Goal: Communication & Community: Participate in discussion

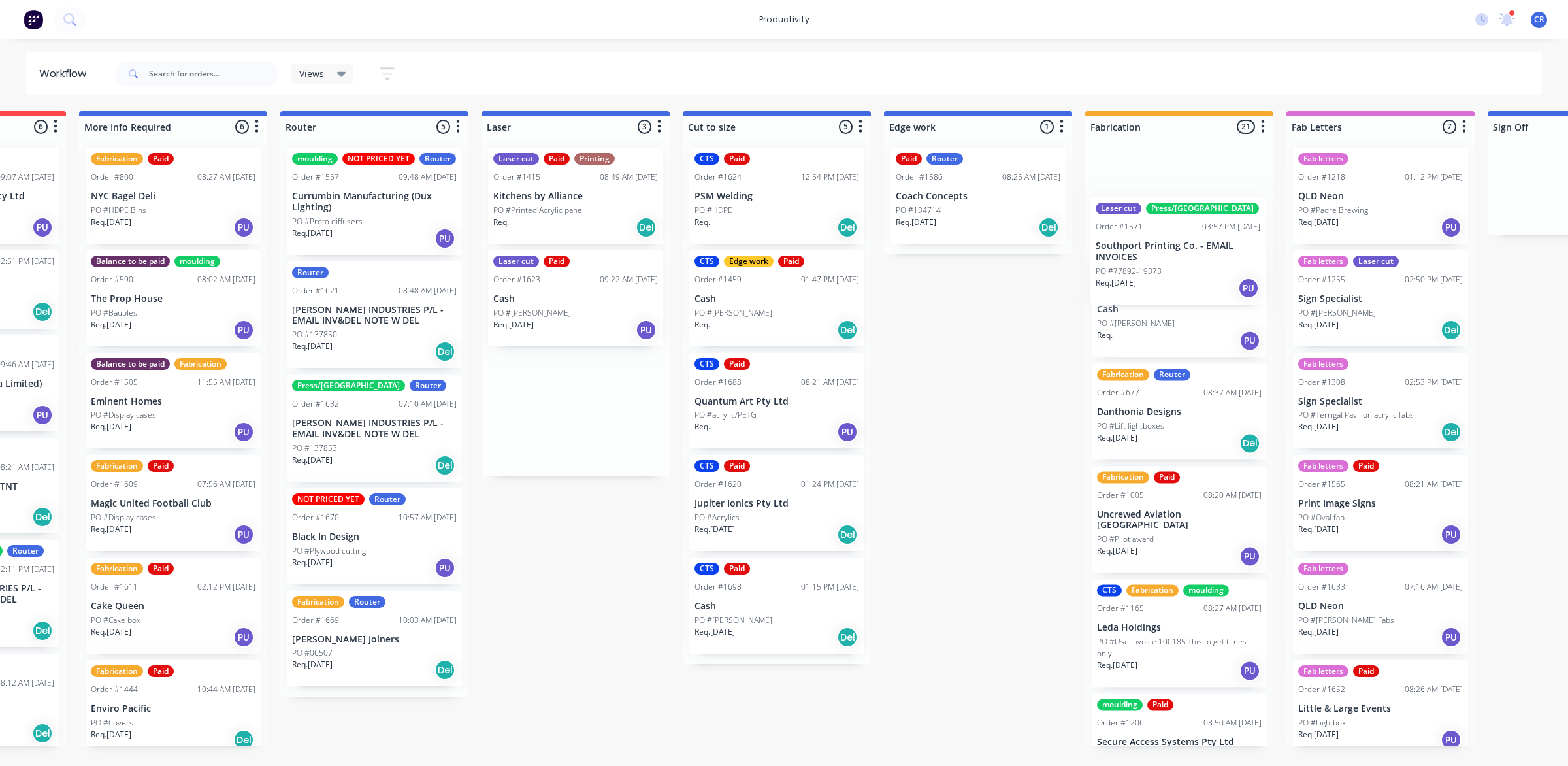
drag, startPoint x: 1106, startPoint y: 313, endPoint x: 1171, endPoint y: 255, distance: 87.1
click at [1171, 255] on div "Submitted 0 Sort By Created date Required date Order number Customer name Most …" at bounding box center [1000, 428] width 3126 height 635
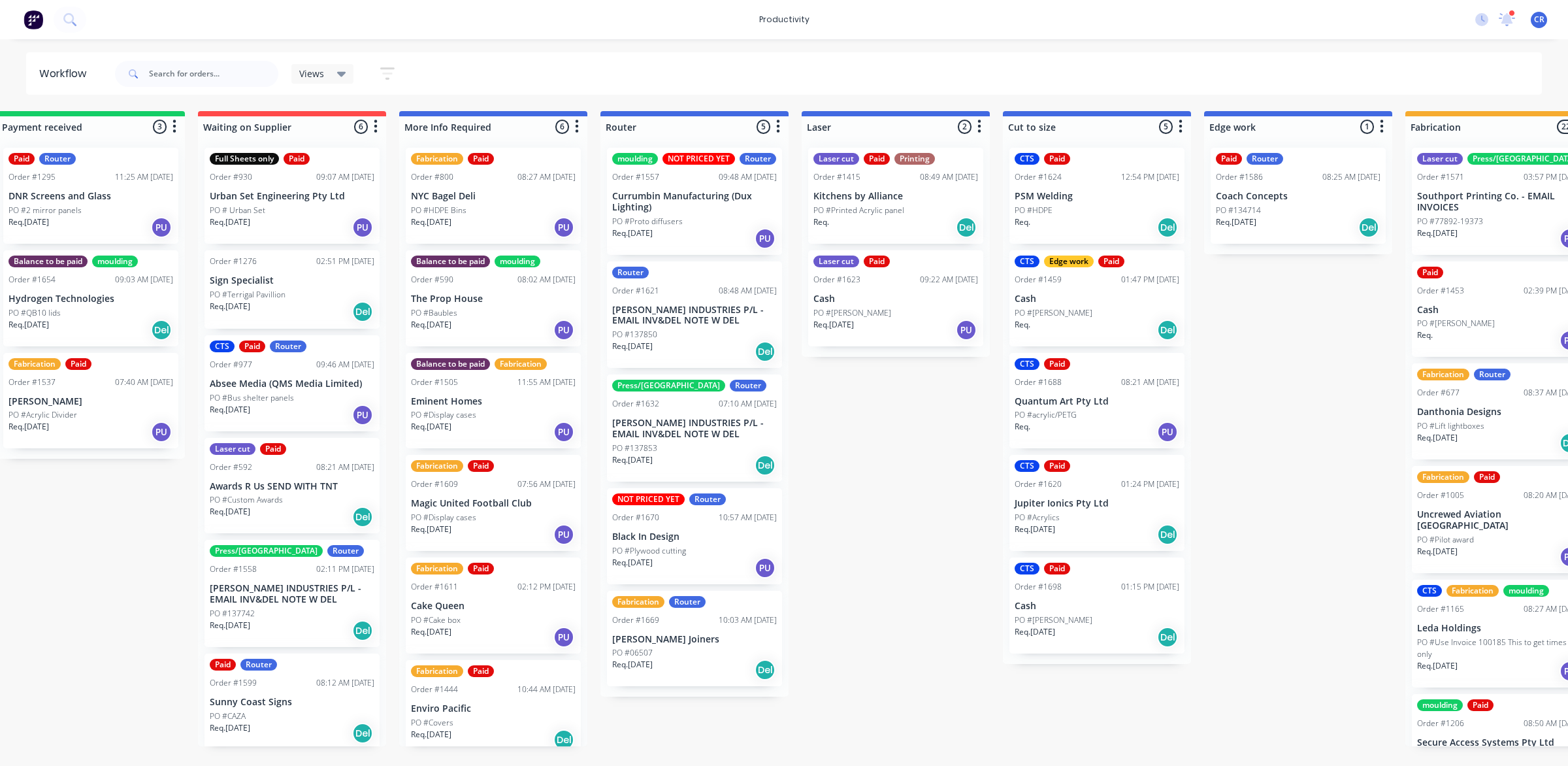
scroll to position [0, 230]
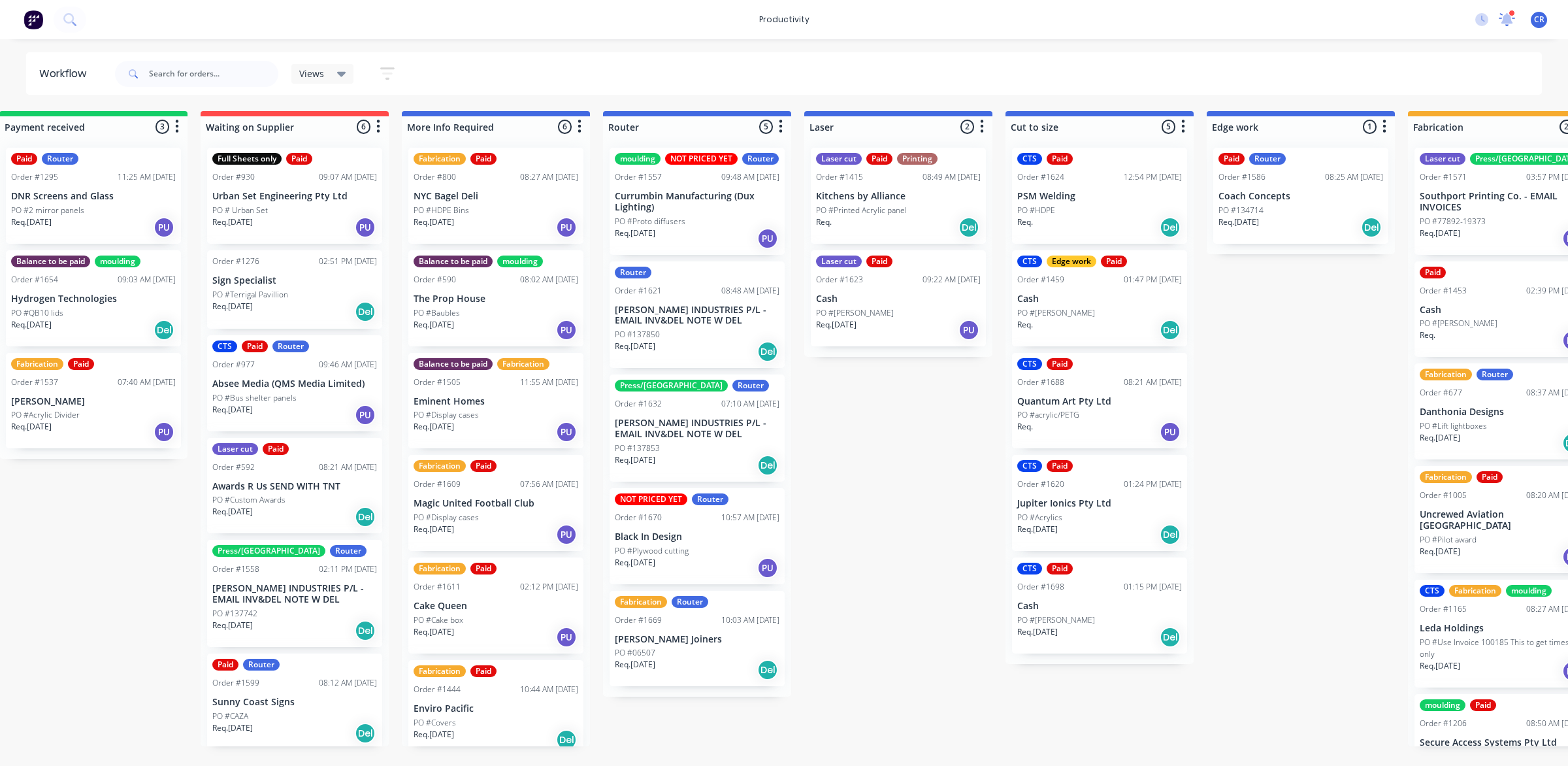
click at [1513, 21] on icon at bounding box center [1507, 19] width 17 height 13
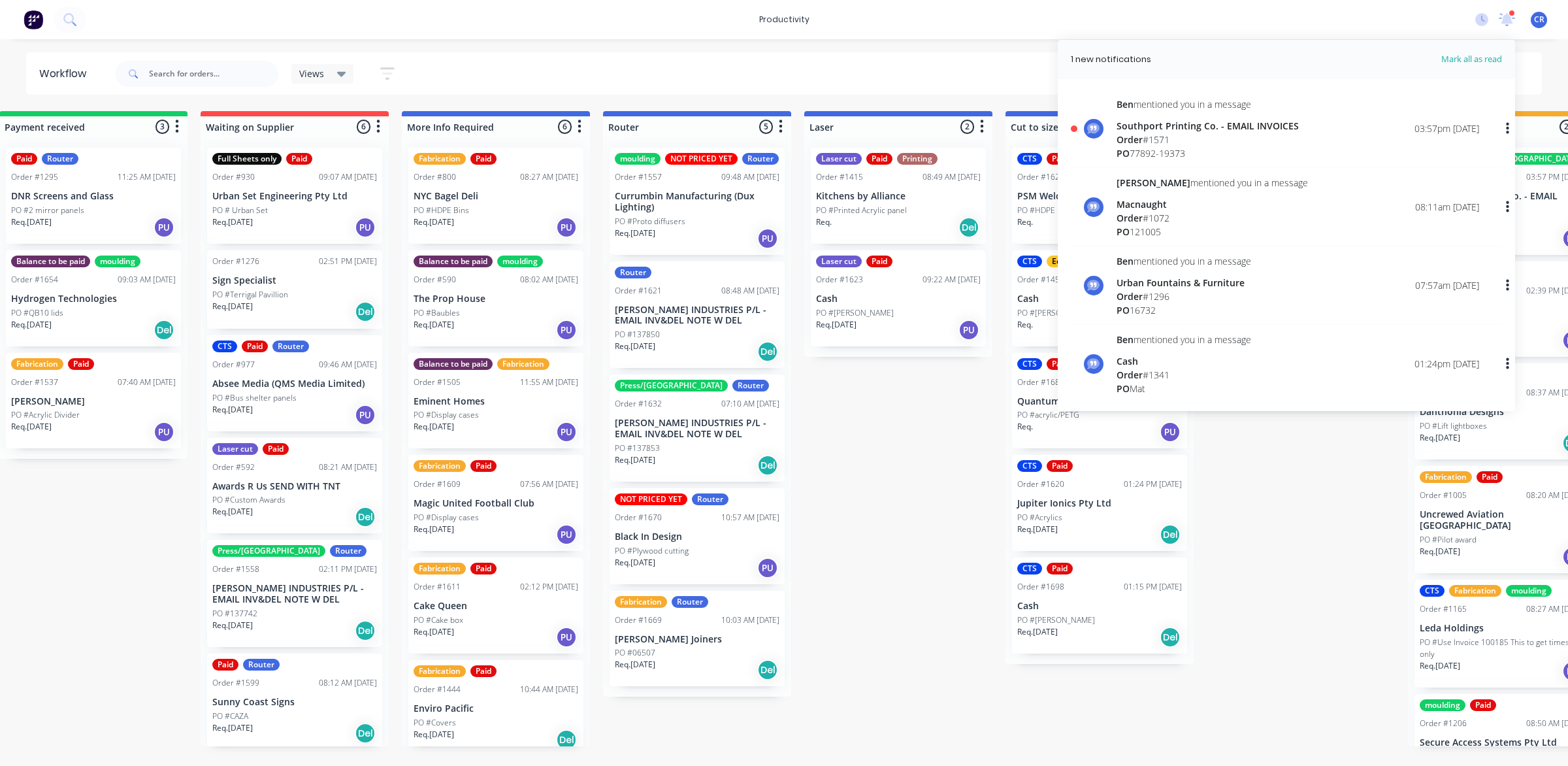
click at [1232, 132] on div "Order # 1571" at bounding box center [1207, 139] width 183 height 13
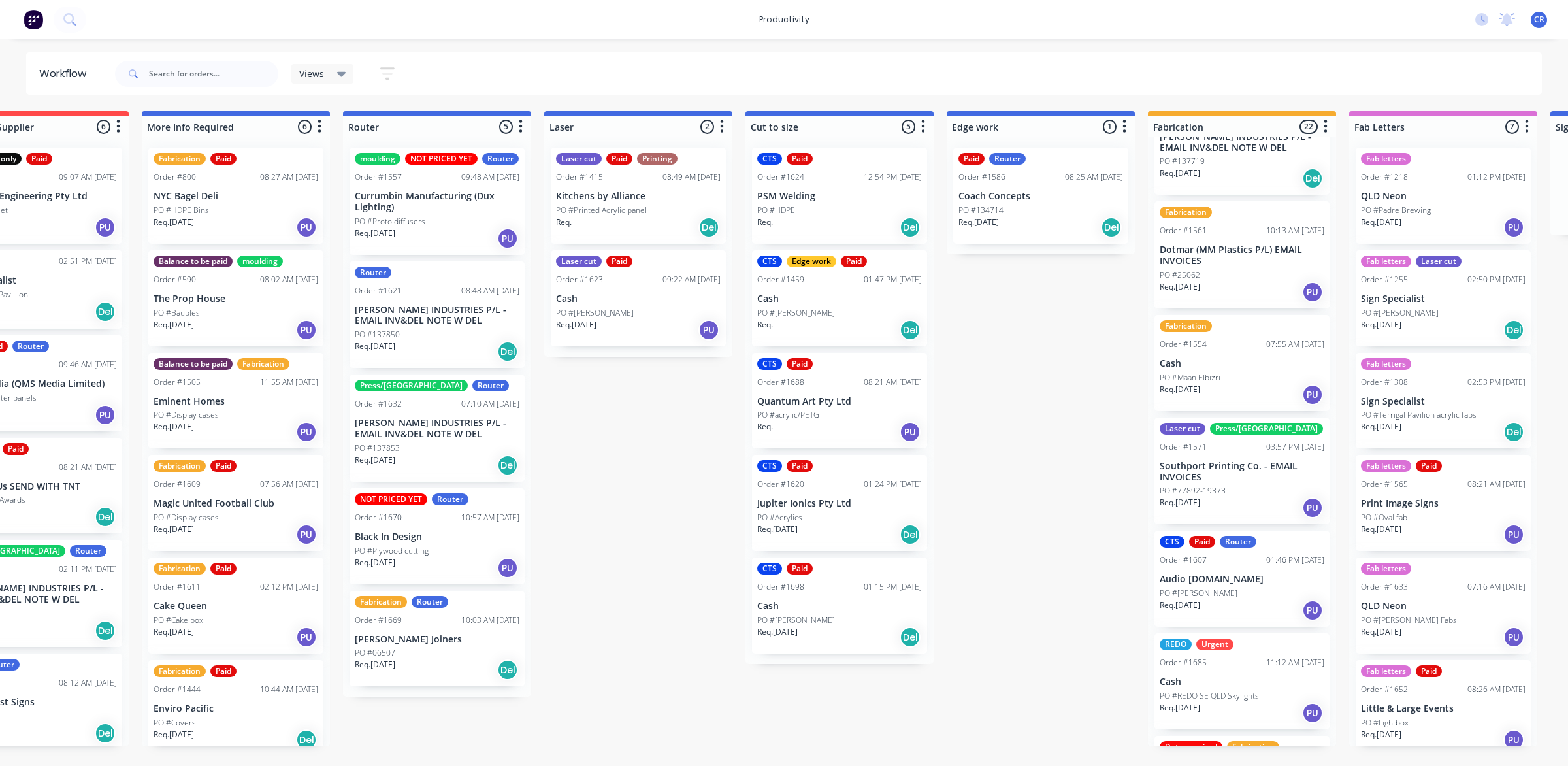
scroll to position [1388, 0]
click at [1257, 483] on div "PO #77892-19373" at bounding box center [1241, 489] width 165 height 12
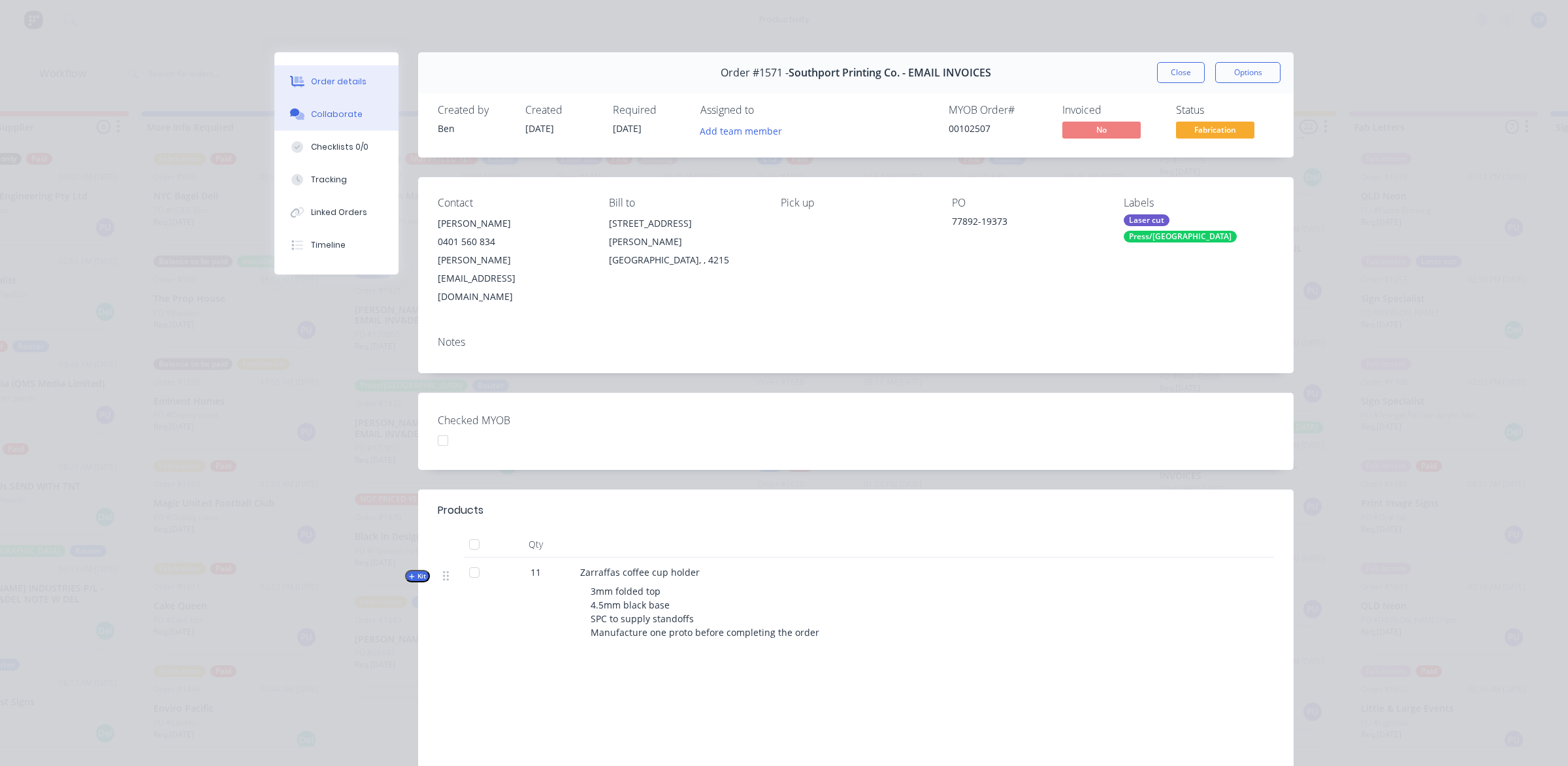
click at [363, 121] on button "Collaborate" at bounding box center [337, 113] width 124 height 32
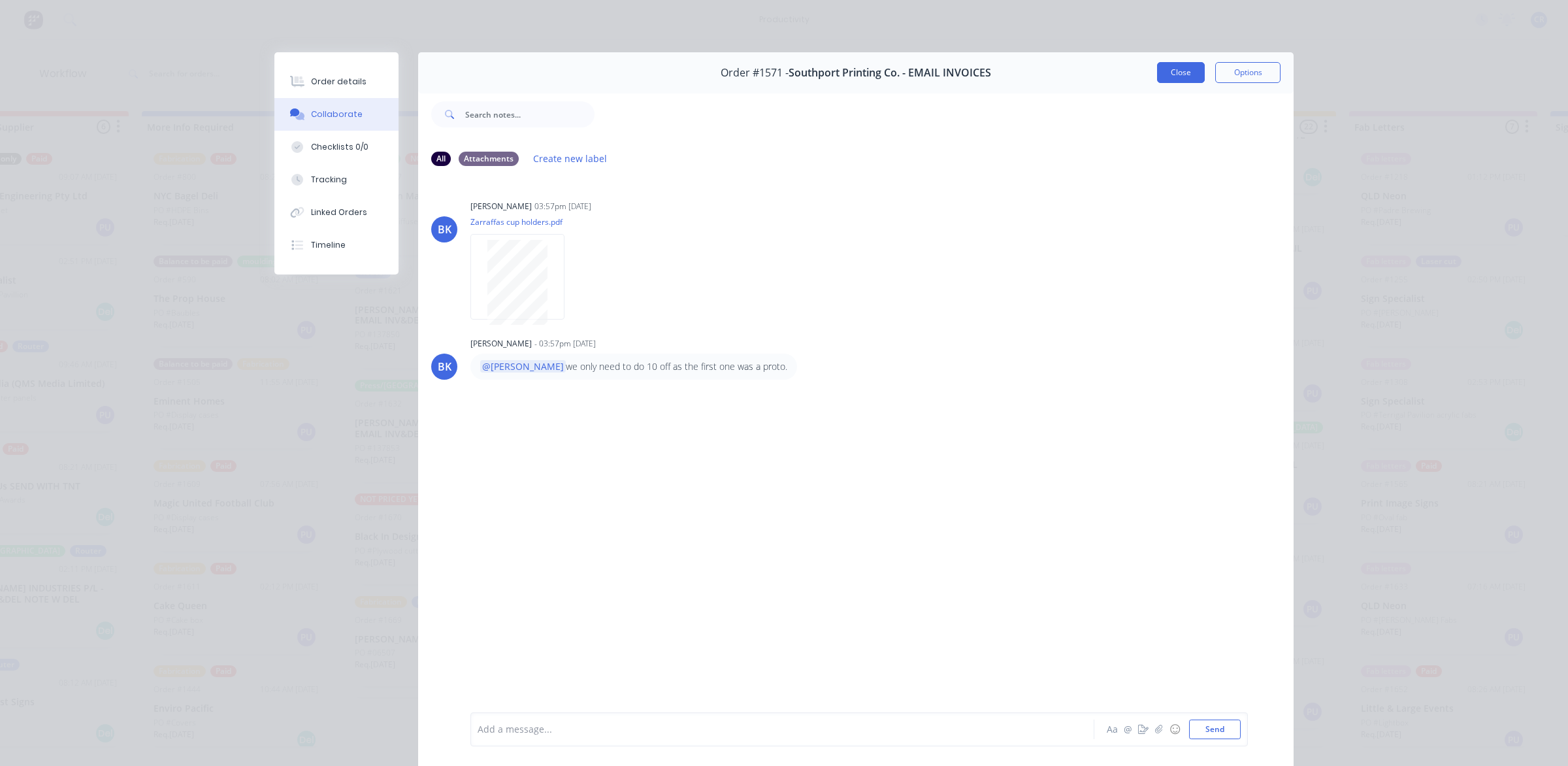
click at [1178, 76] on button "Close" at bounding box center [1181, 72] width 48 height 21
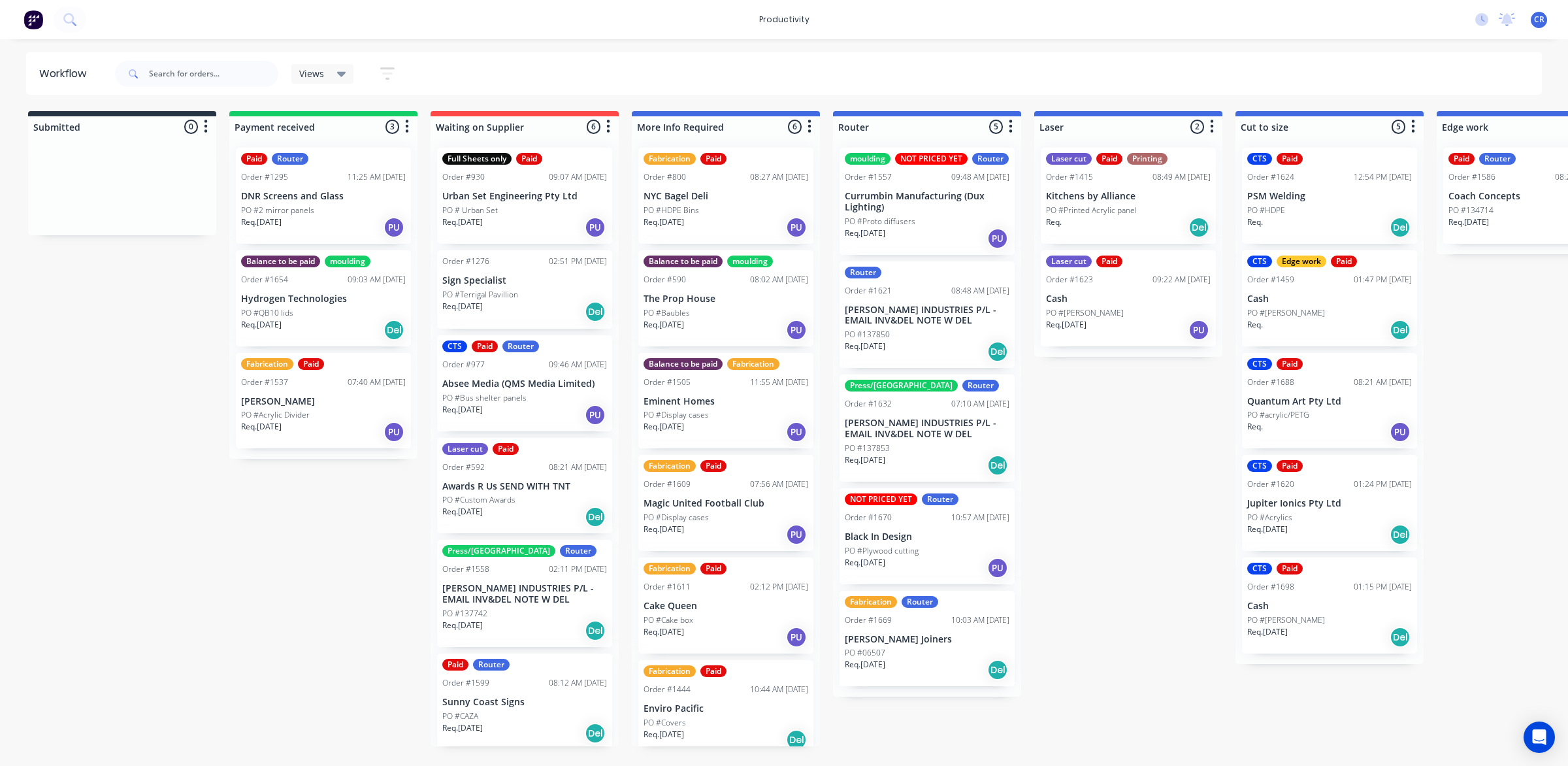
click at [930, 538] on p "Black In Design" at bounding box center [926, 537] width 165 height 11
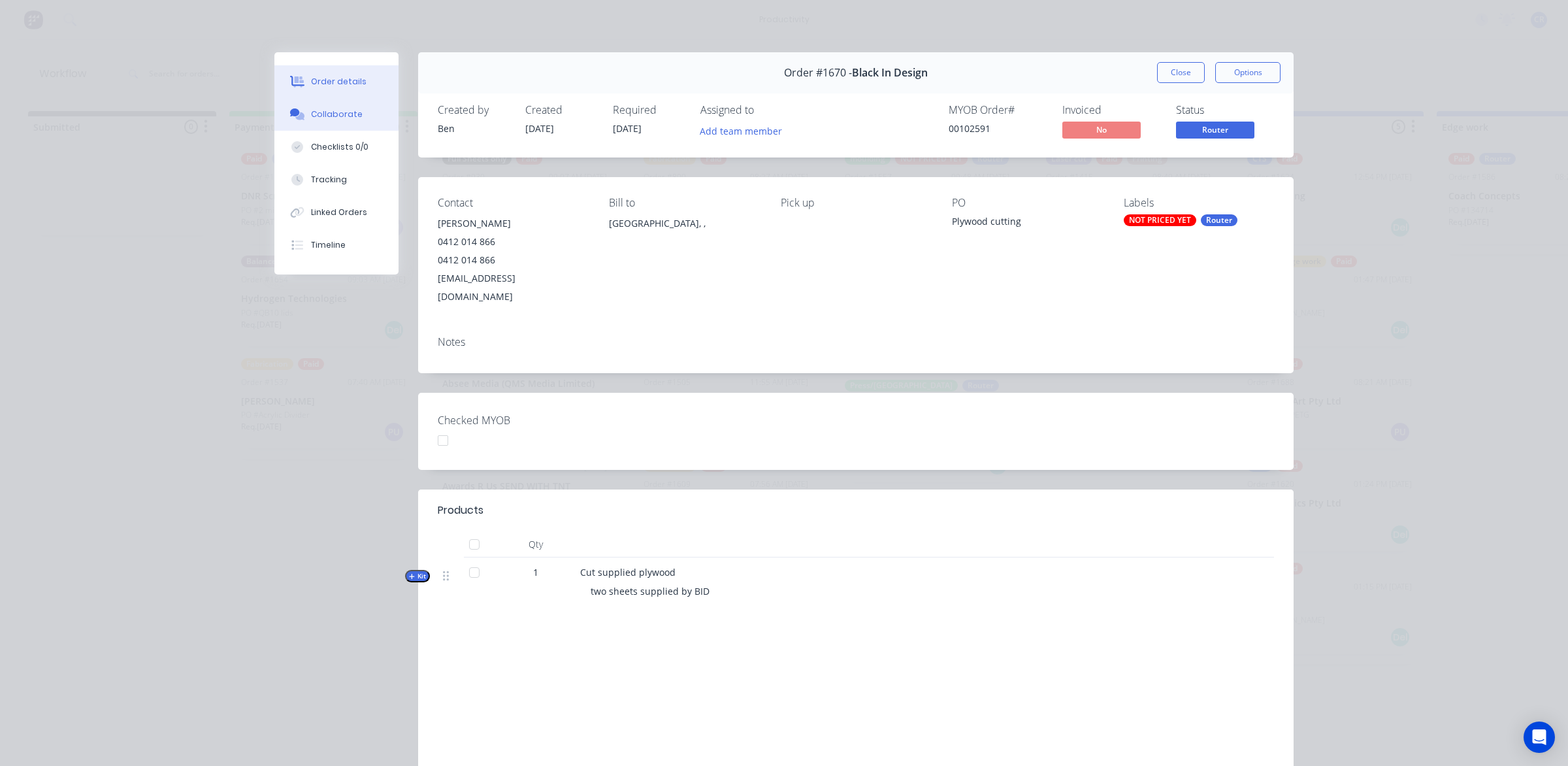
click at [324, 105] on button "Collaborate" at bounding box center [337, 113] width 124 height 32
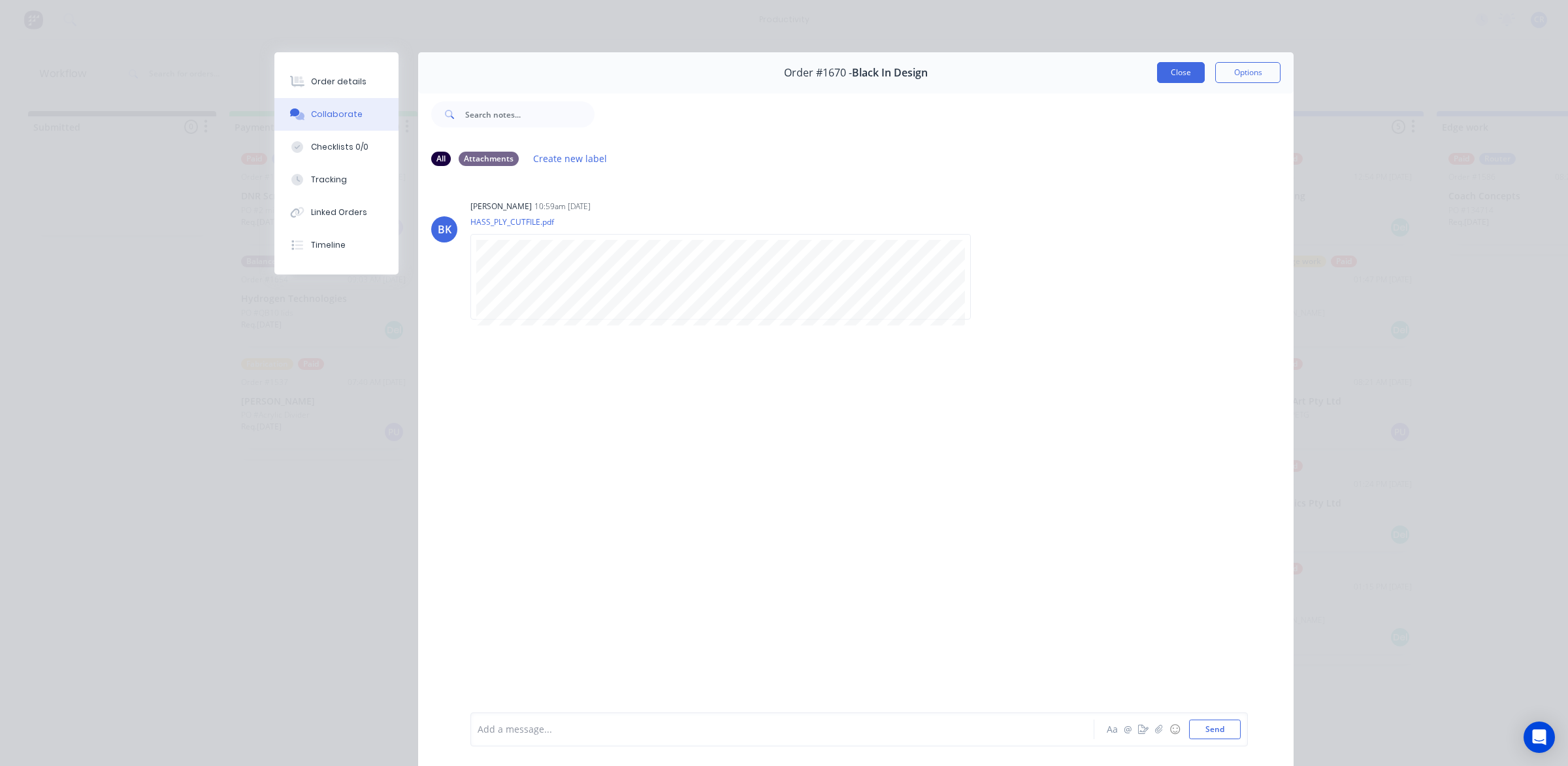
click at [1181, 76] on button "Close" at bounding box center [1181, 72] width 48 height 21
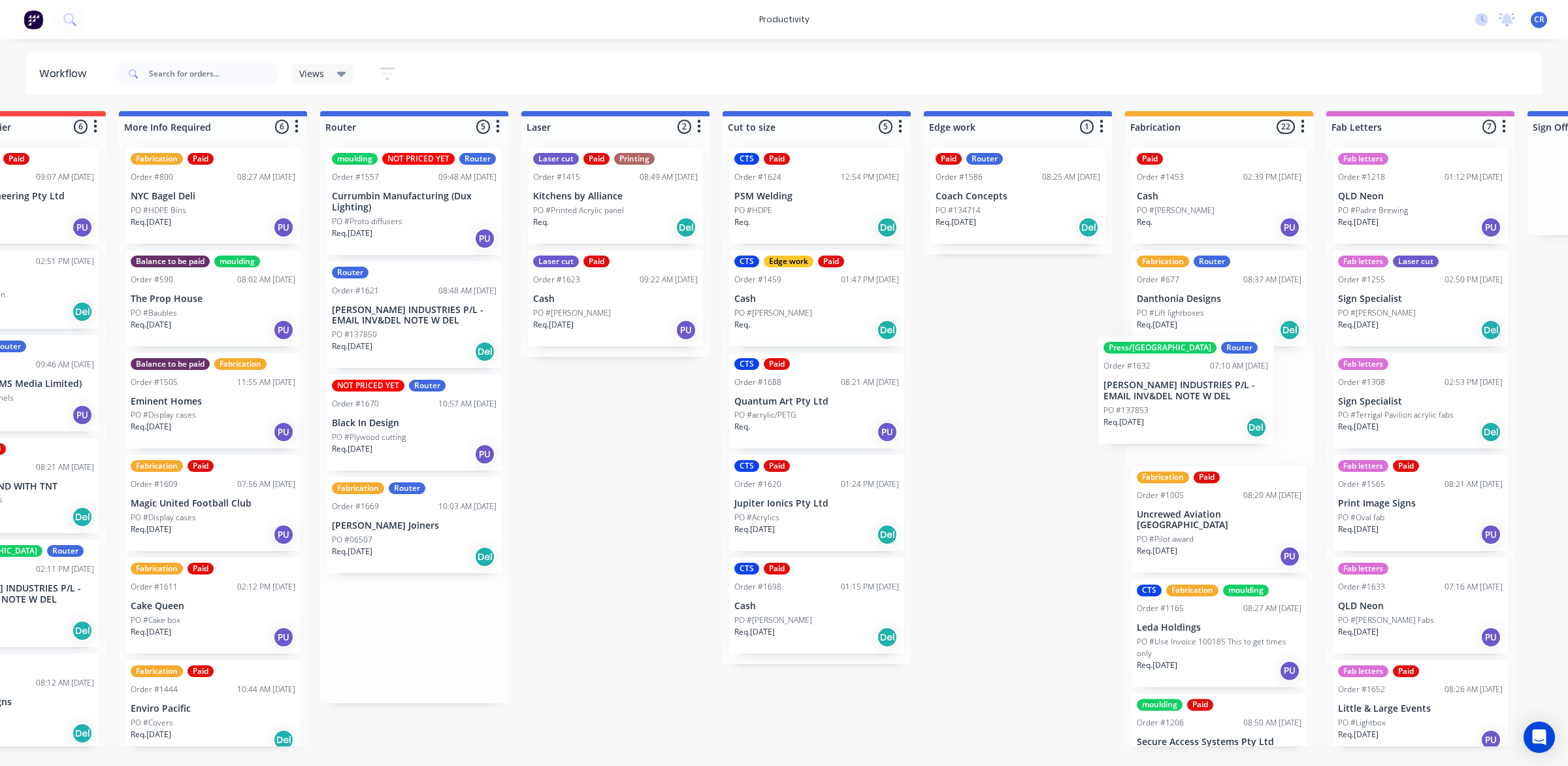
scroll to position [0, 516]
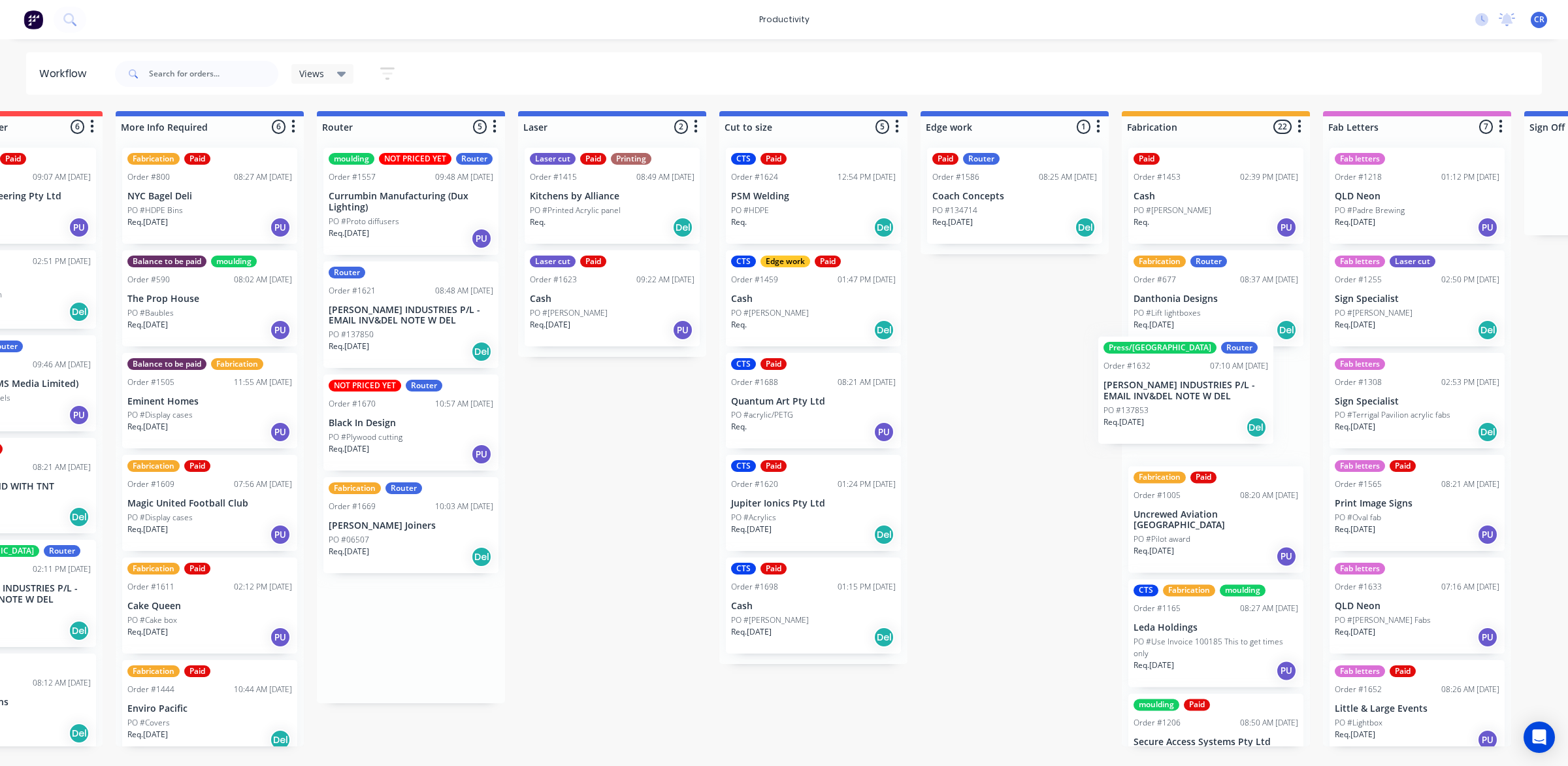
drag, startPoint x: 881, startPoint y: 439, endPoint x: 1157, endPoint y: 390, distance: 280.3
click at [1157, 390] on div "Submitted 0 Sort By Created date Required date Order number Customer name Most …" at bounding box center [1037, 428] width 3126 height 635
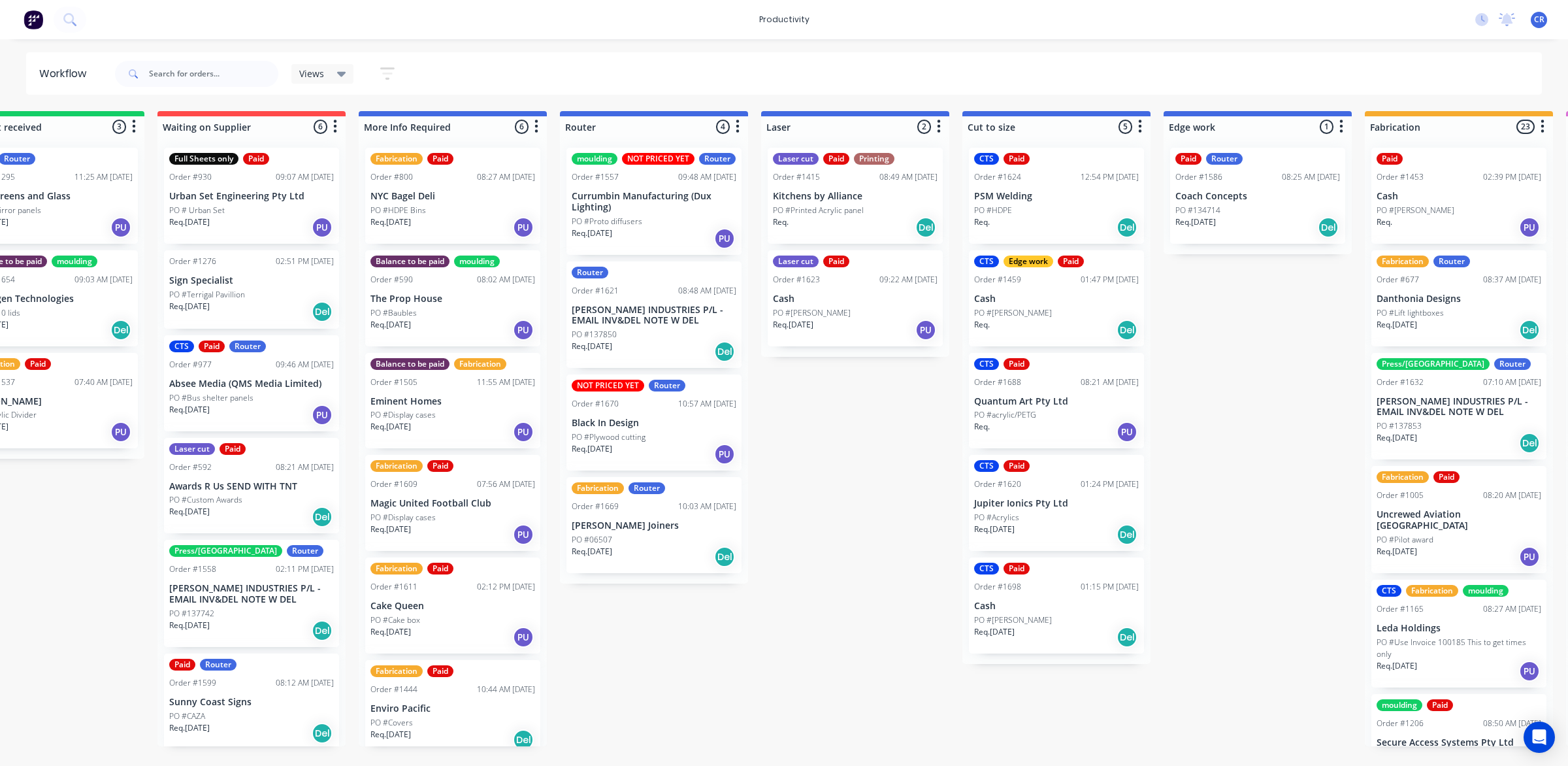
scroll to position [0, 272]
click at [671, 558] on div "moulding NOT PRICED YET Router Order #1557 09:48 AM 16/09/25 Currumbin Manufact…" at bounding box center [655, 360] width 188 height 446
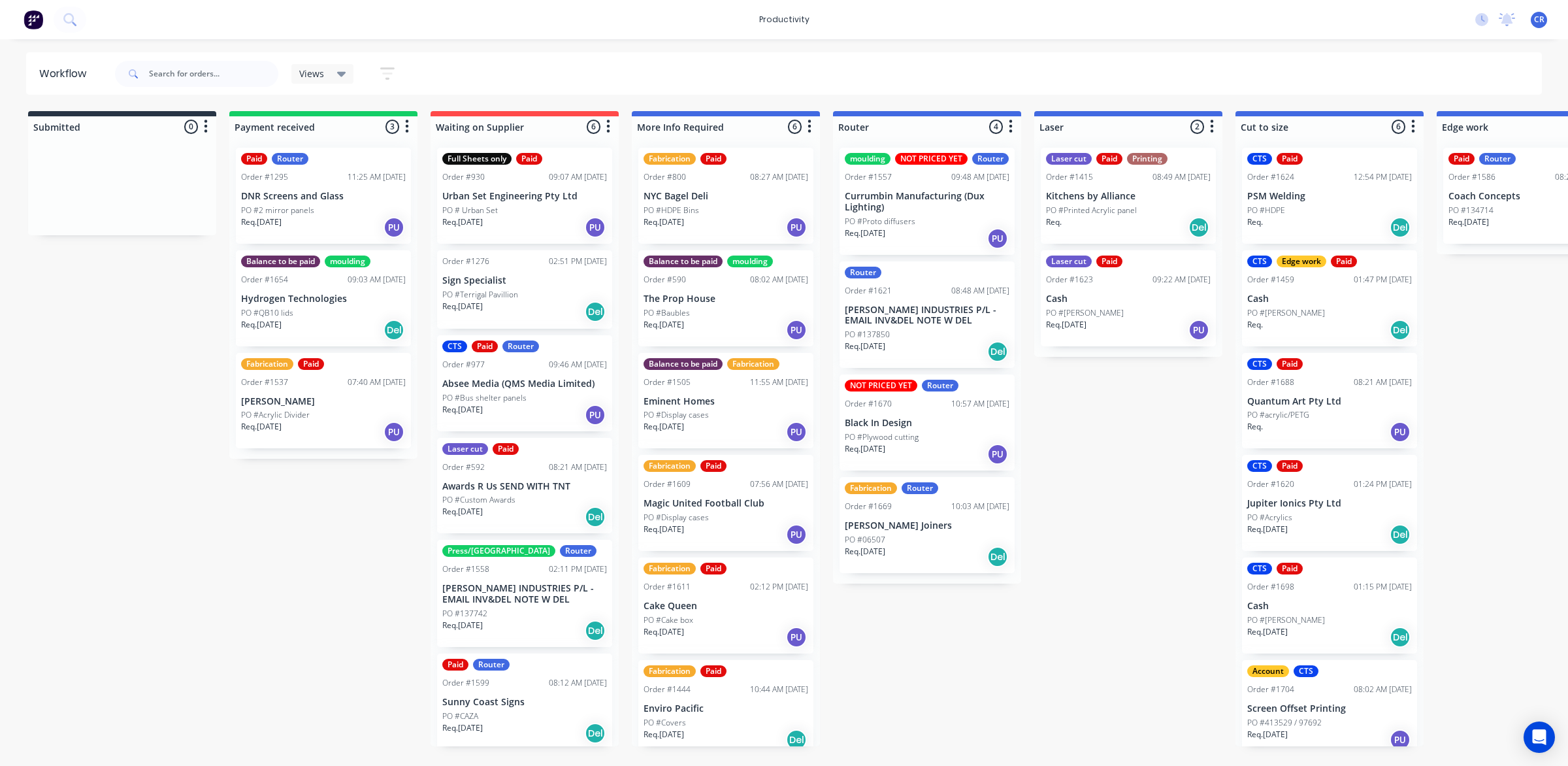
click at [923, 415] on div "NOT PRICED YET Router Order #1670 10:57 AM 24/09/25 Black In Design PO #Plywood…" at bounding box center [926, 422] width 175 height 96
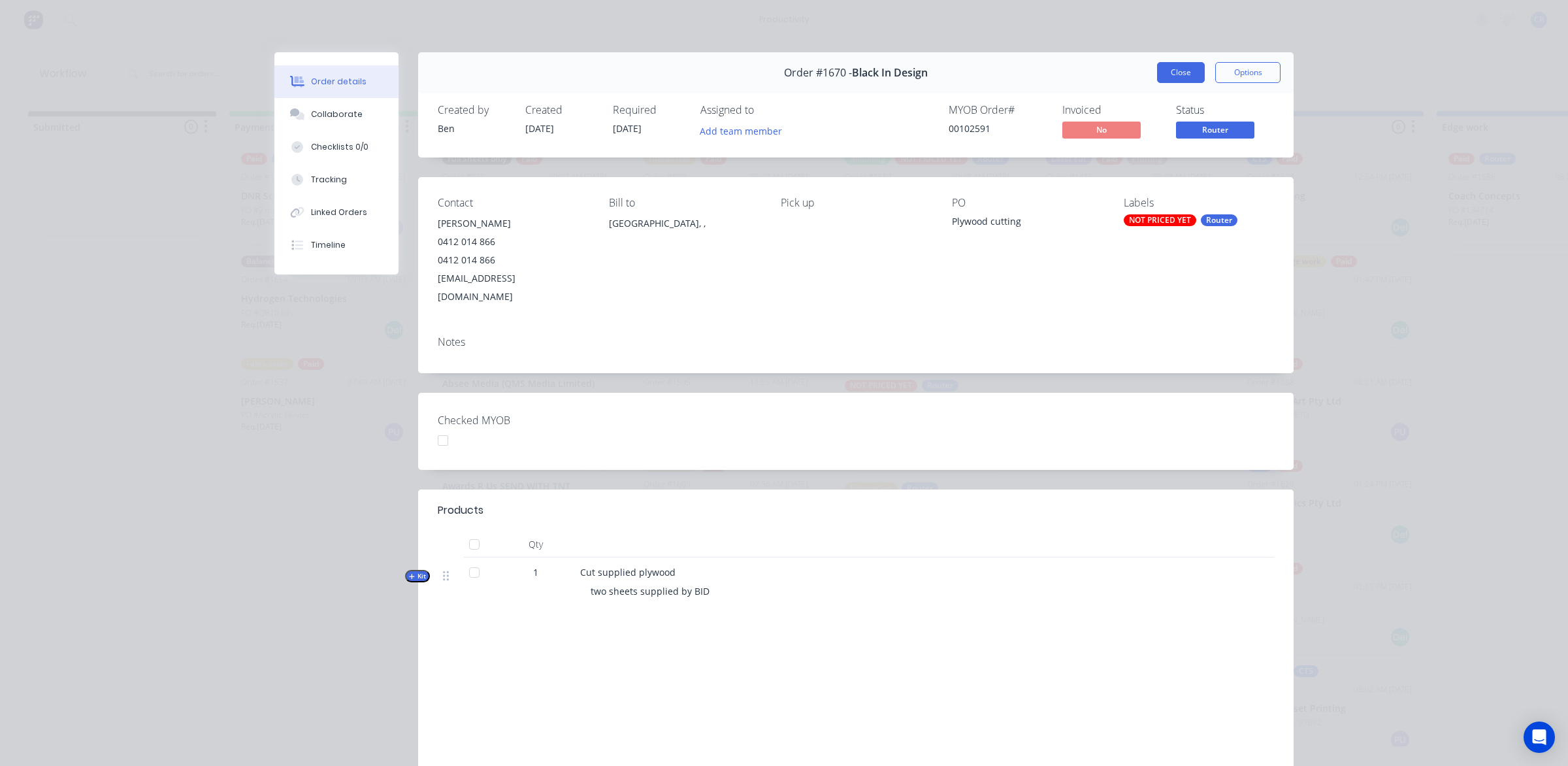
click at [1190, 68] on button "Close" at bounding box center [1181, 72] width 48 height 21
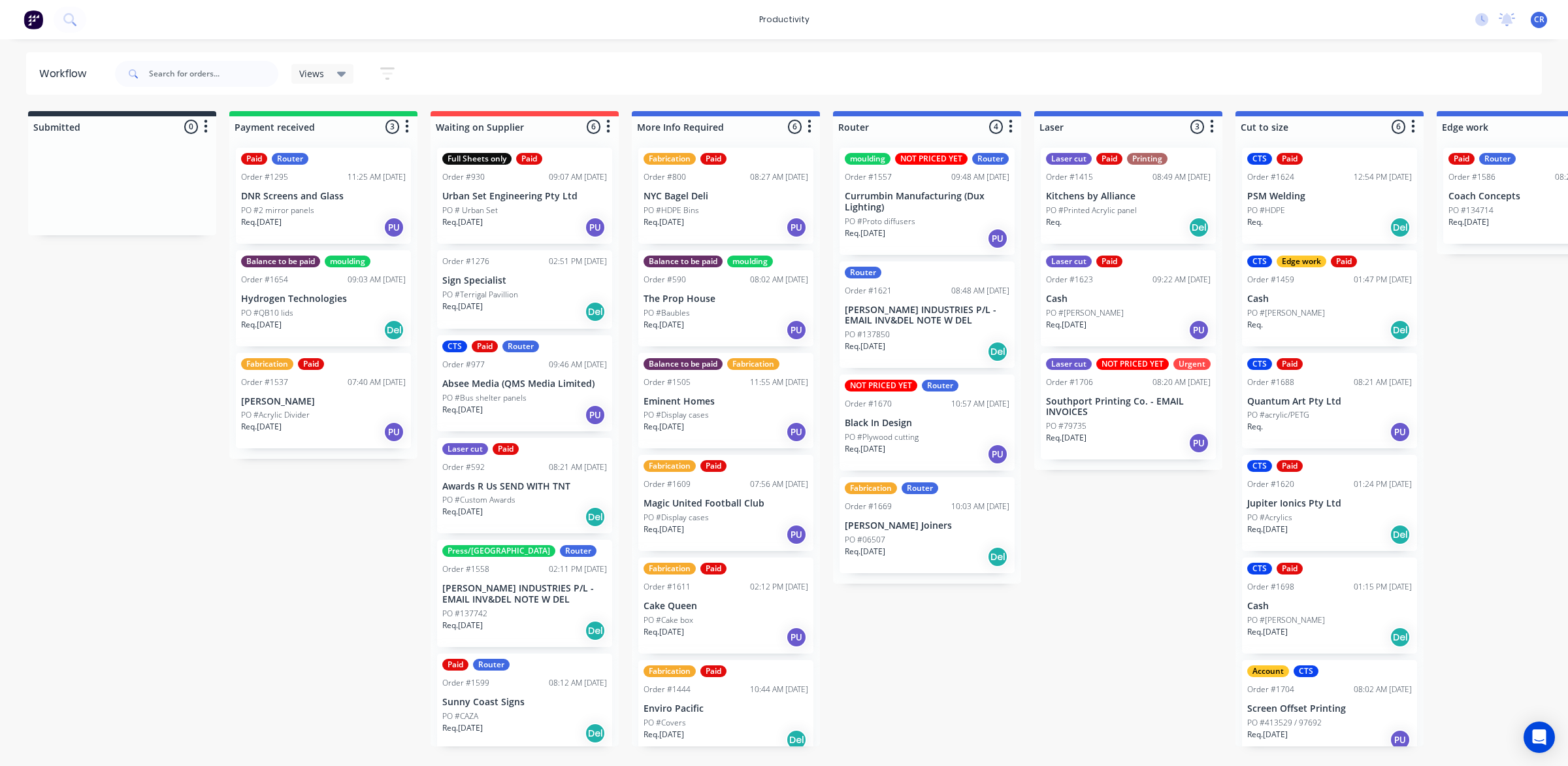
click at [1121, 416] on div "Laser cut NOT PRICED YET Urgent Order #1706 08:20 AM [DATE] Southport Printing …" at bounding box center [1128, 406] width 175 height 107
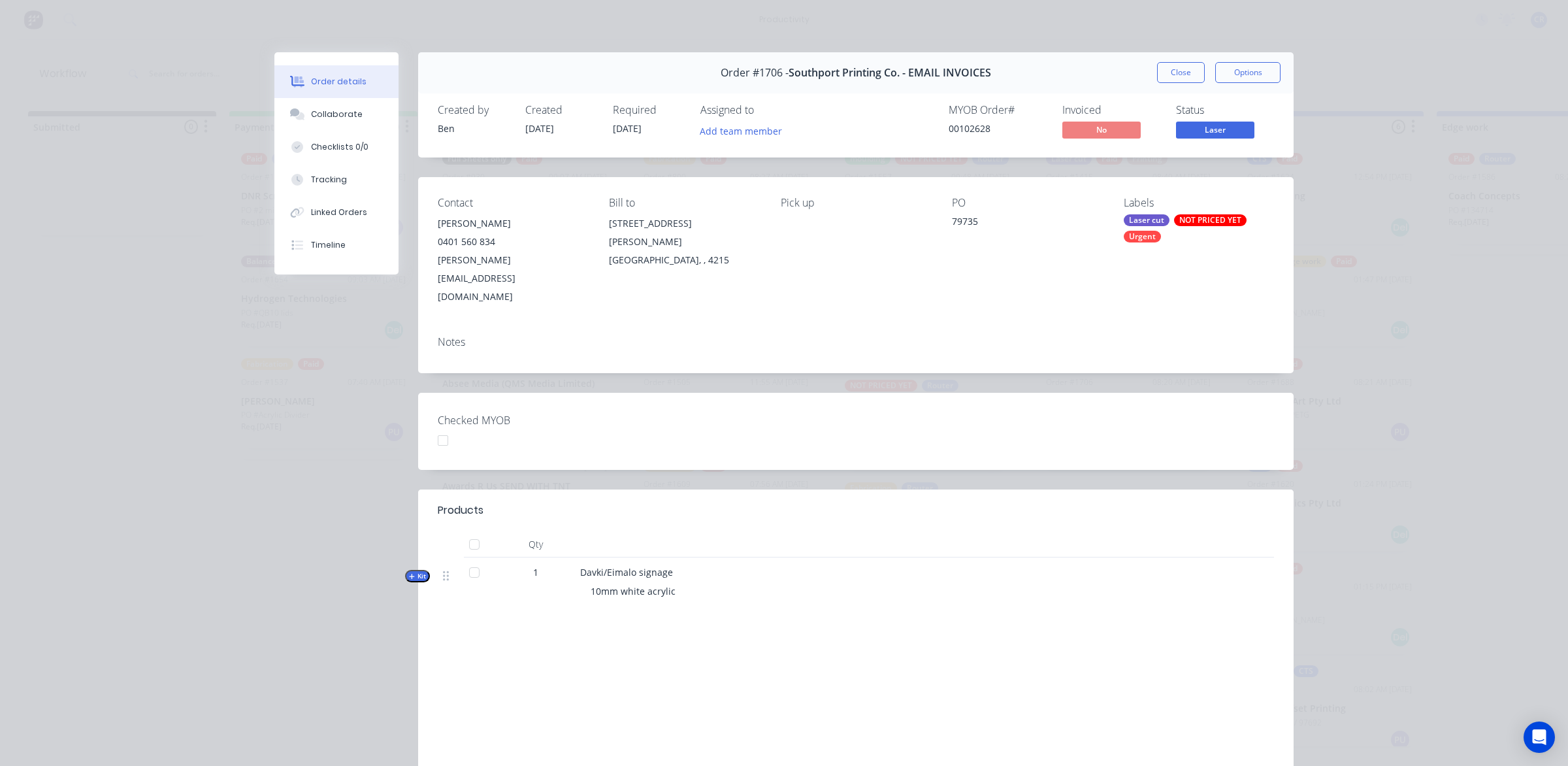
click at [1171, 72] on button "Close" at bounding box center [1181, 72] width 48 height 21
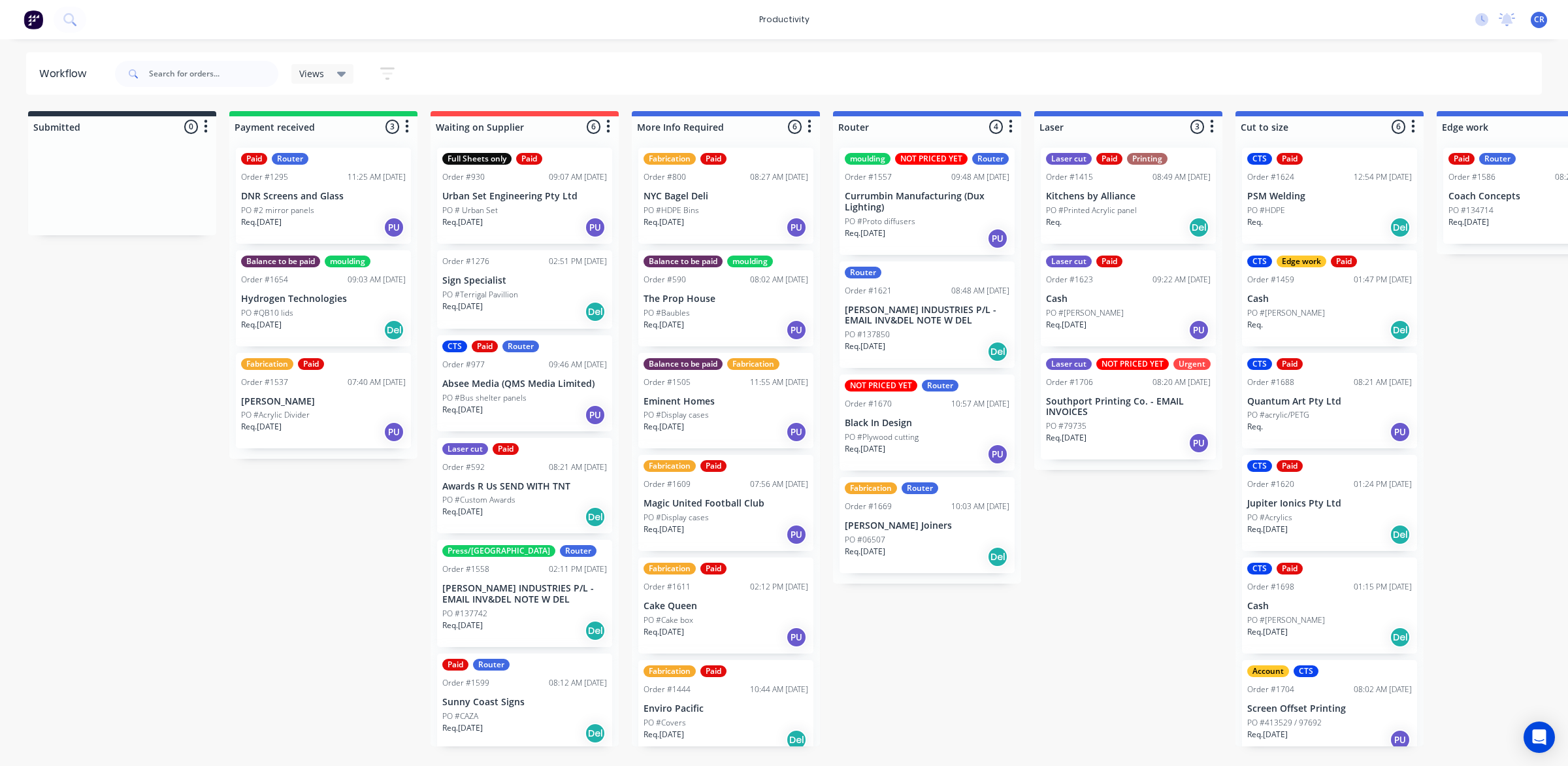
click at [889, 423] on p "Black In Design" at bounding box center [926, 423] width 165 height 11
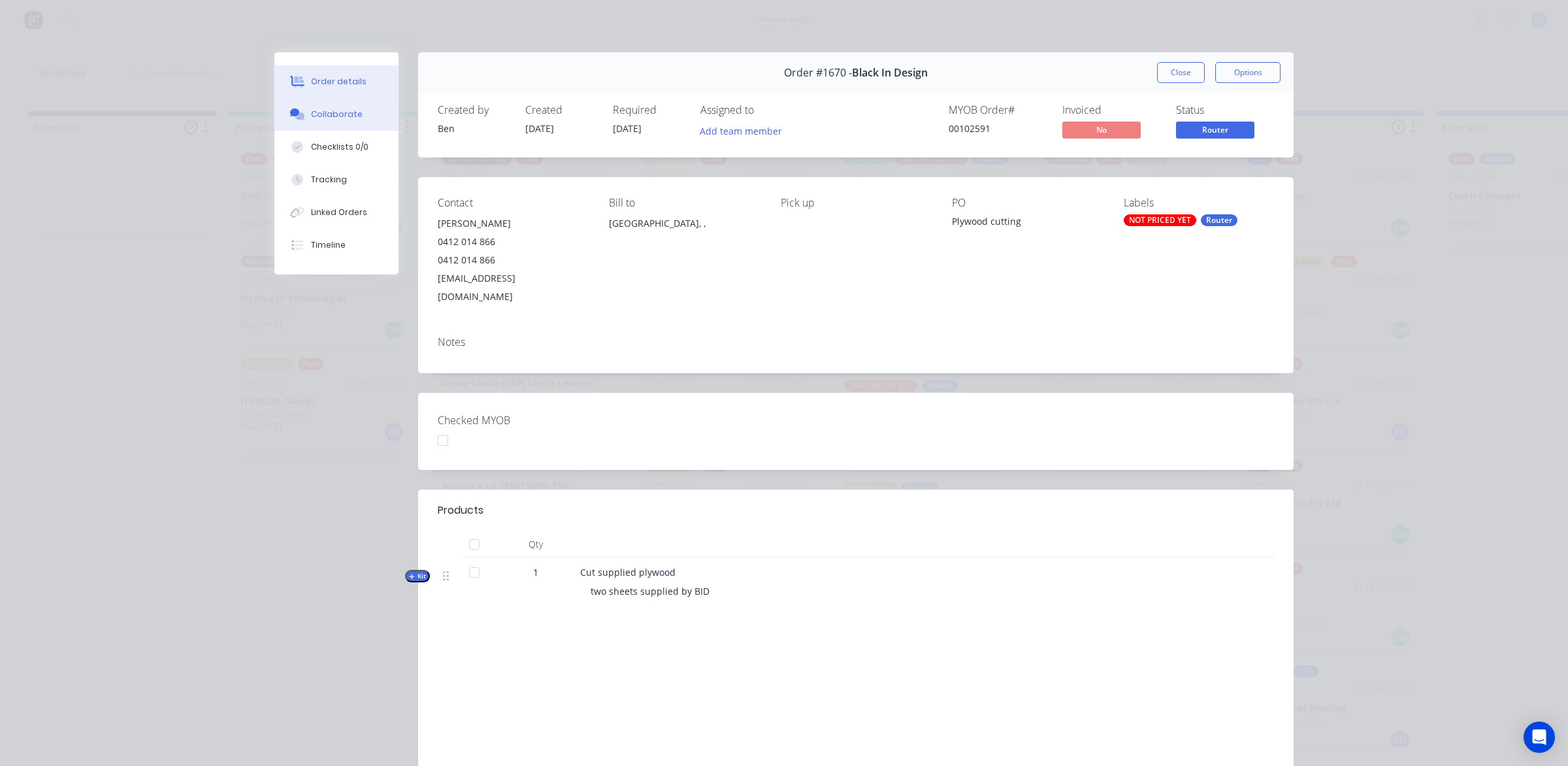
click at [346, 128] on button "Collaborate" at bounding box center [337, 113] width 124 height 32
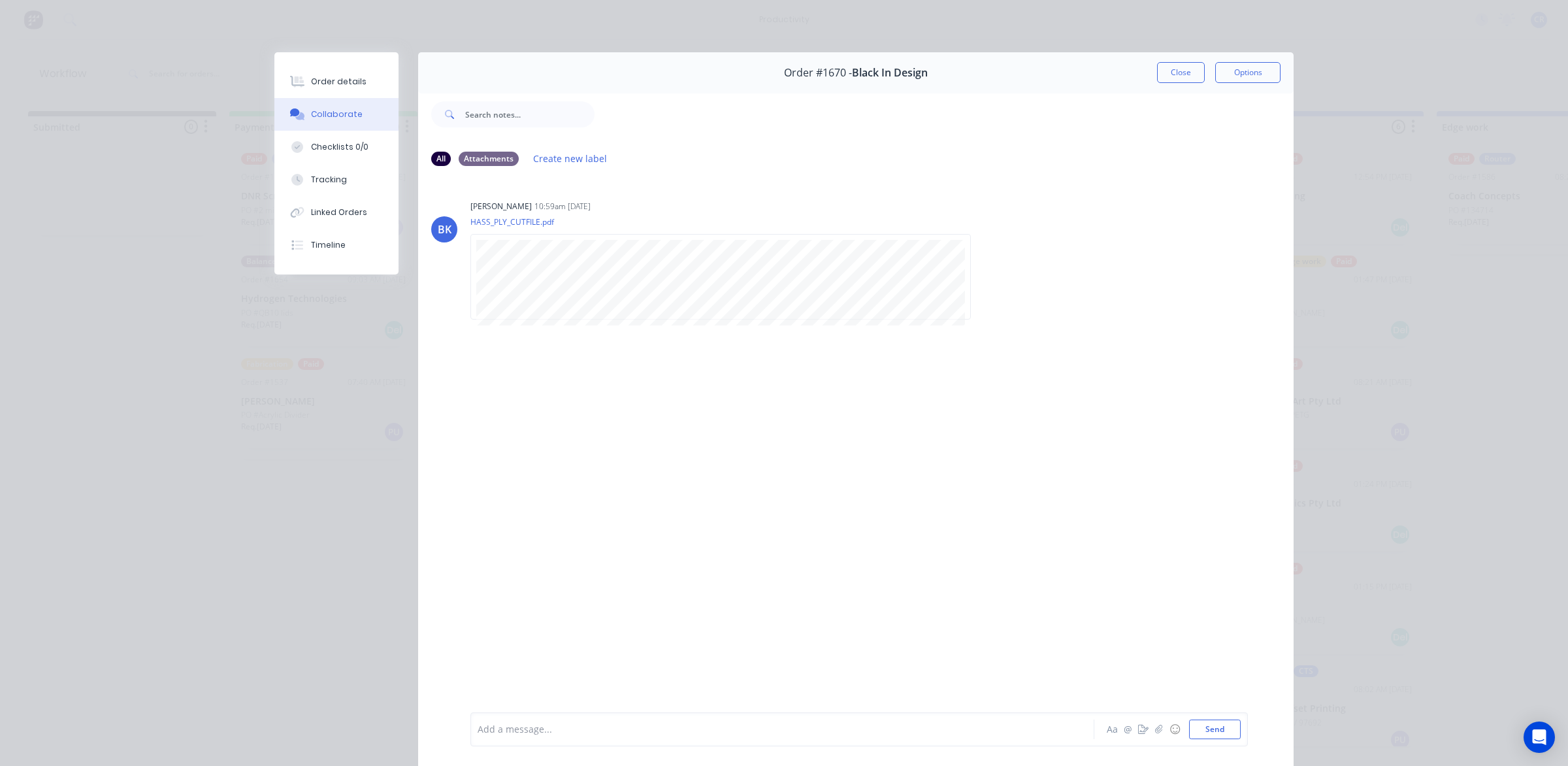
click at [586, 730] on div at bounding box center [764, 729] width 571 height 13
click at [553, 720] on div "@Ben" at bounding box center [764, 729] width 572 height 20
click at [1205, 725] on button "Send" at bounding box center [1215, 729] width 52 height 20
click at [1176, 67] on button "Close" at bounding box center [1181, 72] width 48 height 21
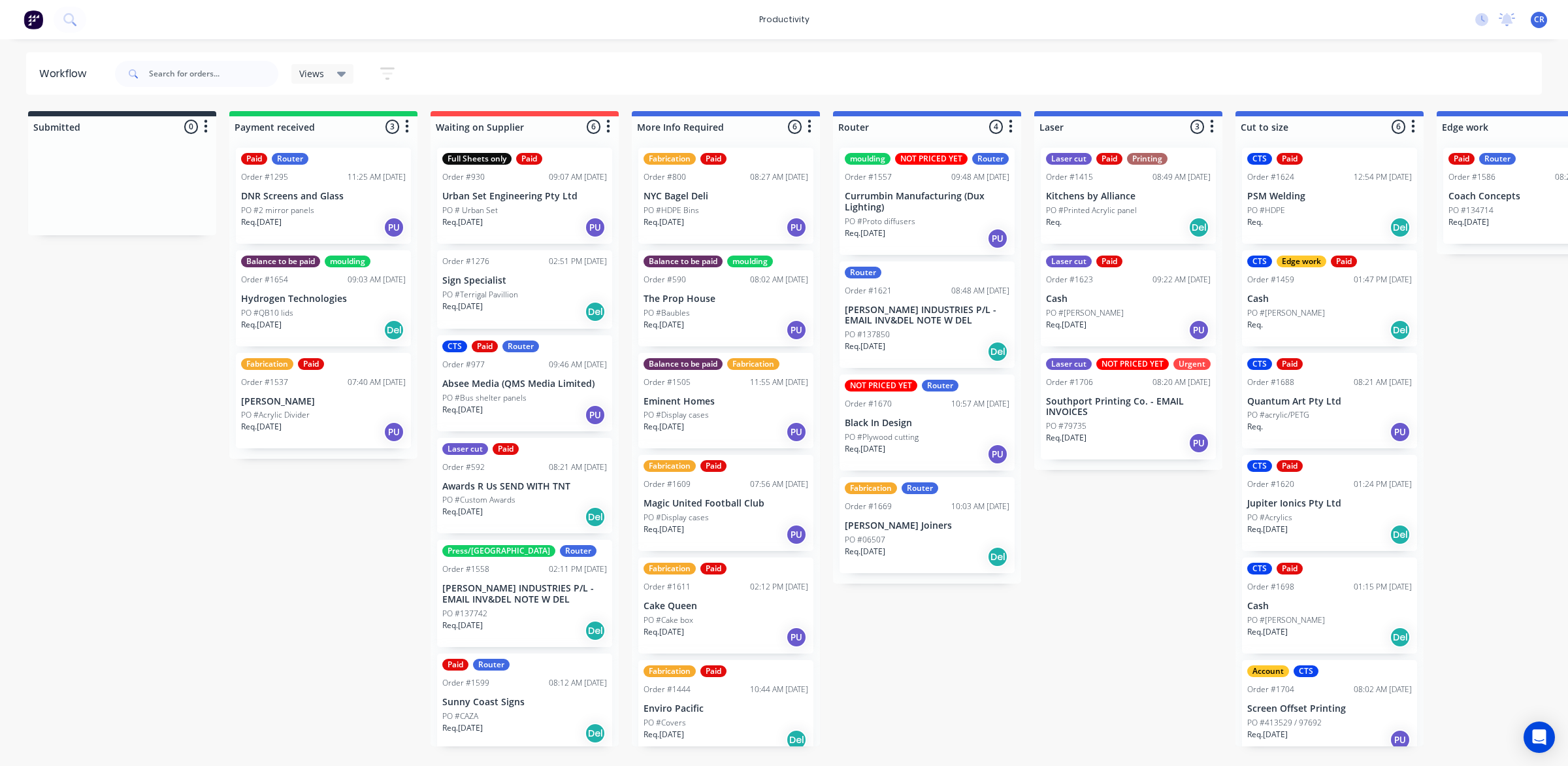
click at [1098, 398] on p "Southport Printing Co. - EMAIL INVOICES" at bounding box center [1128, 407] width 165 height 22
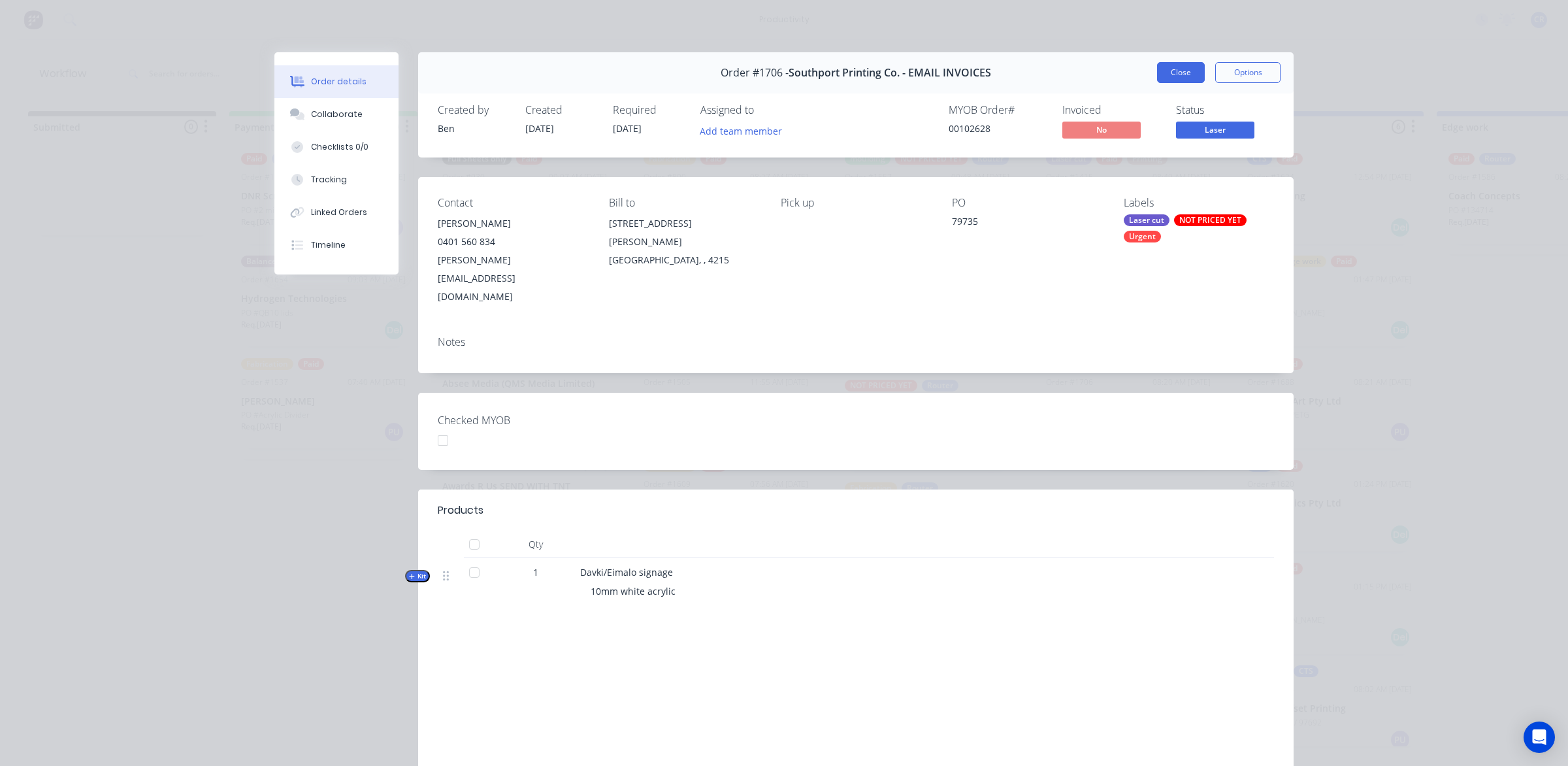
click at [1173, 72] on button "Close" at bounding box center [1181, 72] width 48 height 21
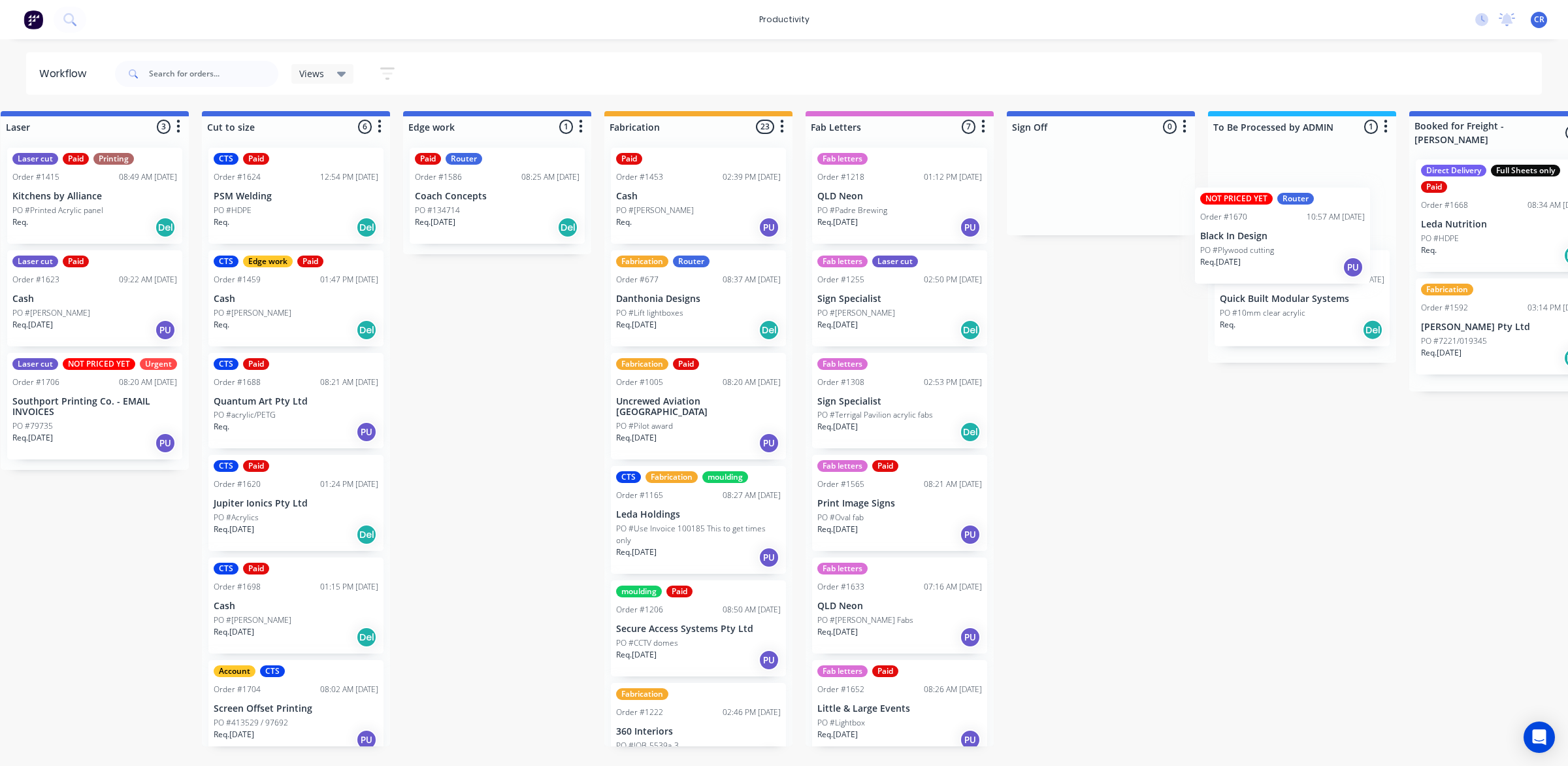
scroll to position [0, 1038]
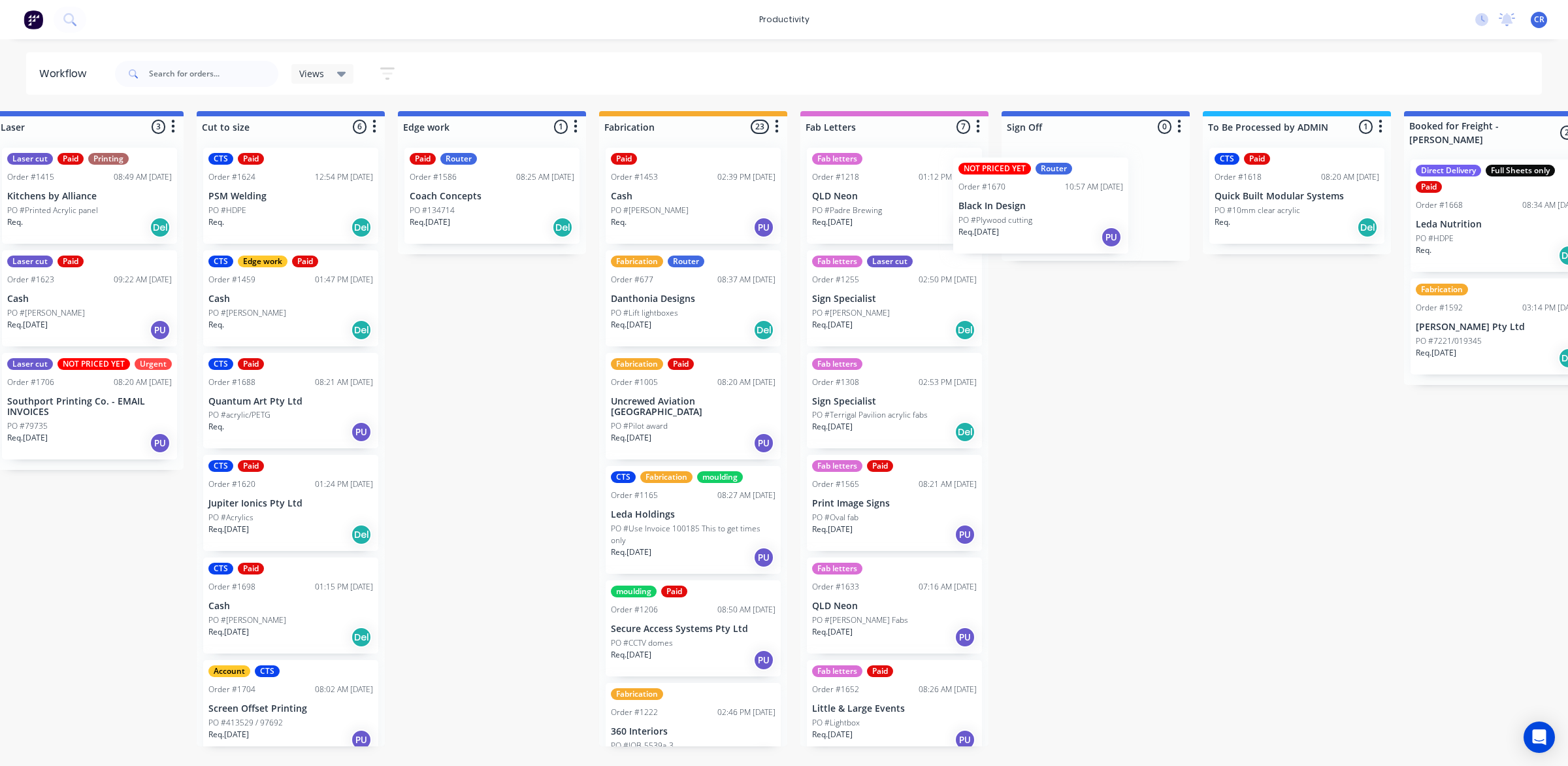
drag, startPoint x: 930, startPoint y: 431, endPoint x: 1060, endPoint y: 202, distance: 263.3
click at [1060, 202] on div "Submitted 0 Sort By Created date Required date Order number Customer name Most …" at bounding box center [514, 428] width 3126 height 635
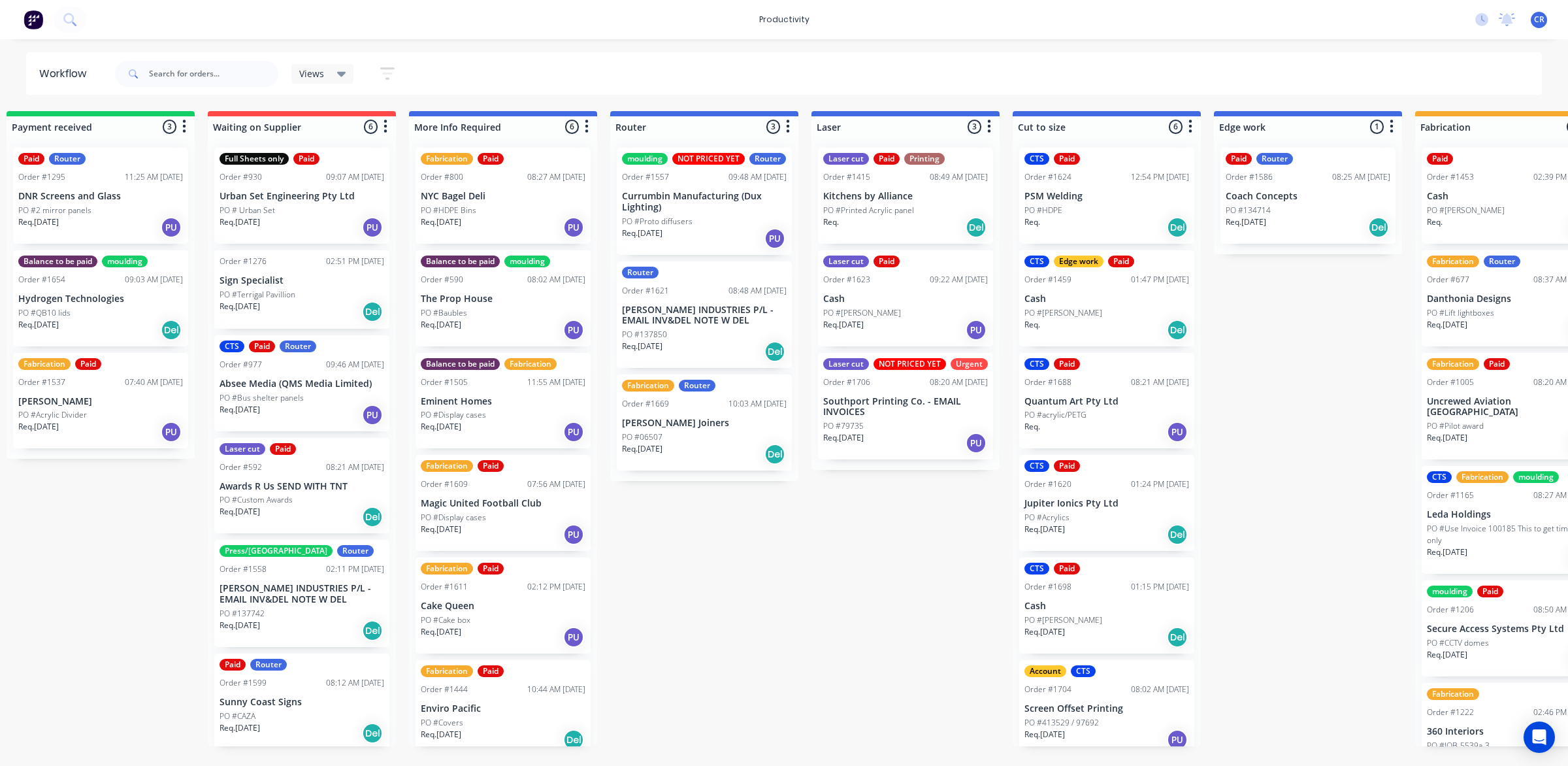
scroll to position [0, 222]
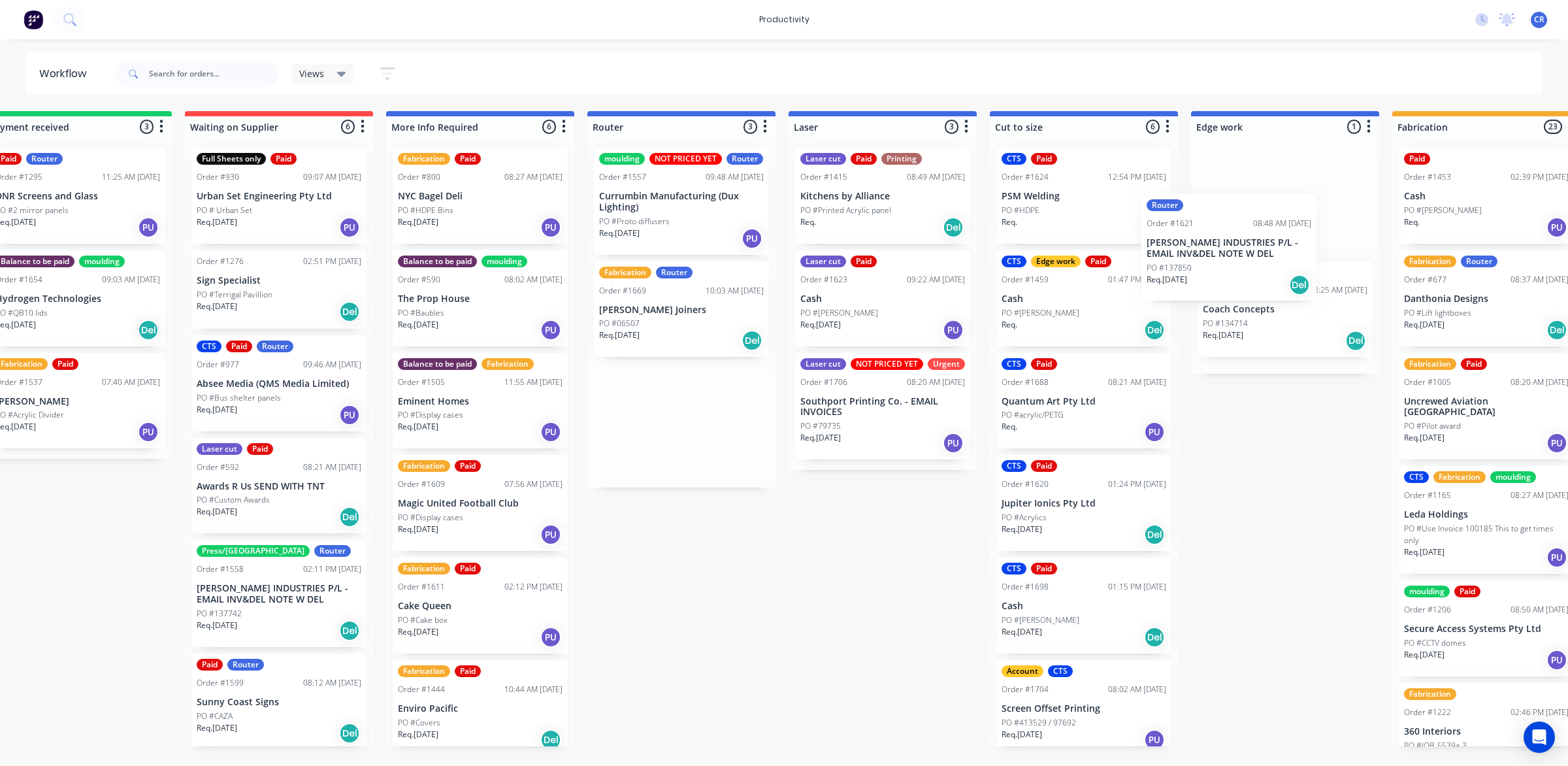
drag, startPoint x: 690, startPoint y: 338, endPoint x: 1296, endPoint y: 311, distance: 606.6
click at [1296, 311] on div "Submitted 0 Sort By Created date Required date Order number Customer name Most …" at bounding box center [1307, 428] width 3126 height 635
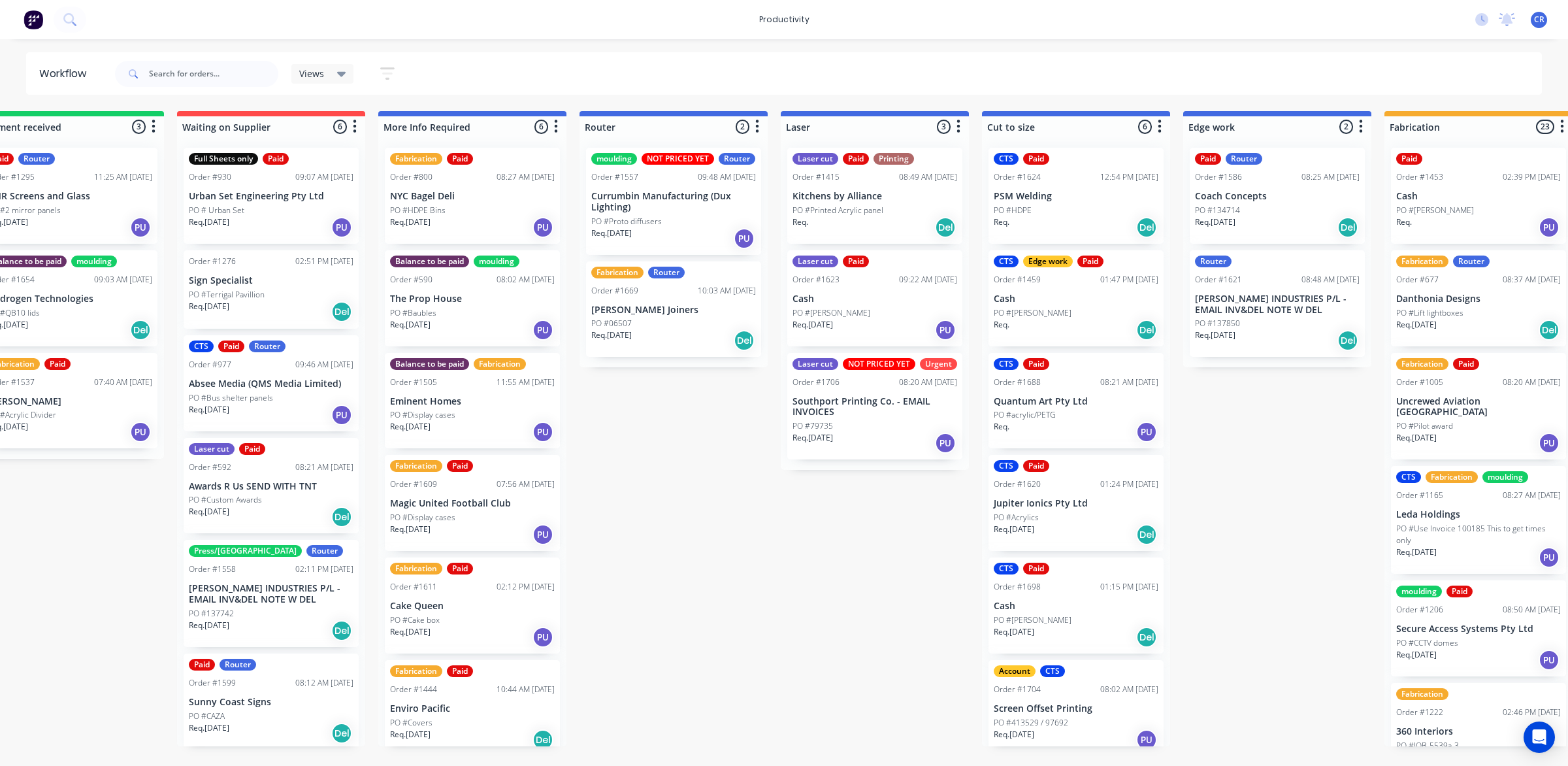
click at [664, 292] on div "Order #1669 10:03 AM 24/09/25" at bounding box center [673, 290] width 165 height 12
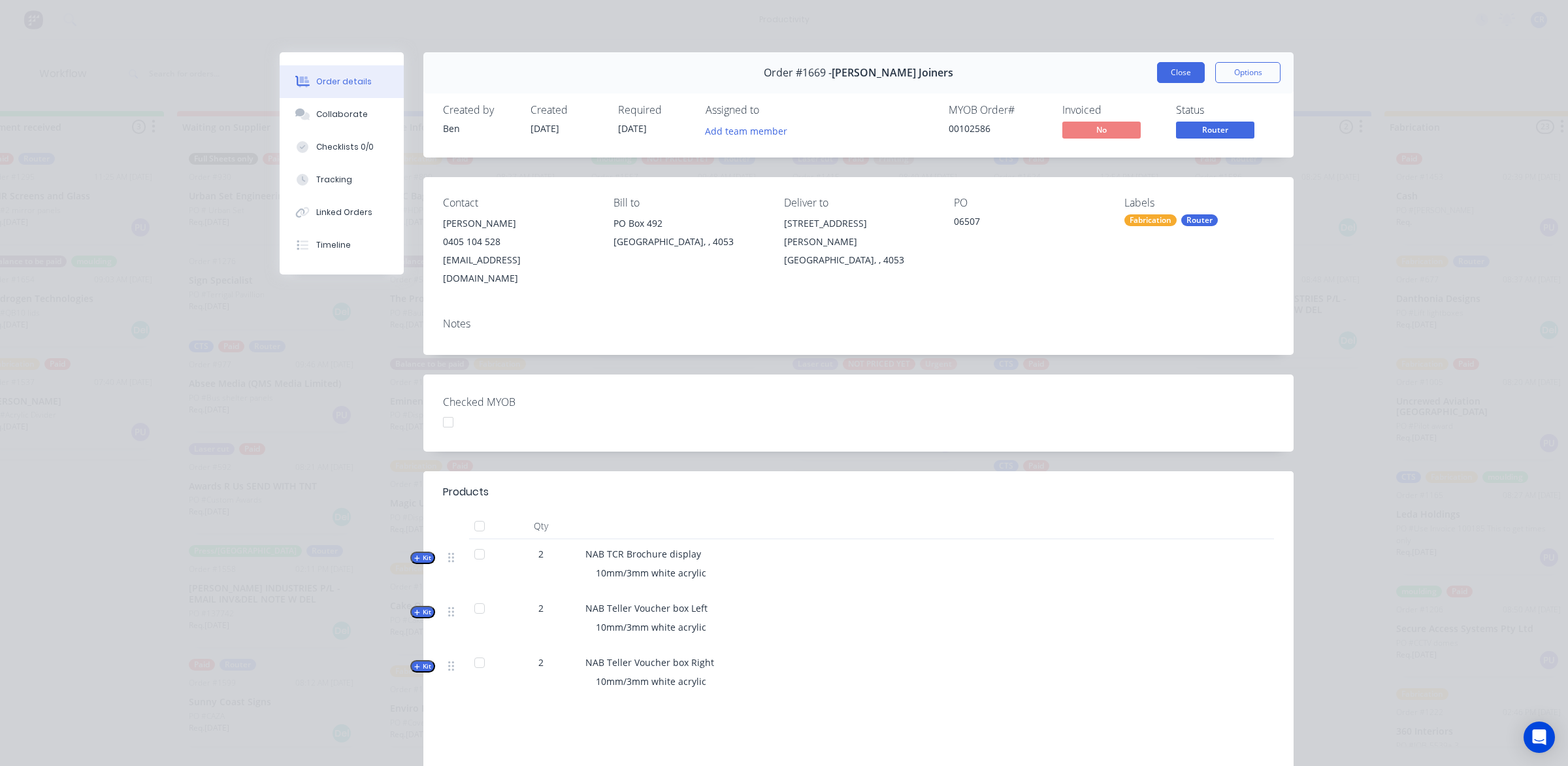
click at [1180, 70] on button "Close" at bounding box center [1181, 72] width 48 height 21
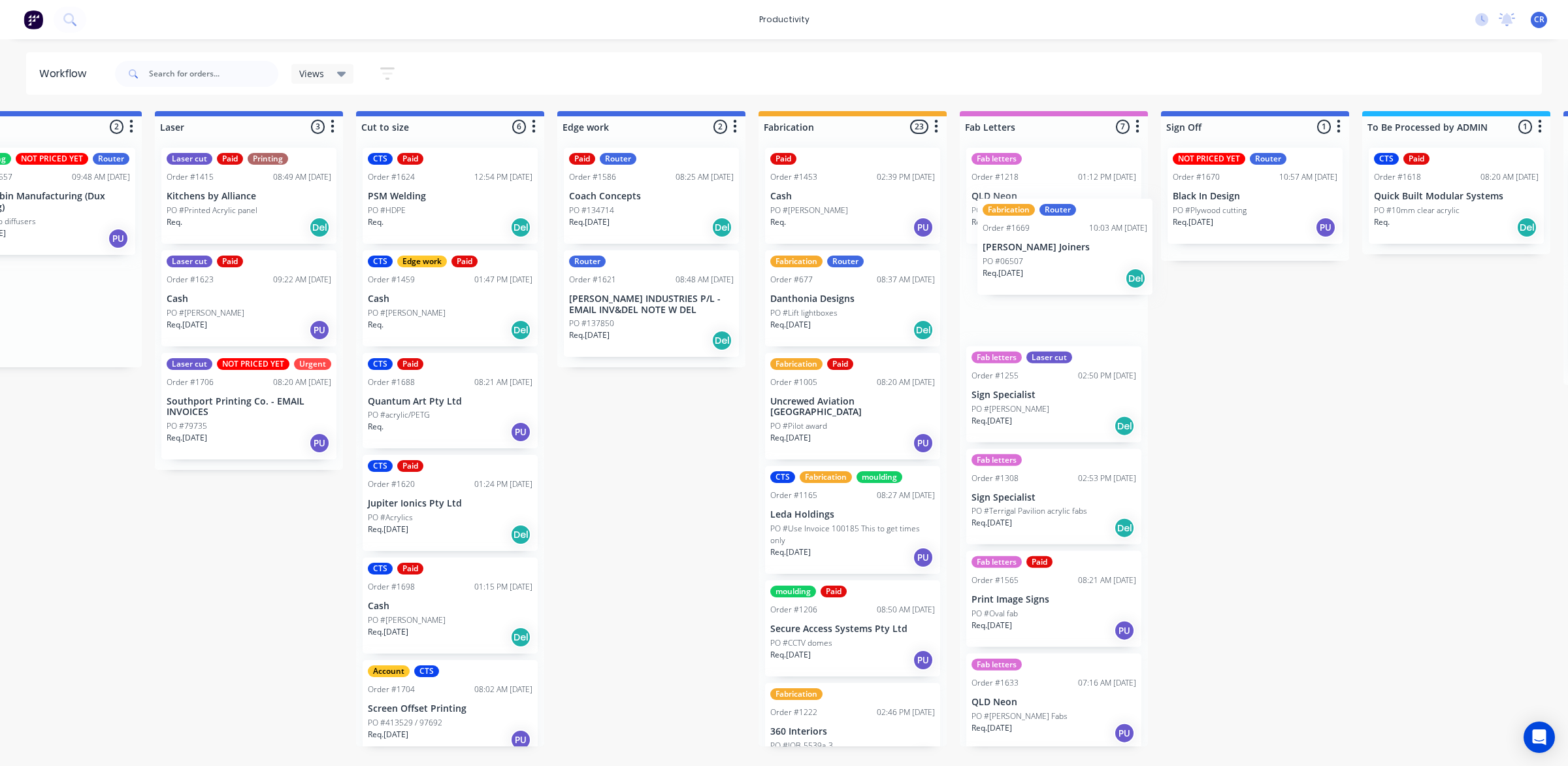
scroll to position [0, 882]
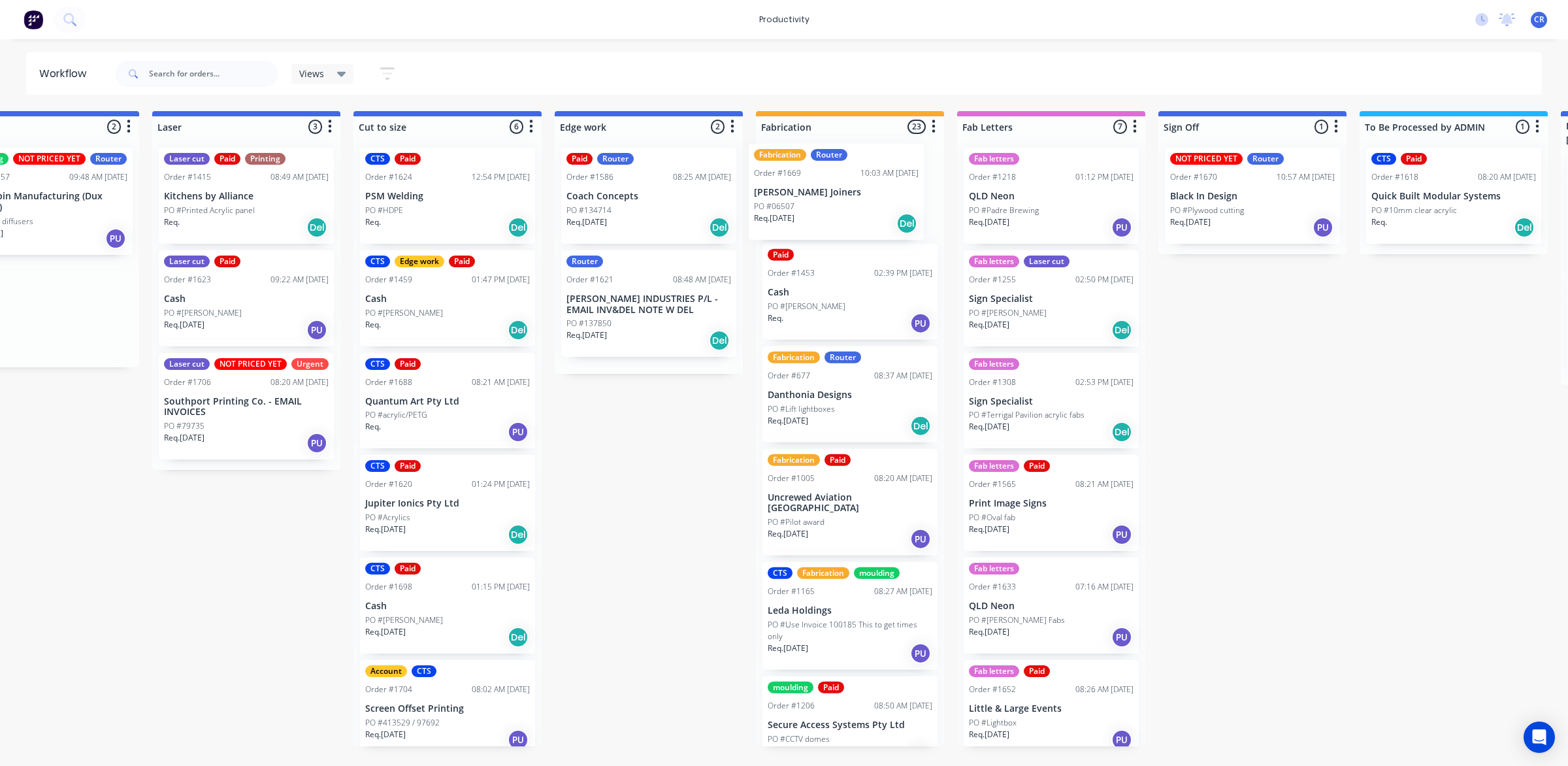
drag, startPoint x: 632, startPoint y: 337, endPoint x: 815, endPoint y: 223, distance: 215.6
click at [815, 223] on div "Submitted 0 Sort By Created date Required date Order number Customer name Most …" at bounding box center [671, 428] width 3126 height 635
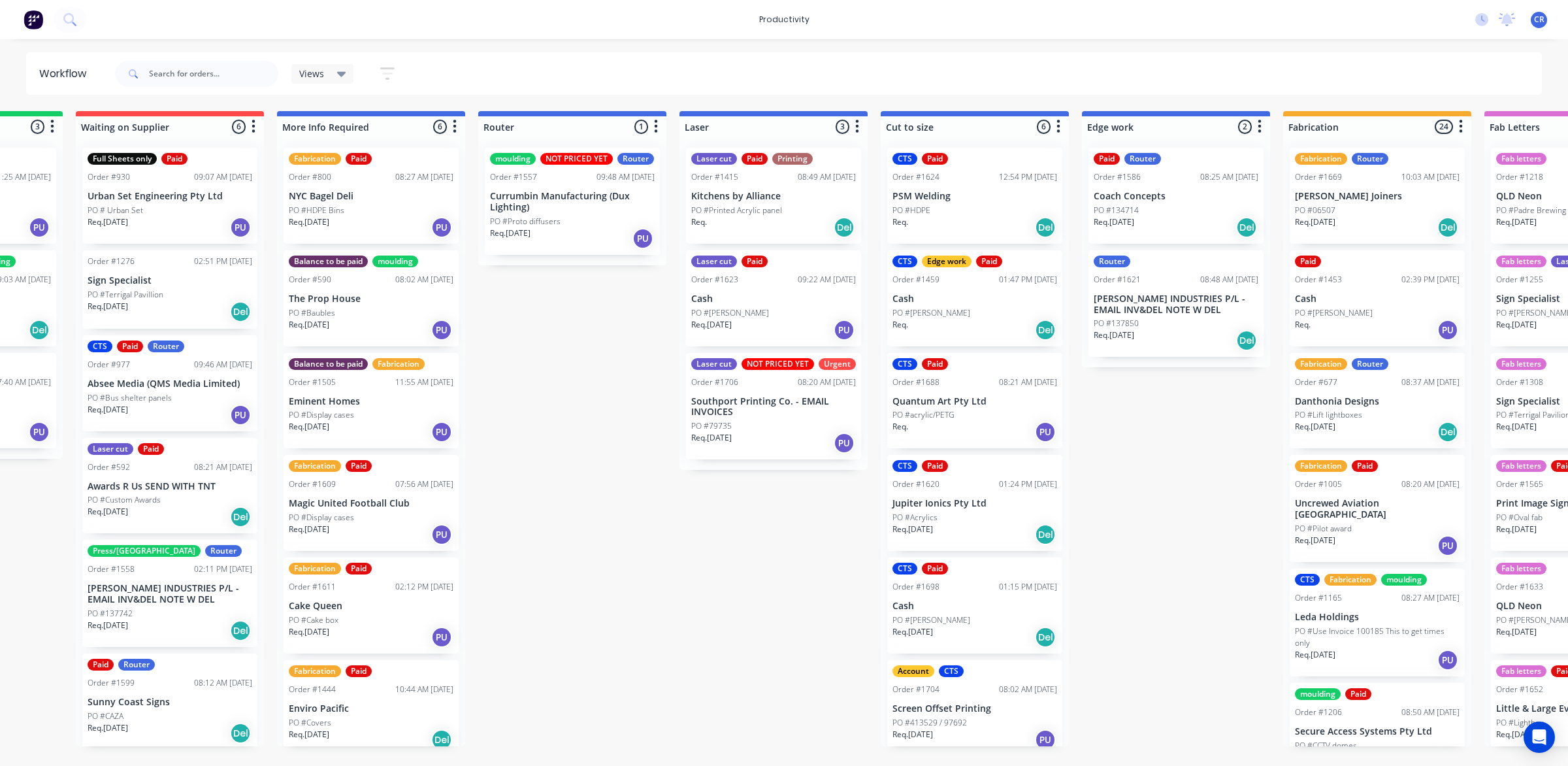
scroll to position [0, 310]
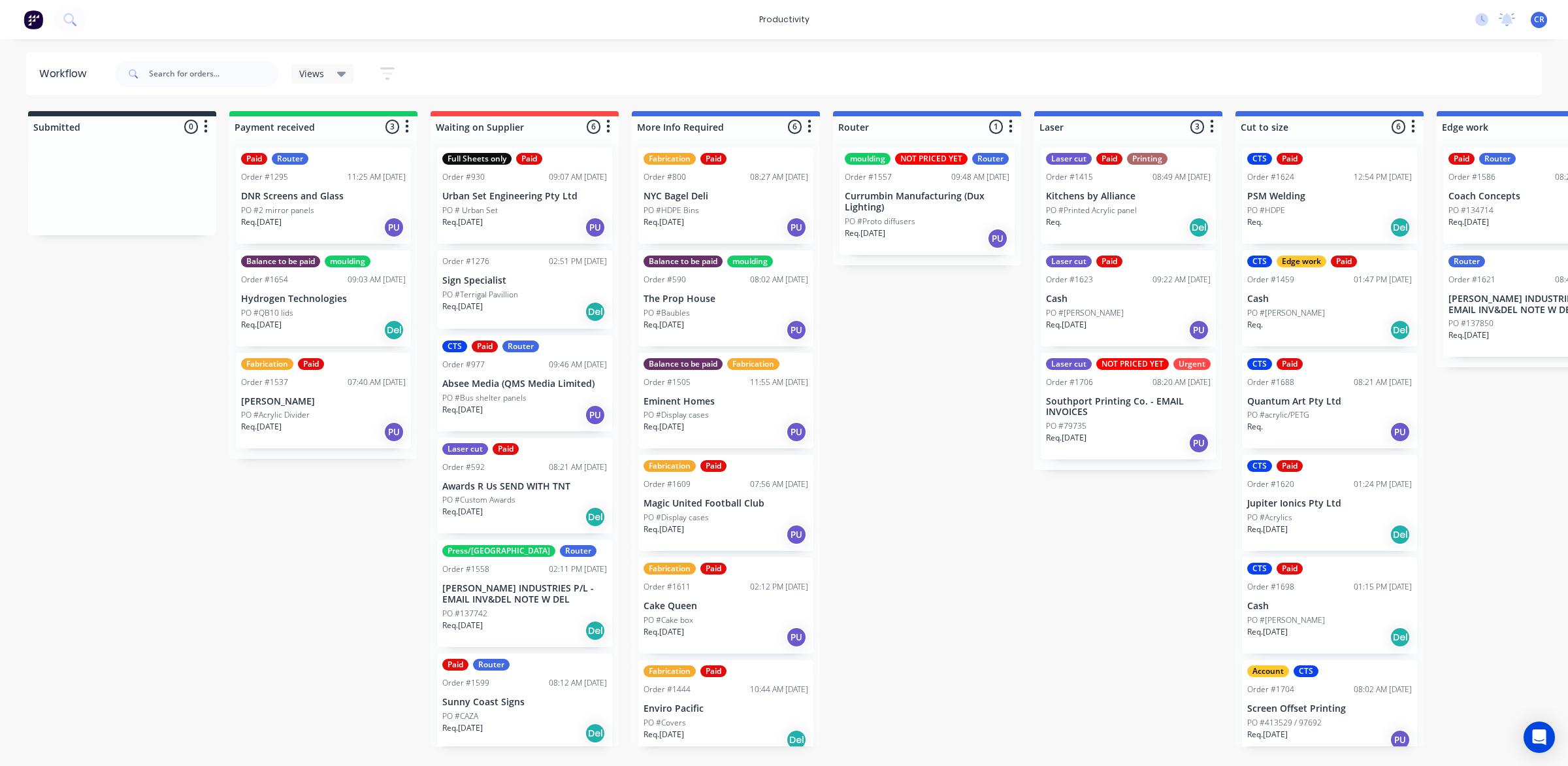
click at [1130, 405] on p "Southport Printing Co. - EMAIL INVOICES" at bounding box center [1128, 407] width 165 height 22
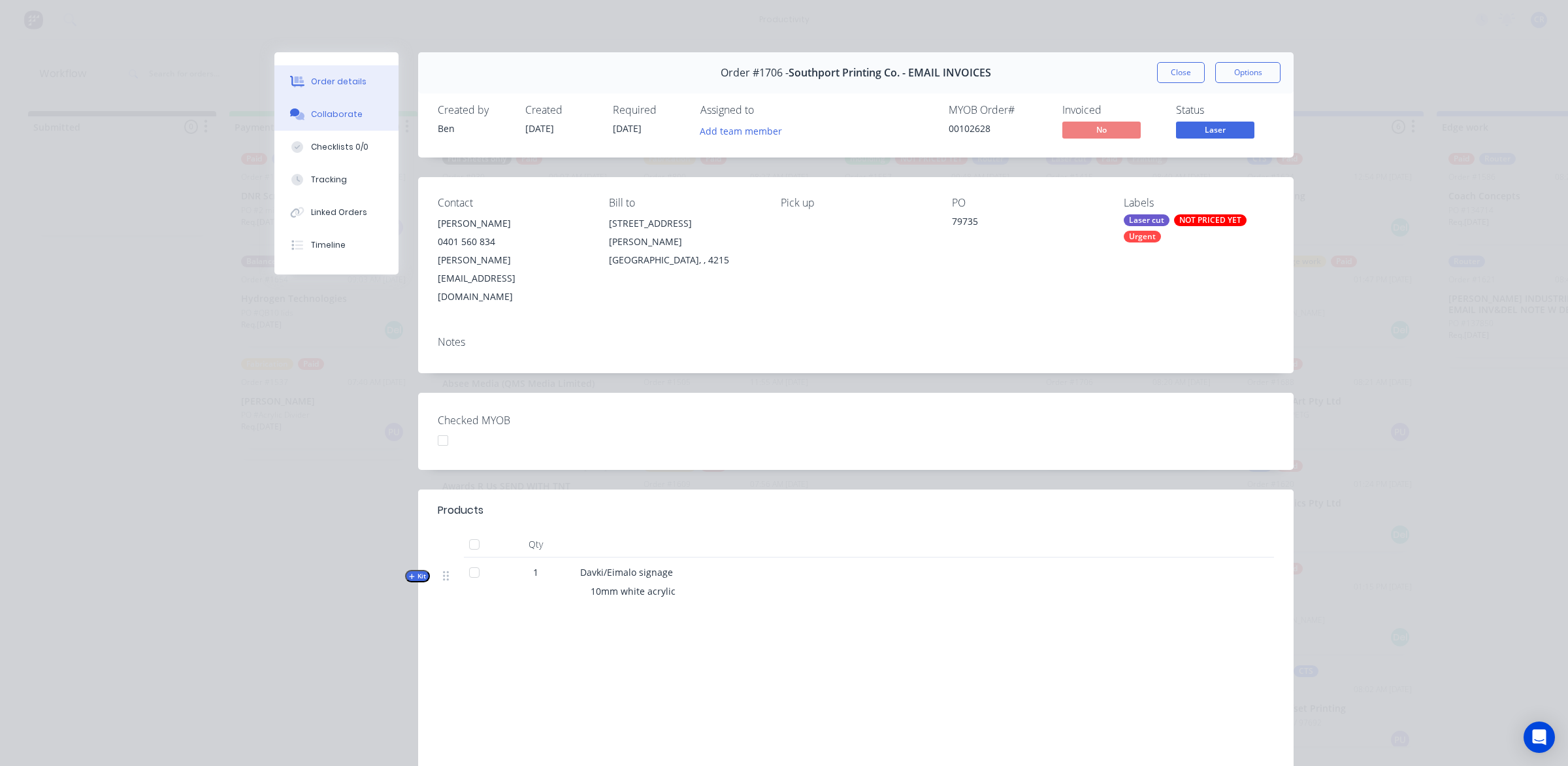
click at [322, 128] on button "Collaborate" at bounding box center [337, 113] width 124 height 32
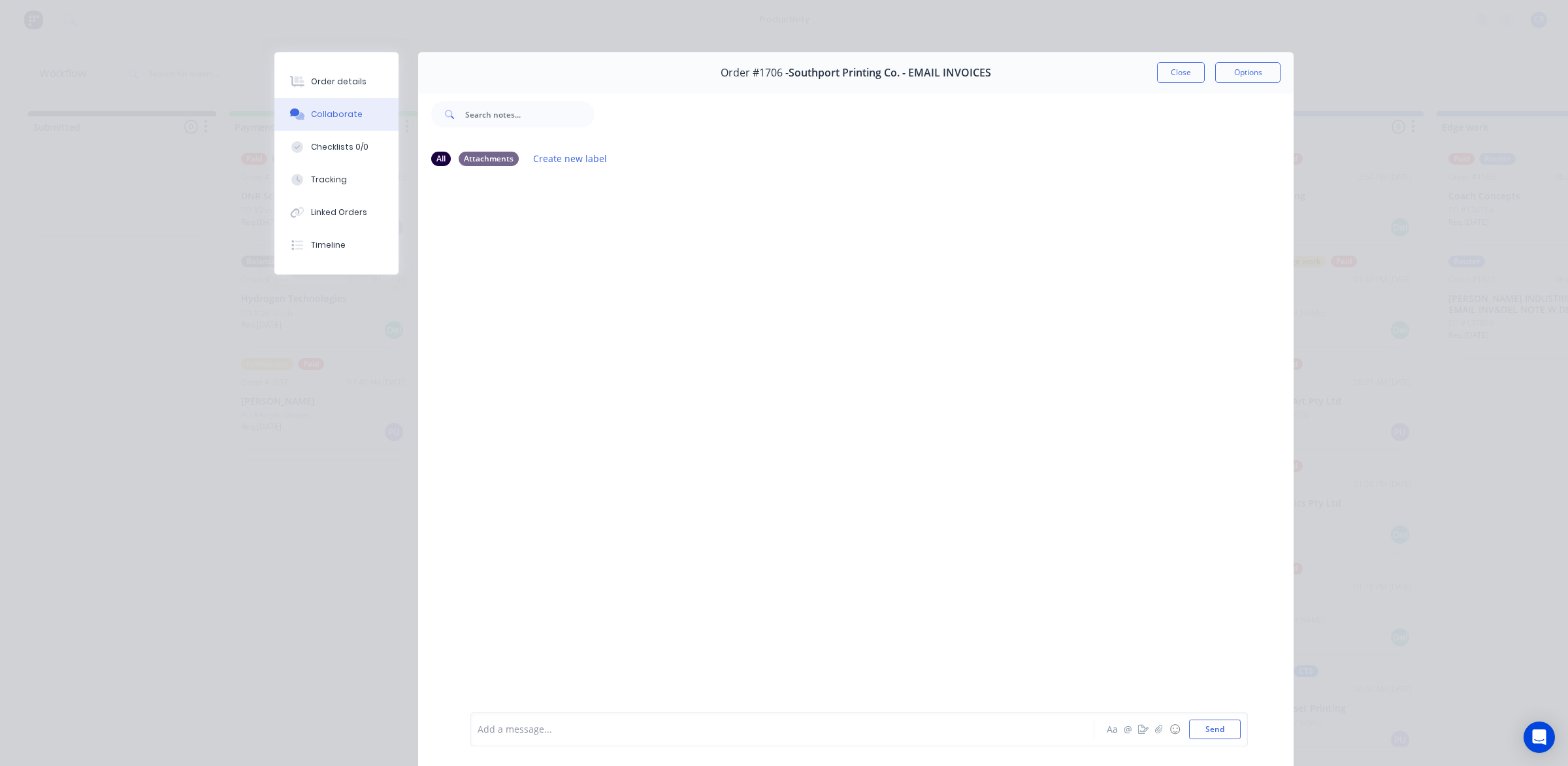
click at [527, 737] on div "Add a message..." at bounding box center [764, 729] width 572 height 20
click at [1205, 727] on button "Send" at bounding box center [1215, 729] width 52 height 20
click at [915, 729] on div at bounding box center [764, 729] width 571 height 13
click at [1207, 731] on button "Send" at bounding box center [1215, 729] width 52 height 20
click at [1159, 65] on button "Close" at bounding box center [1181, 72] width 48 height 21
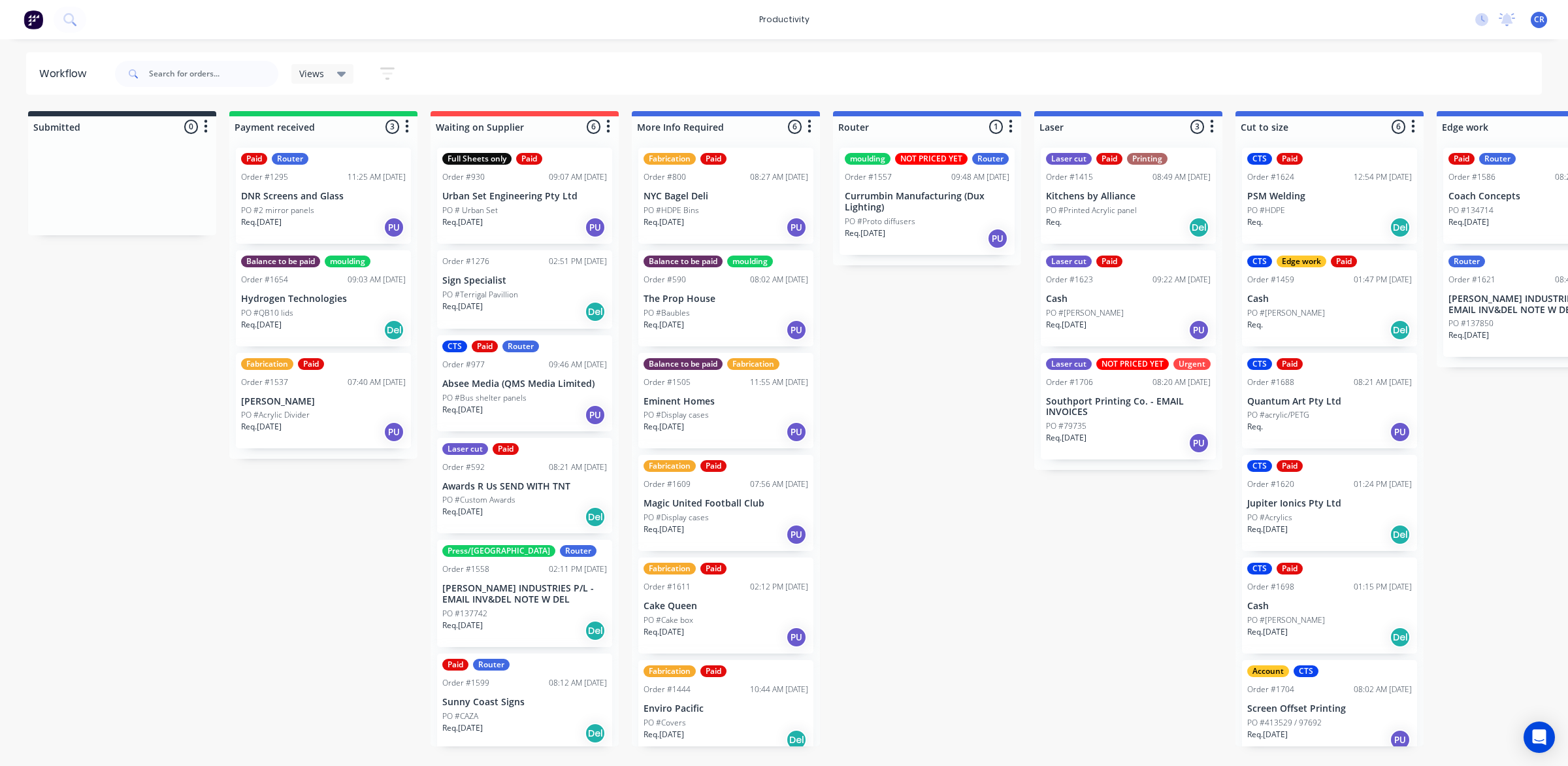
click at [962, 554] on div "Submitted 0 Sort By Created date Required date Order number Customer name Most …" at bounding box center [1553, 428] width 3126 height 635
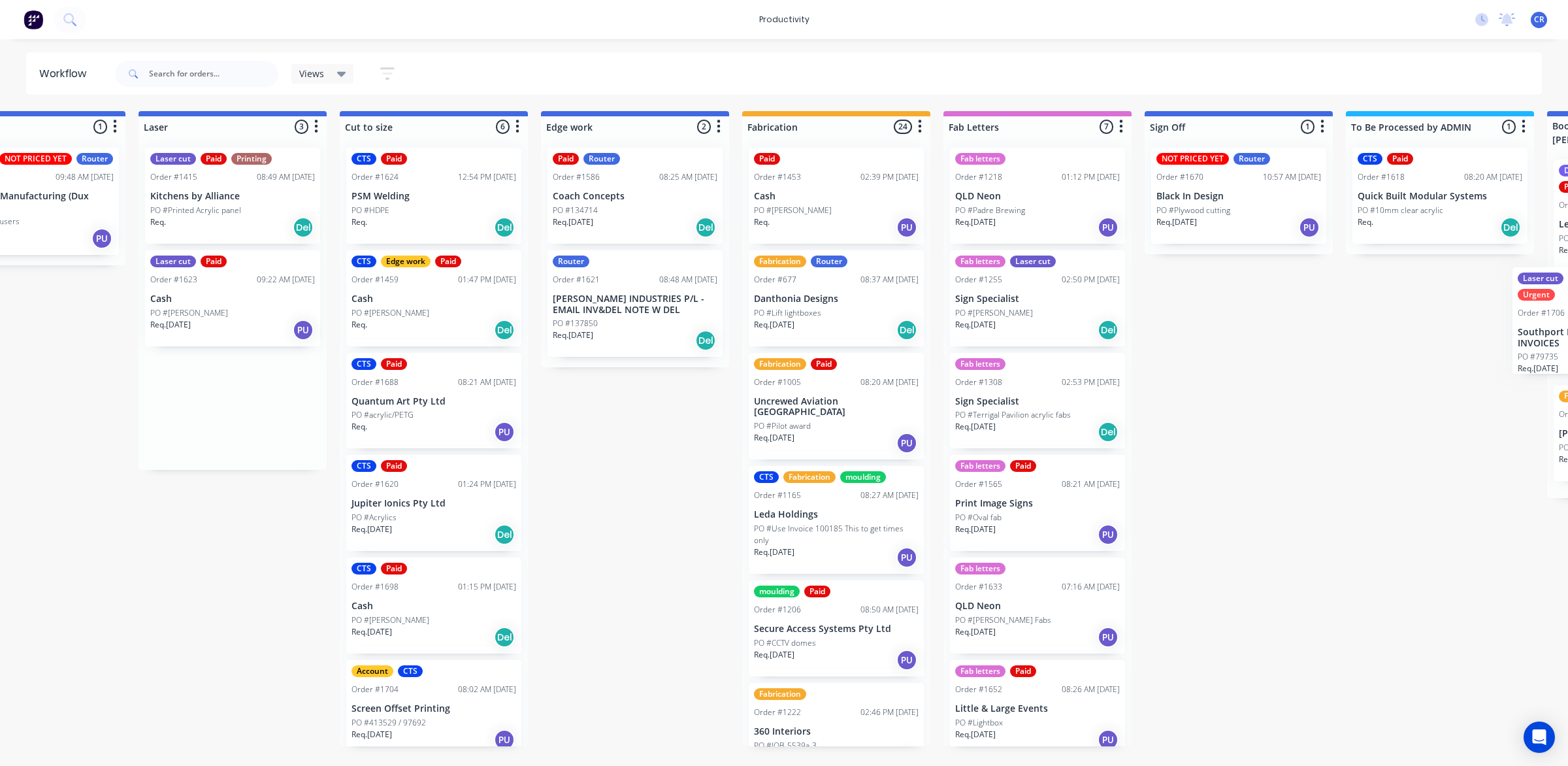
scroll to position [0, 1089]
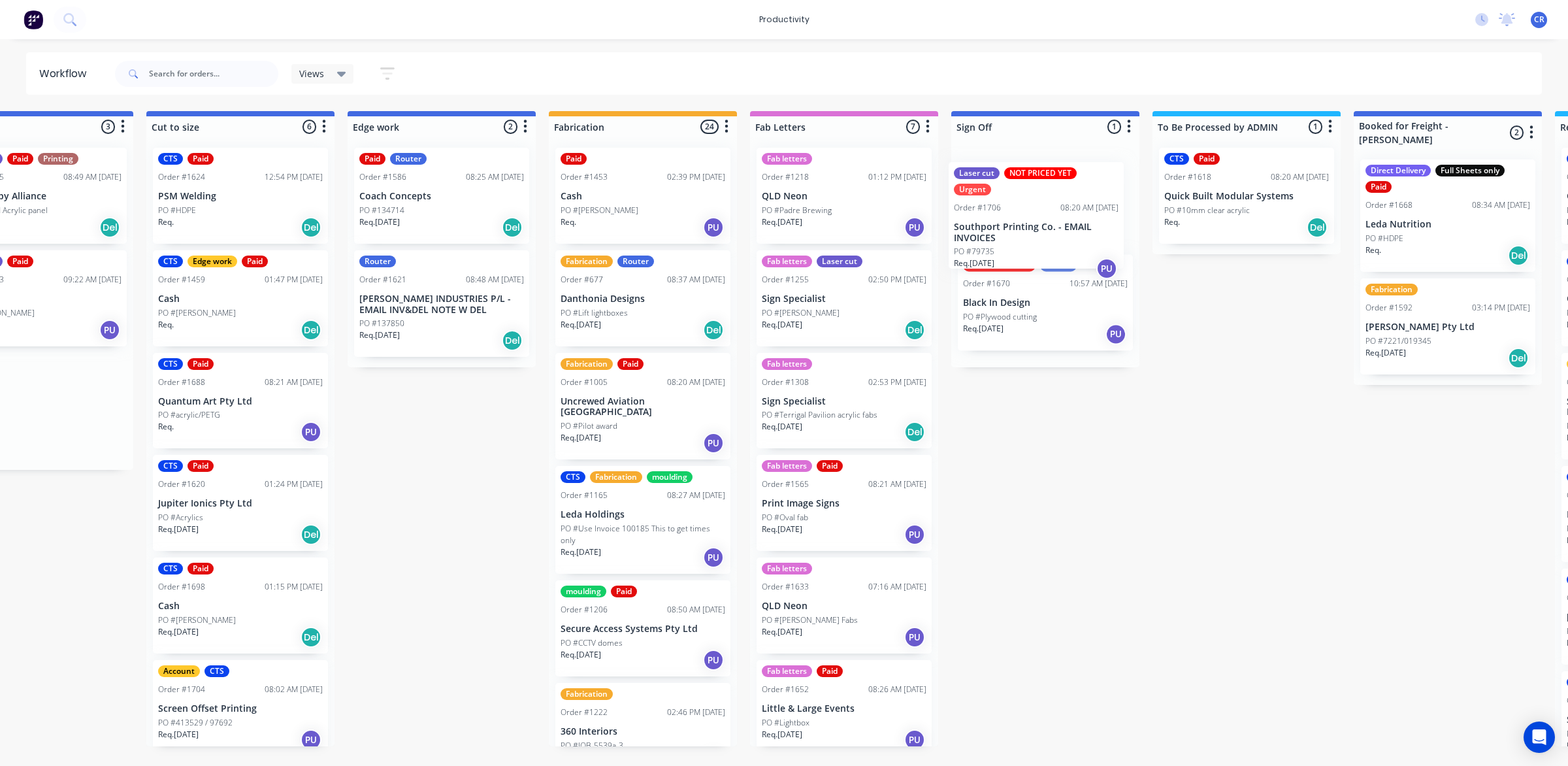
drag, startPoint x: 1180, startPoint y: 410, endPoint x: 1020, endPoint y: 240, distance: 233.5
click at [1020, 240] on div "Submitted 0 Sort By Created date Required date Order number Customer name Most …" at bounding box center [464, 428] width 3126 height 635
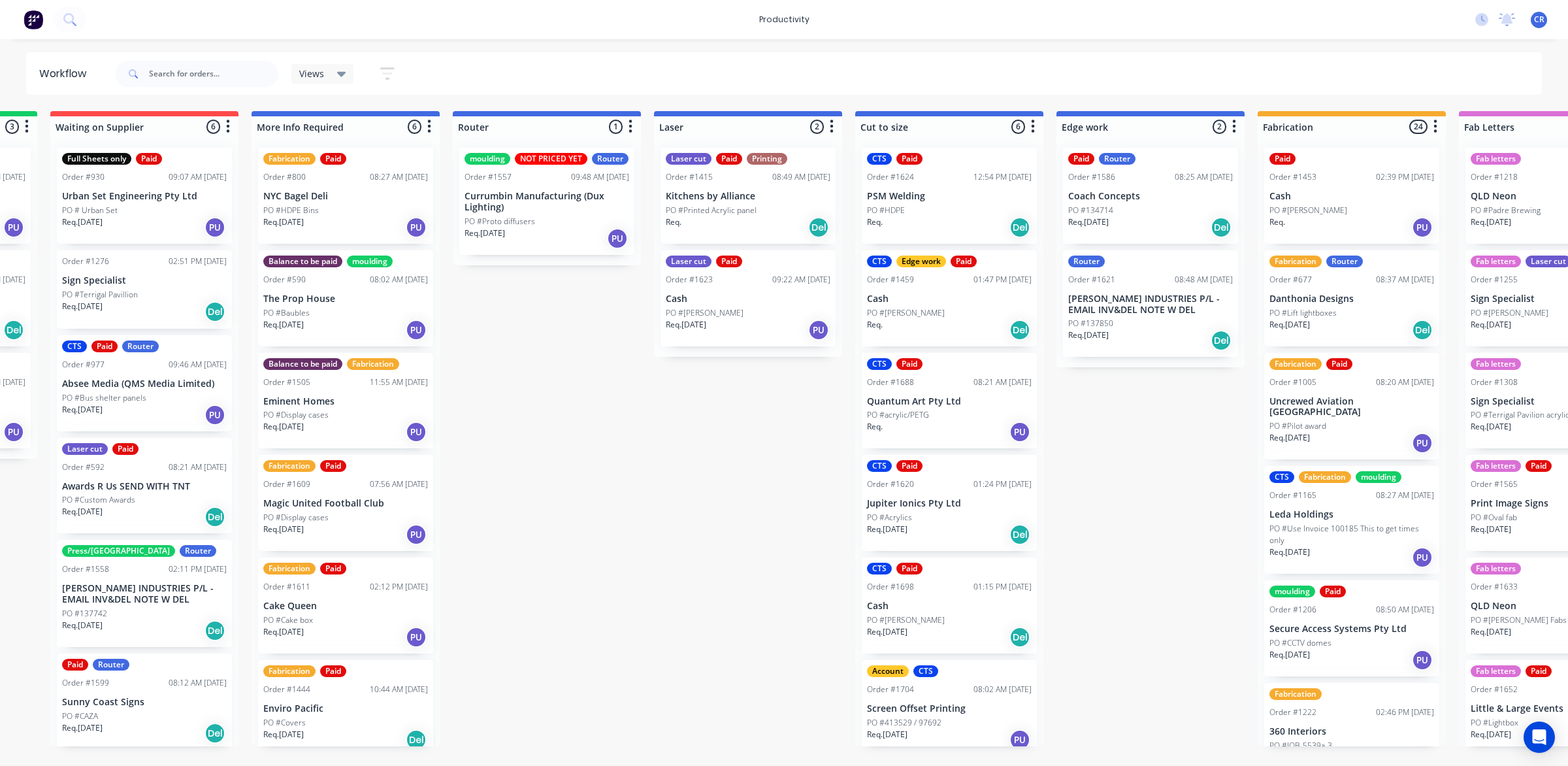
scroll to position [0, 354]
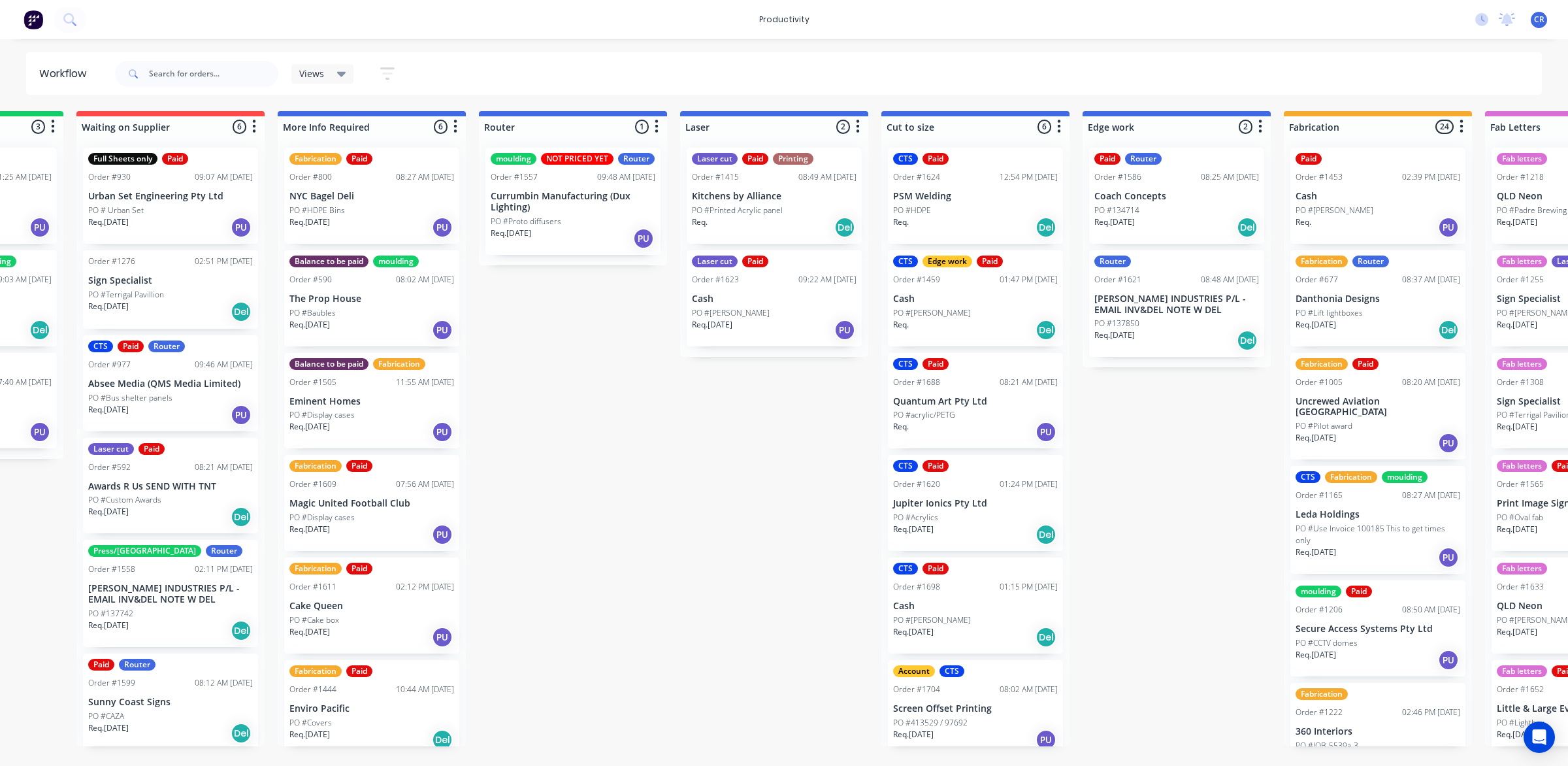
click at [732, 378] on div "Submitted 0 Sort By Created date Required date Order number Customer name Most …" at bounding box center [1199, 428] width 3126 height 635
click at [771, 313] on div "PO #[PERSON_NAME]" at bounding box center [774, 313] width 165 height 12
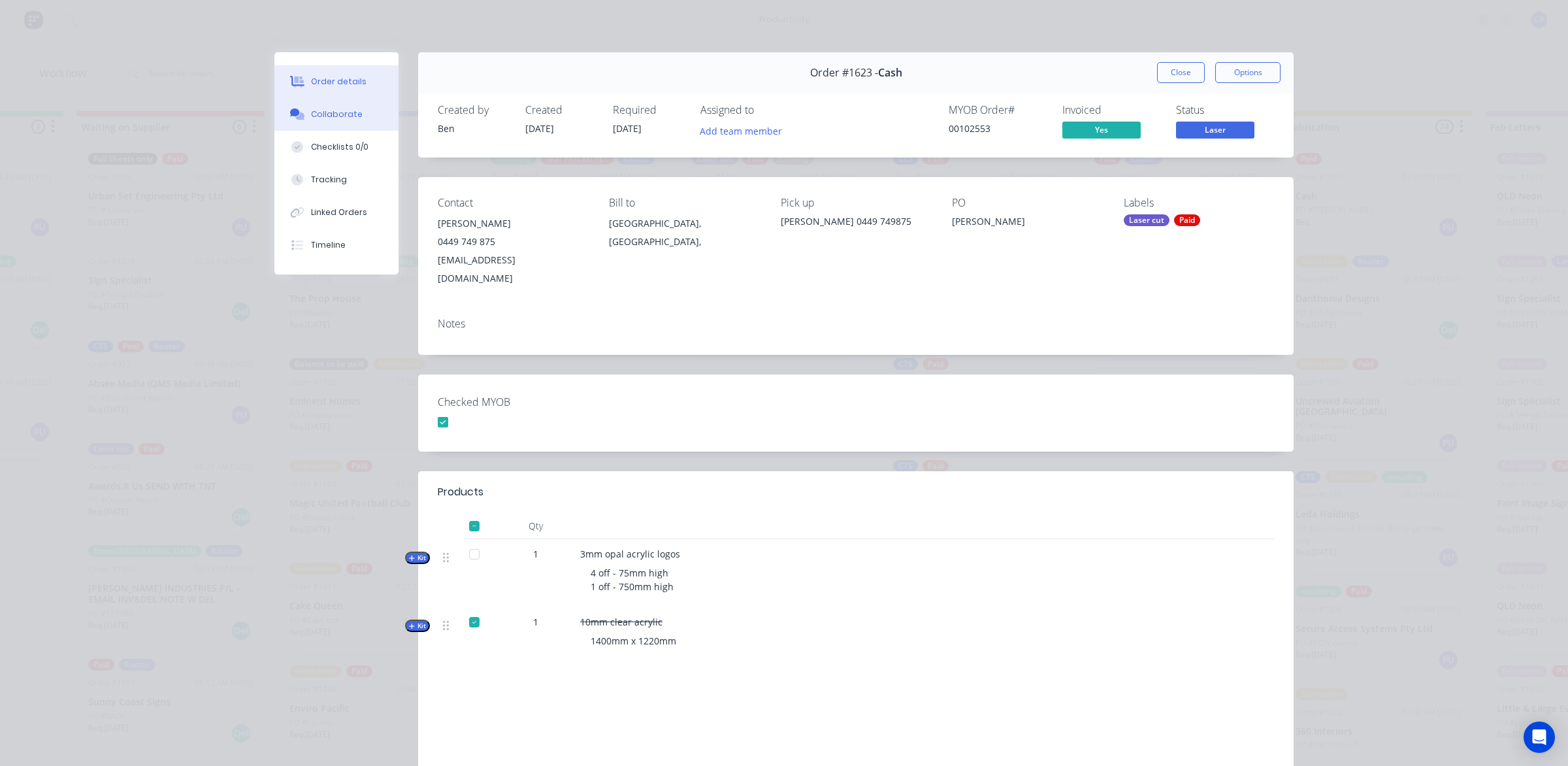
click at [327, 121] on button "Collaborate" at bounding box center [337, 113] width 124 height 32
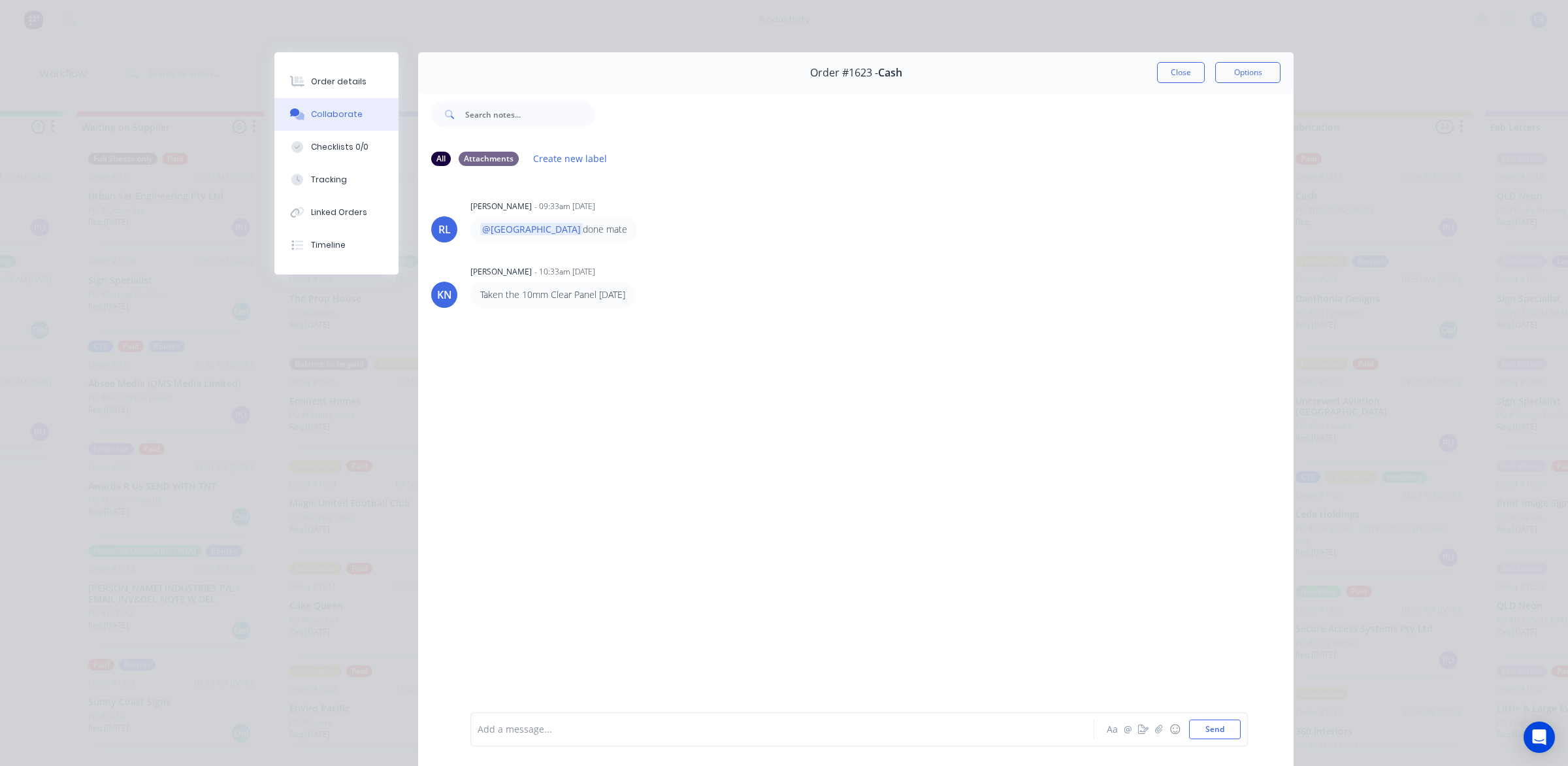
click at [527, 734] on div at bounding box center [764, 729] width 571 height 13
click at [1193, 723] on button "Send" at bounding box center [1215, 729] width 52 height 20
click at [1173, 63] on button "Close" at bounding box center [1181, 72] width 48 height 21
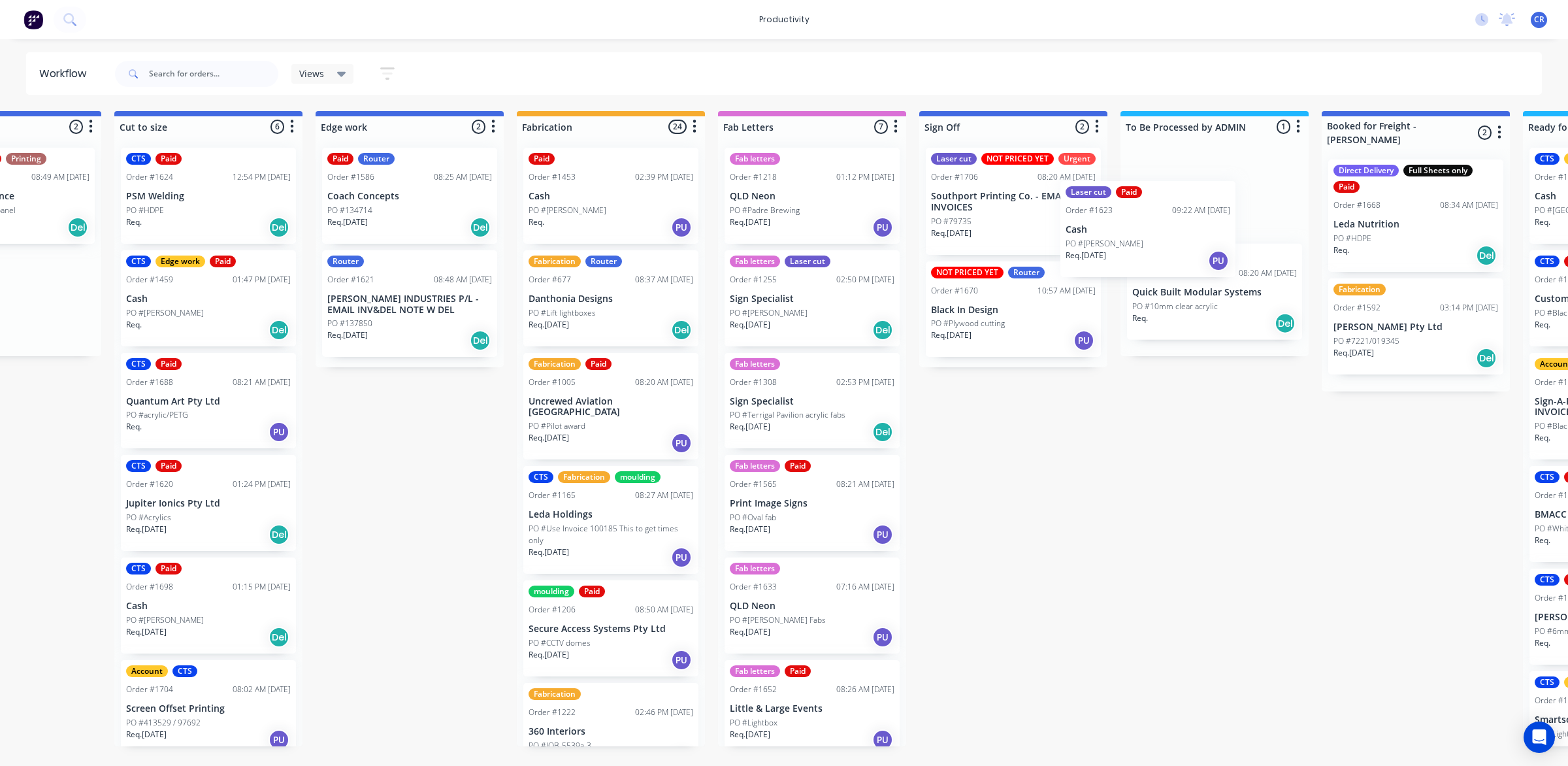
scroll to position [0, 1126]
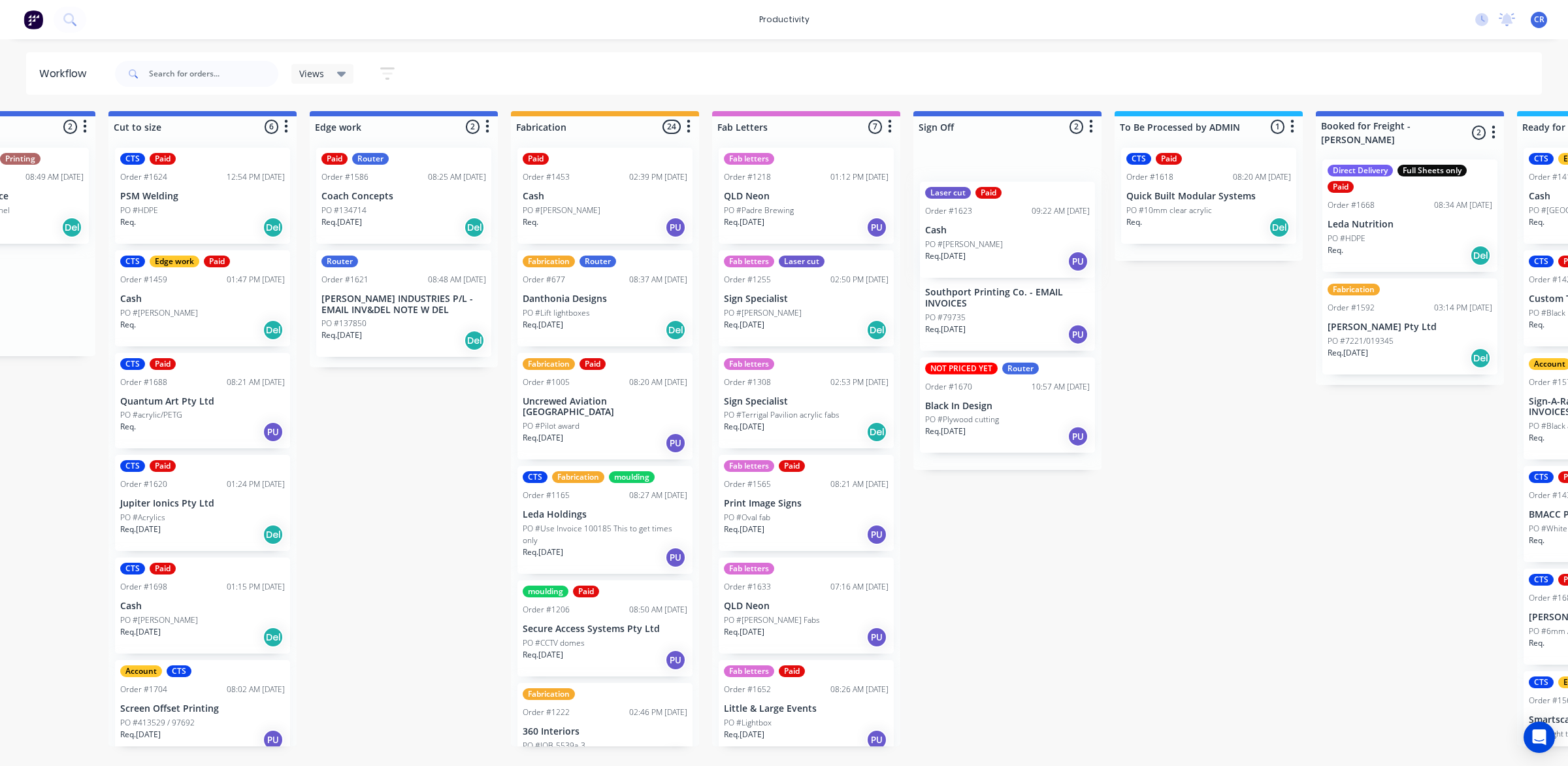
drag, startPoint x: 753, startPoint y: 304, endPoint x: 993, endPoint y: 233, distance: 250.3
click at [993, 233] on div "Submitted 0 Sort By Created date Required date Order number Customer name Most …" at bounding box center [426, 428] width 3126 height 635
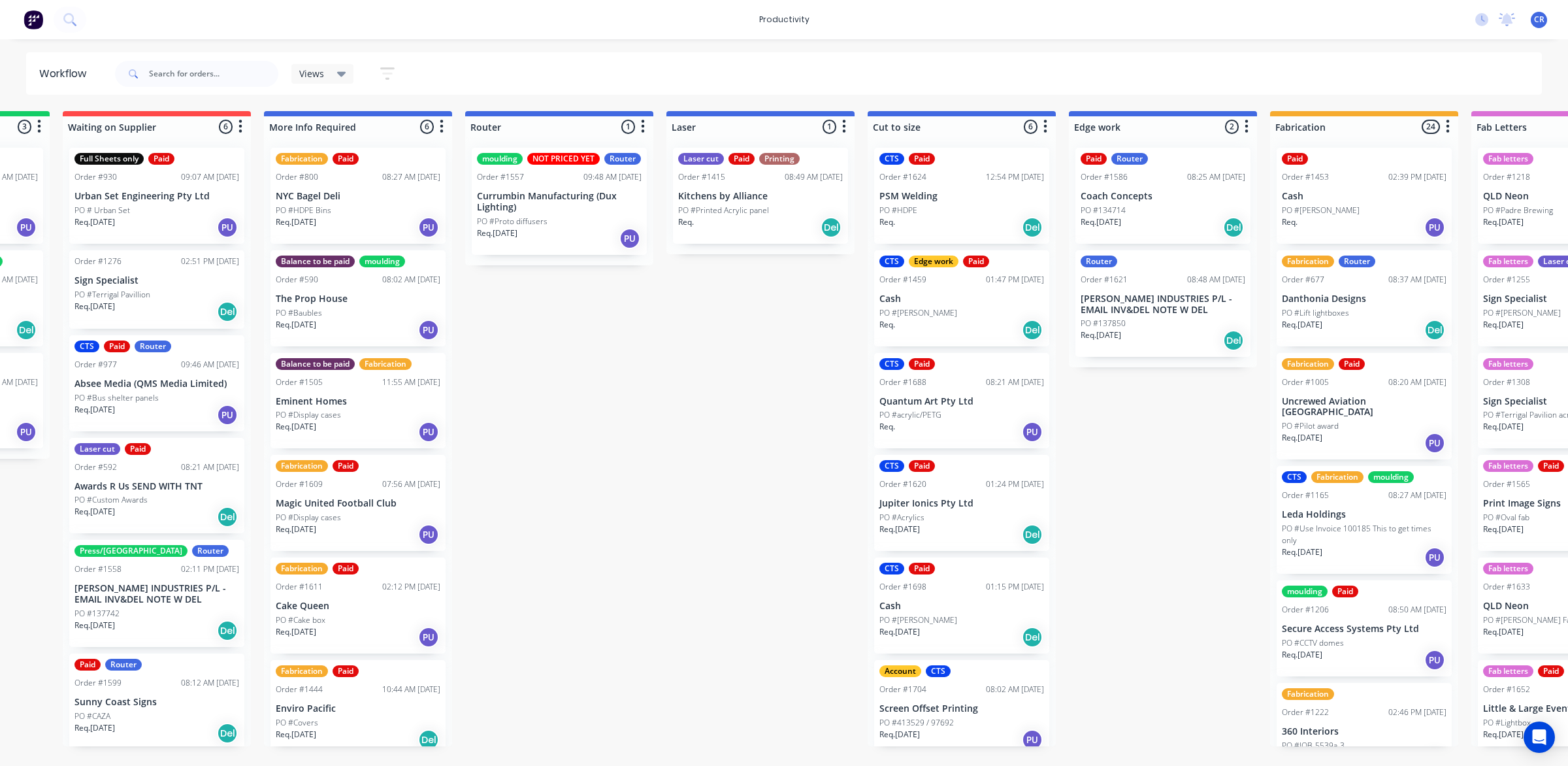
scroll to position [0, 310]
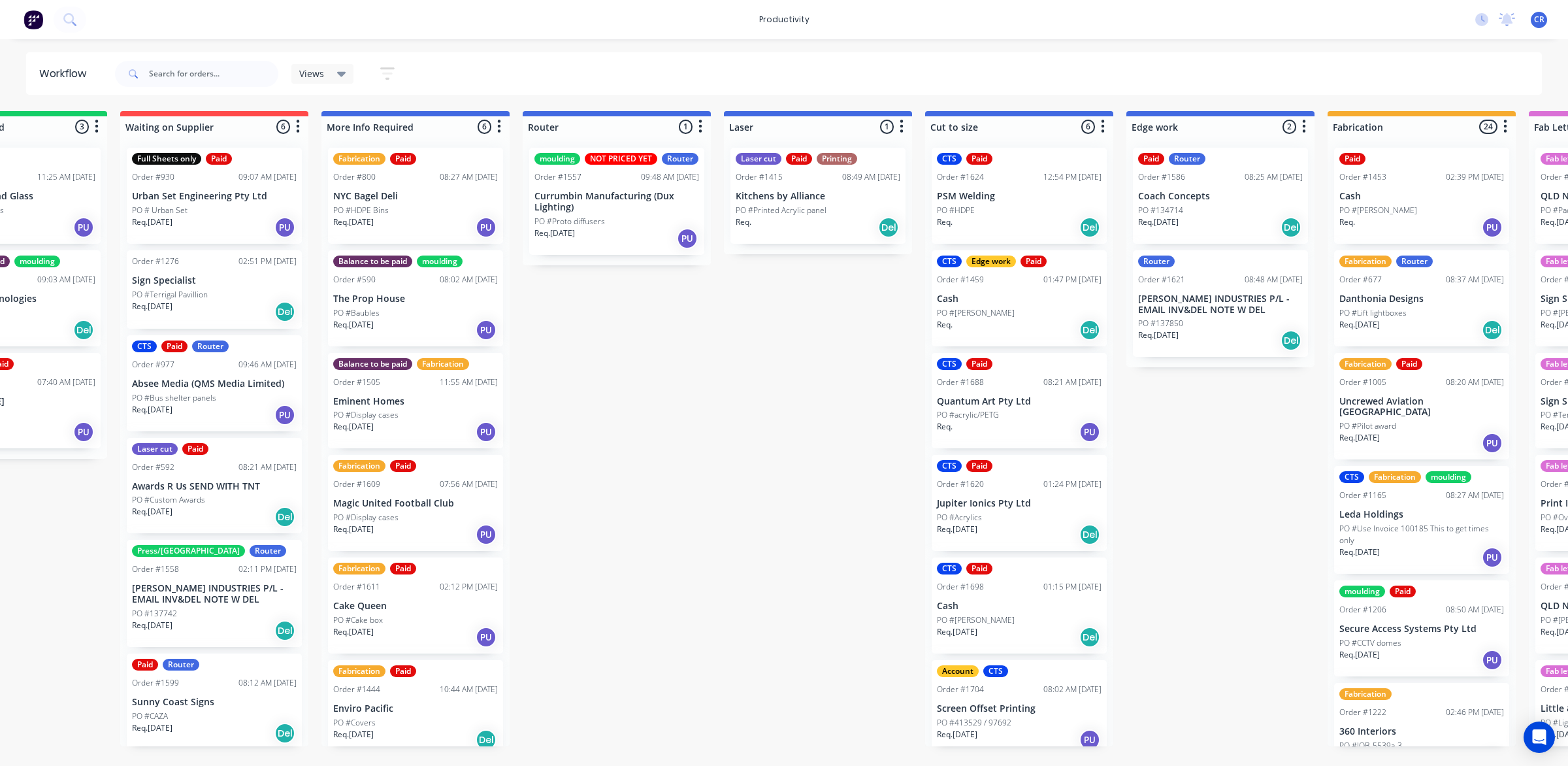
click at [827, 216] on div "Req. Del" at bounding box center [817, 228] width 165 height 22
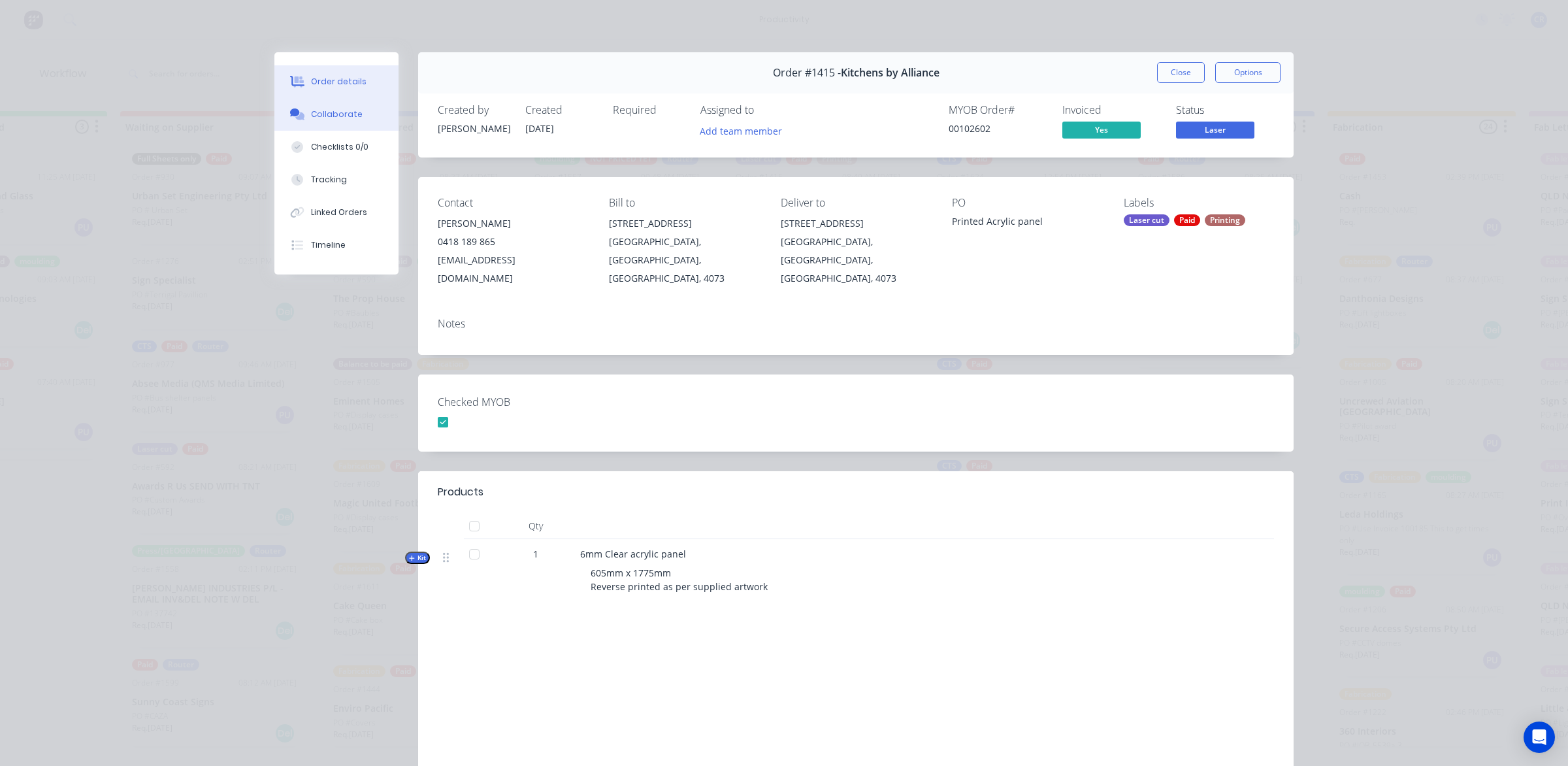
click at [351, 109] on button "Collaborate" at bounding box center [337, 113] width 124 height 32
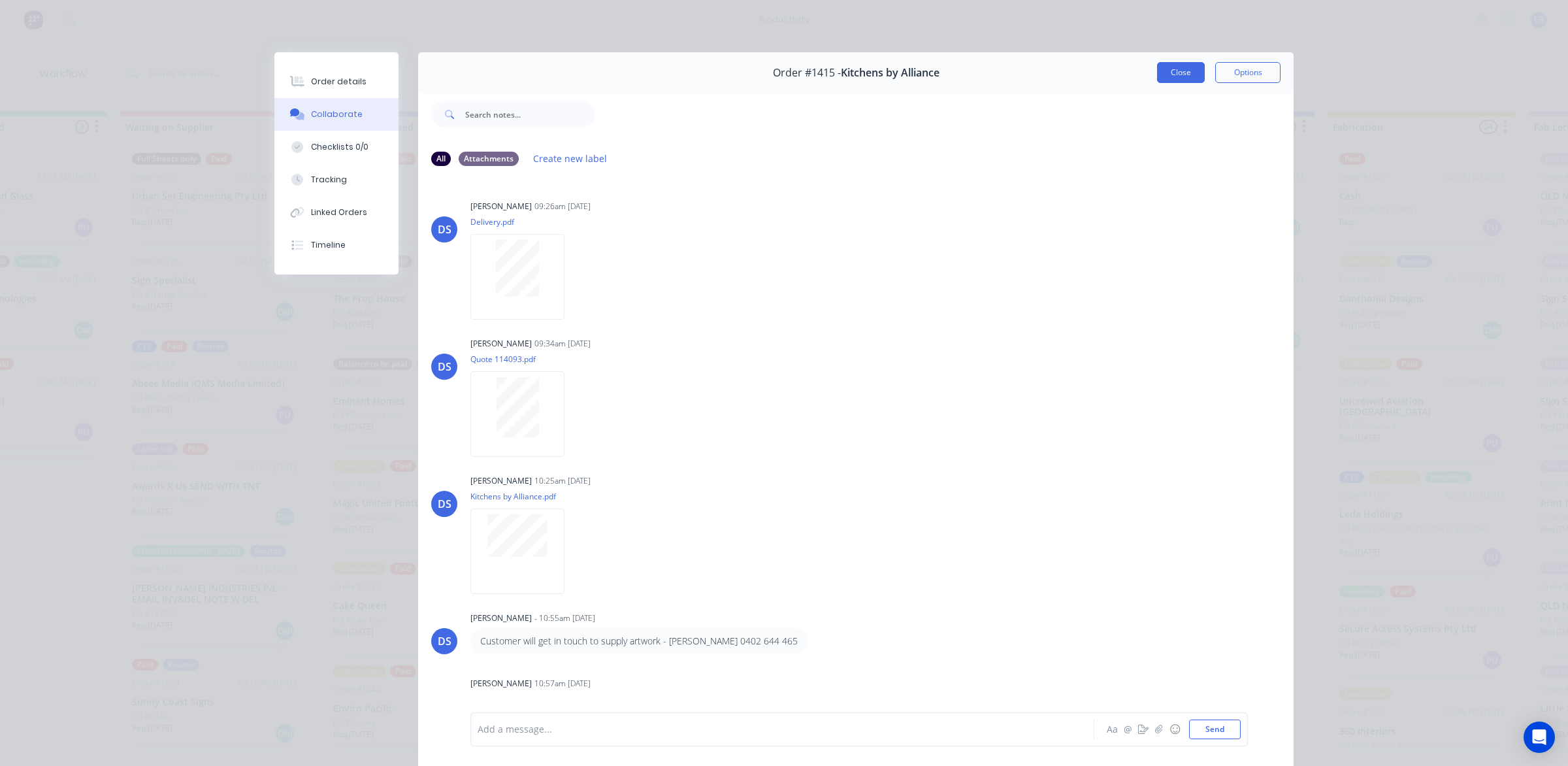
click at [1167, 65] on button "Close" at bounding box center [1181, 72] width 48 height 21
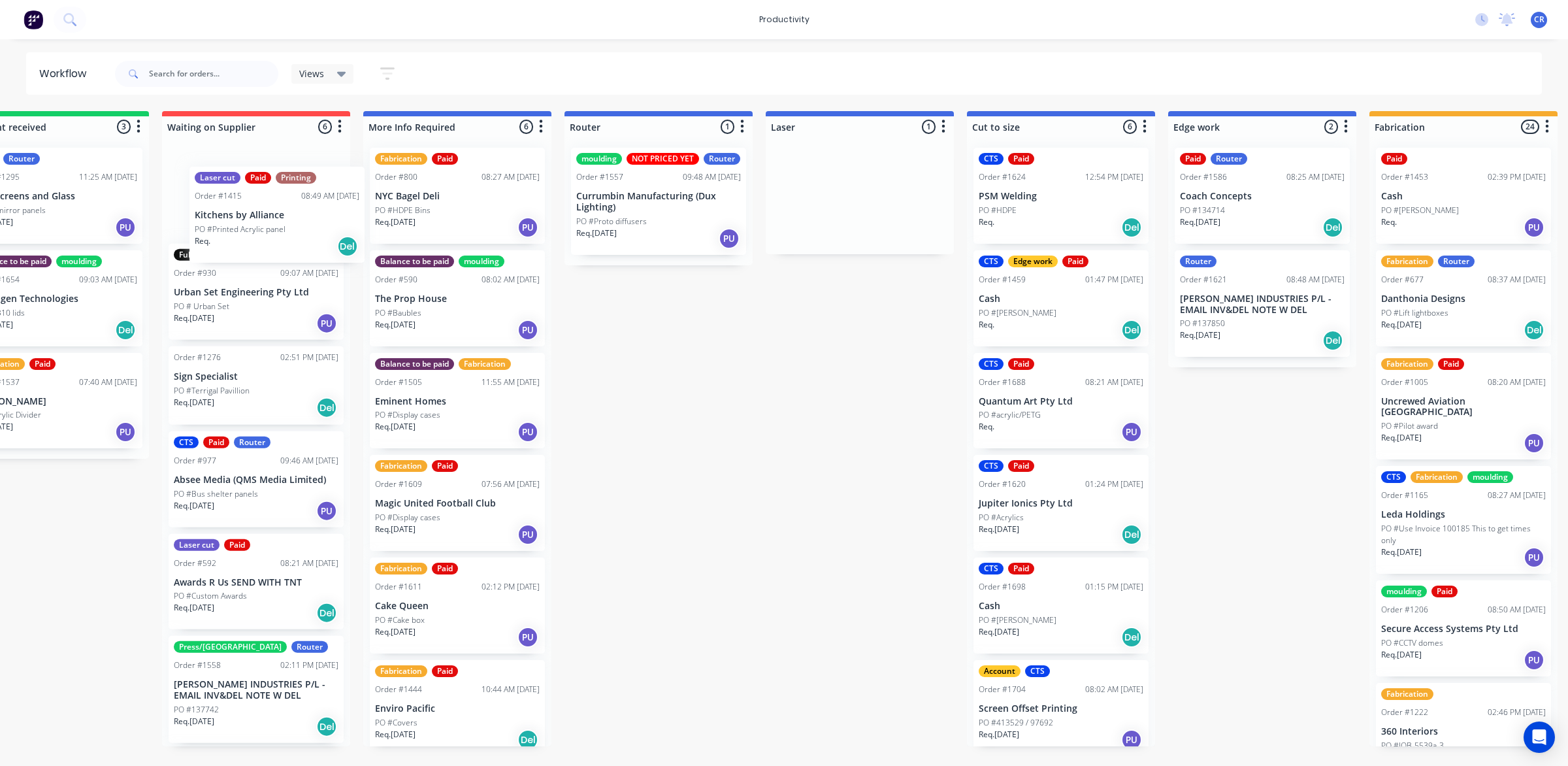
scroll to position [0, 259]
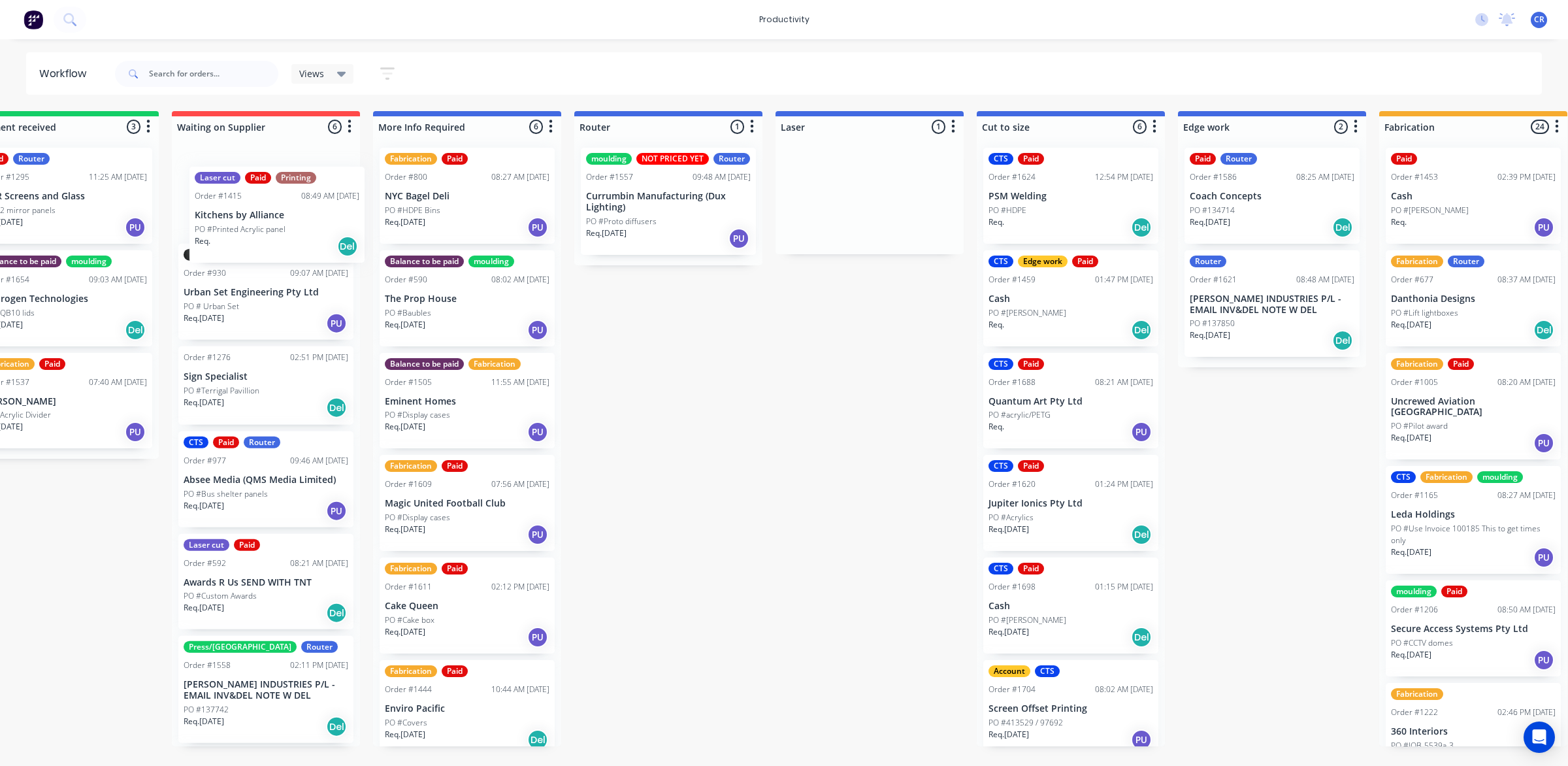
drag, startPoint x: 818, startPoint y: 206, endPoint x: 272, endPoint y: 226, distance: 546.4
click at [272, 226] on div "Submitted 0 Sort By Created date Required date Order number Customer name Most …" at bounding box center [1294, 428] width 3126 height 635
click at [272, 226] on div "Full Sheets only Paid Order #930 09:07 AM 04/09/25 Urban Set Engineering Pty Lt…" at bounding box center [265, 441] width 188 height 609
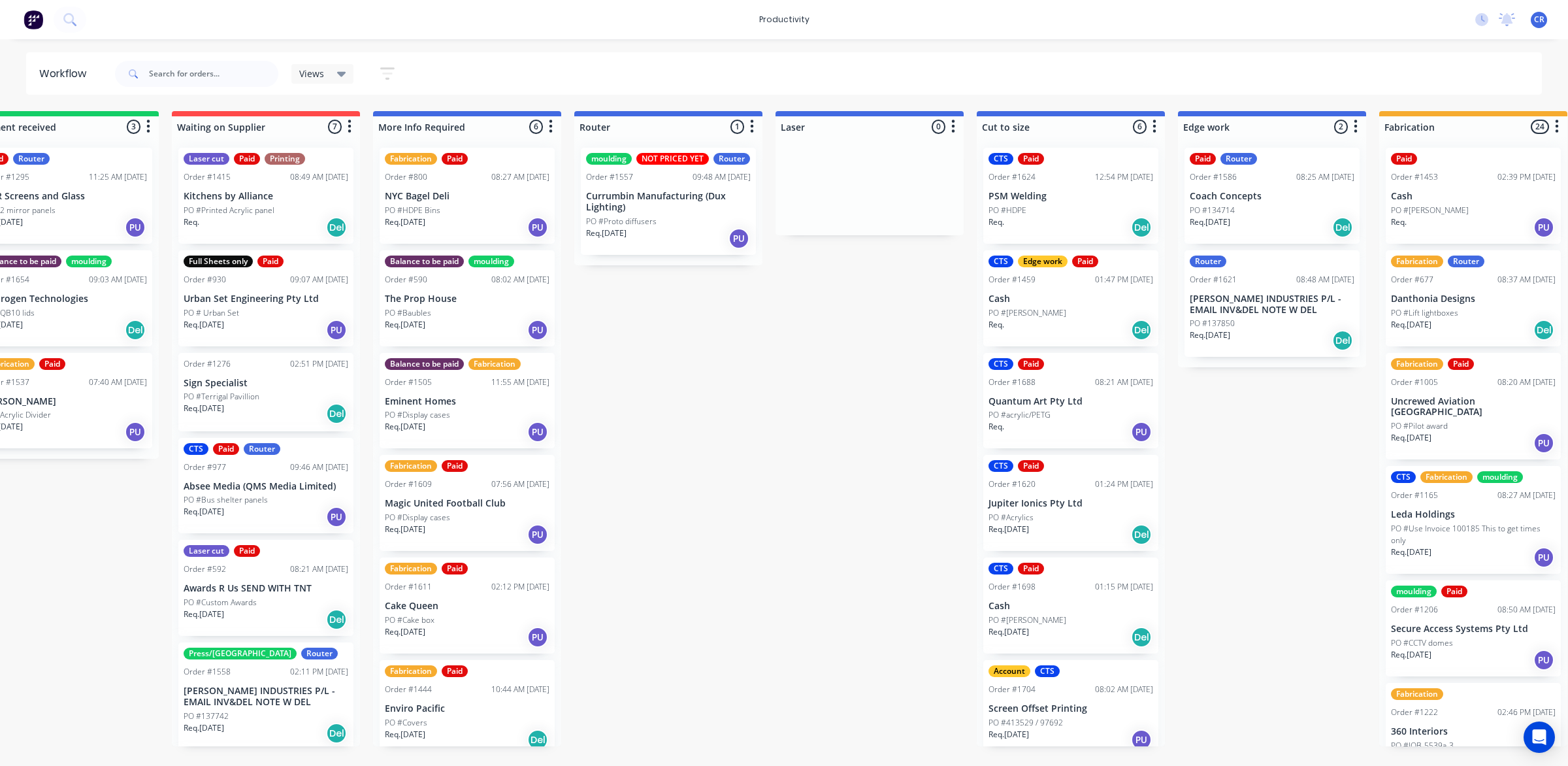
click at [278, 206] on div "PO #Printed Acrylic panel" at bounding box center [265, 210] width 165 height 12
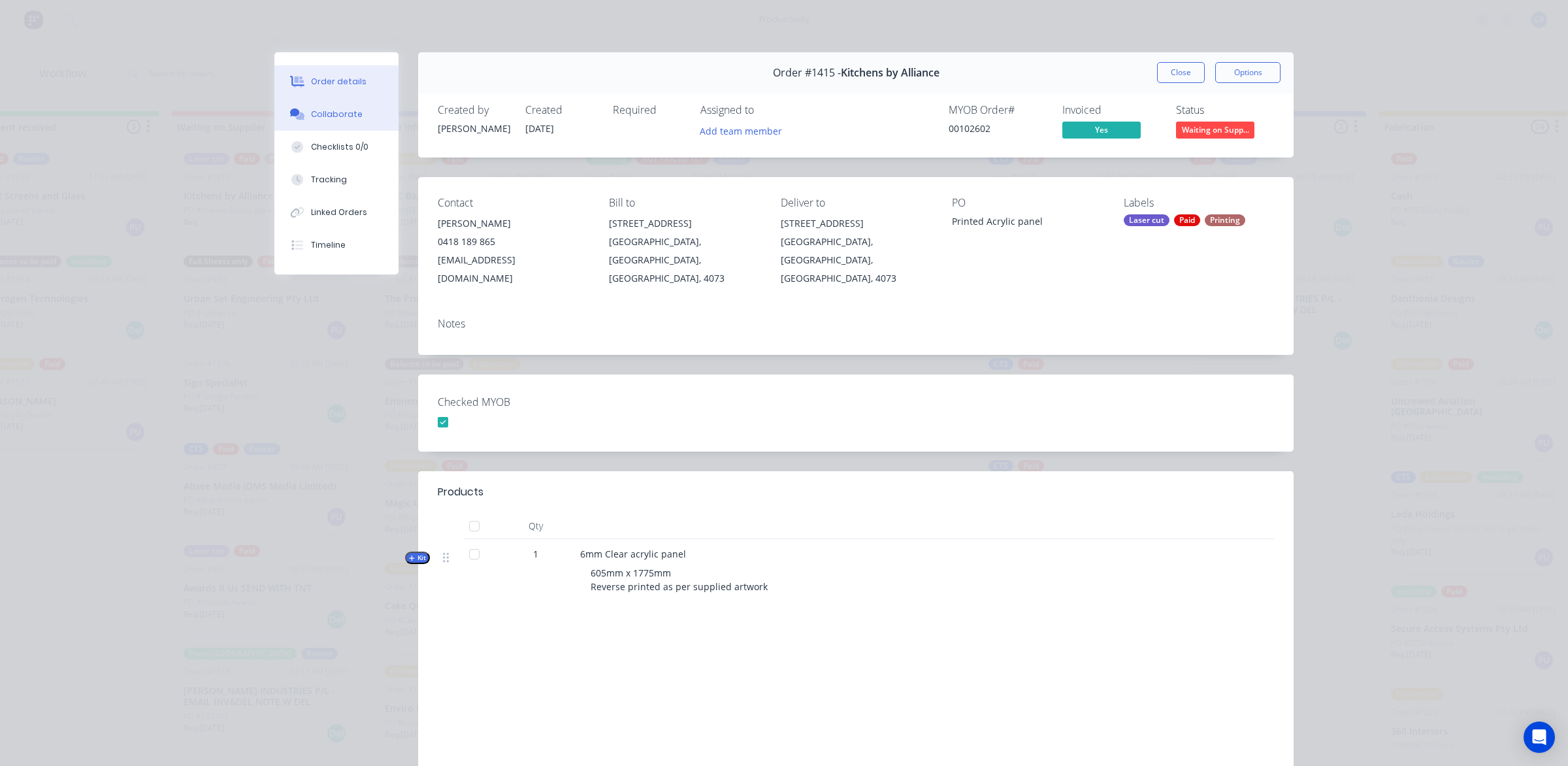
click at [351, 117] on button "Collaborate" at bounding box center [337, 113] width 124 height 32
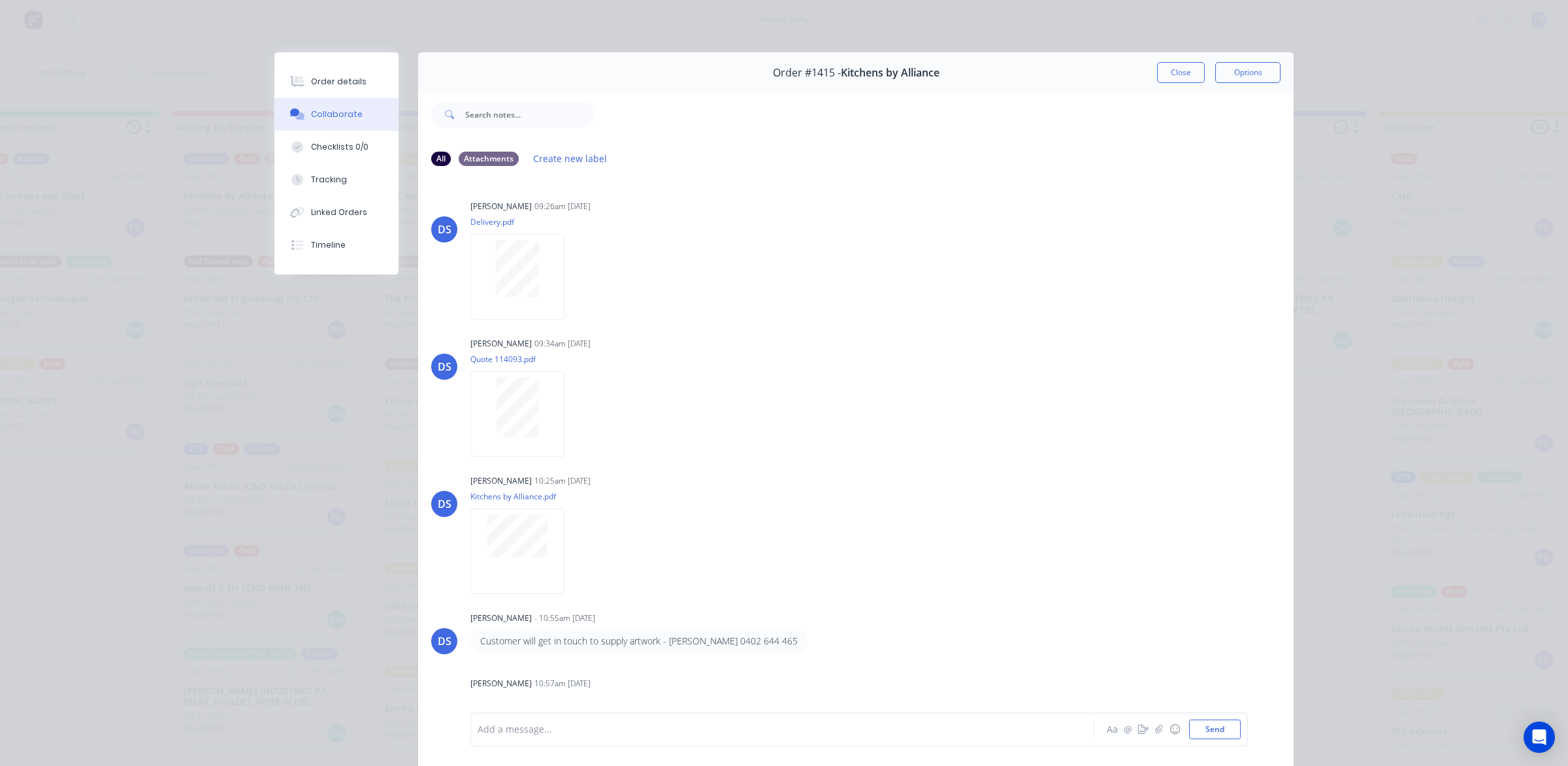
click at [572, 727] on div at bounding box center [764, 729] width 571 height 13
click at [1196, 723] on button "Send" at bounding box center [1215, 729] width 52 height 20
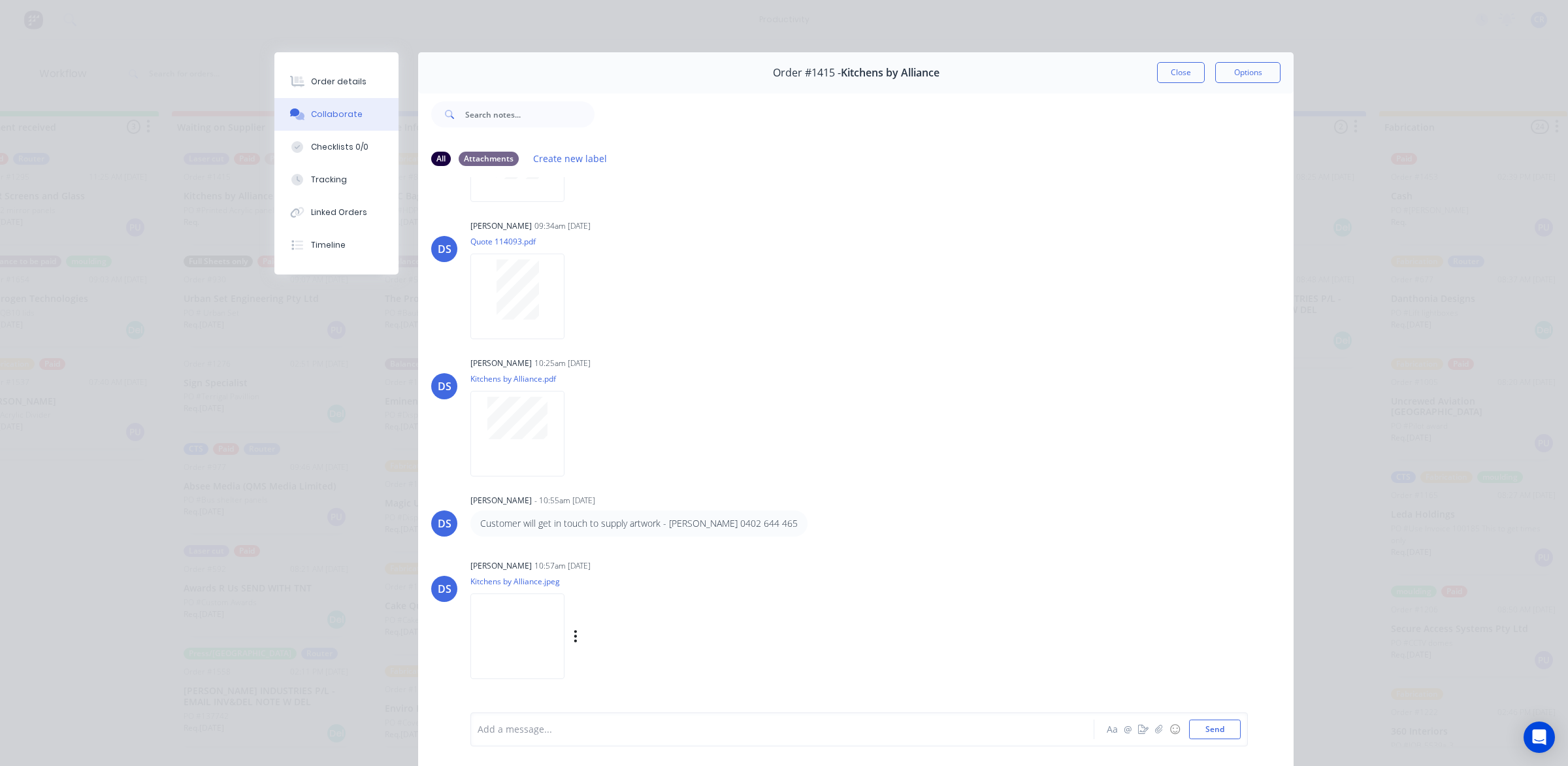
scroll to position [132, 0]
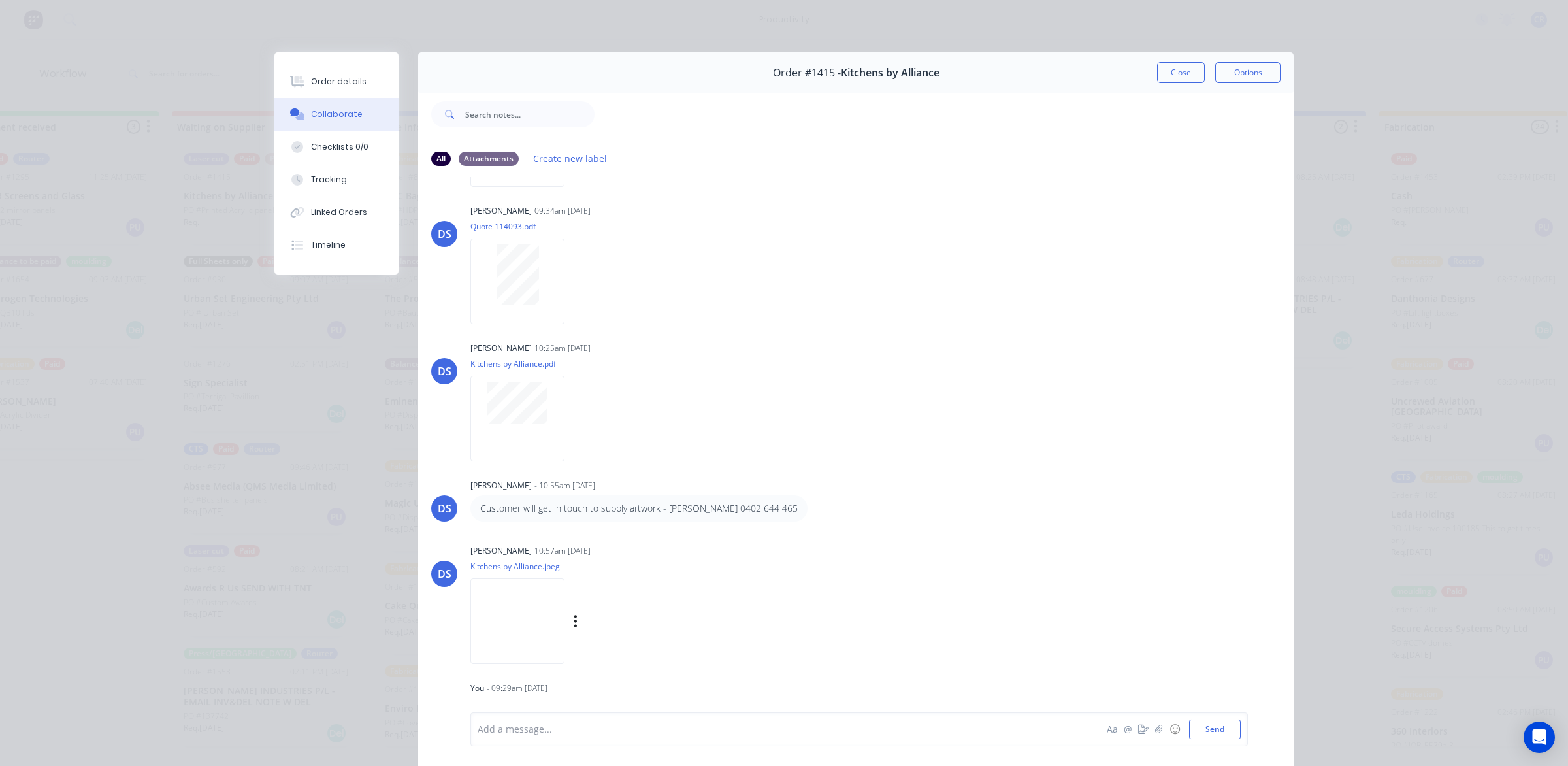
click at [526, 625] on img at bounding box center [516, 620] width 94 height 86
click at [1157, 67] on button "Close" at bounding box center [1181, 72] width 48 height 21
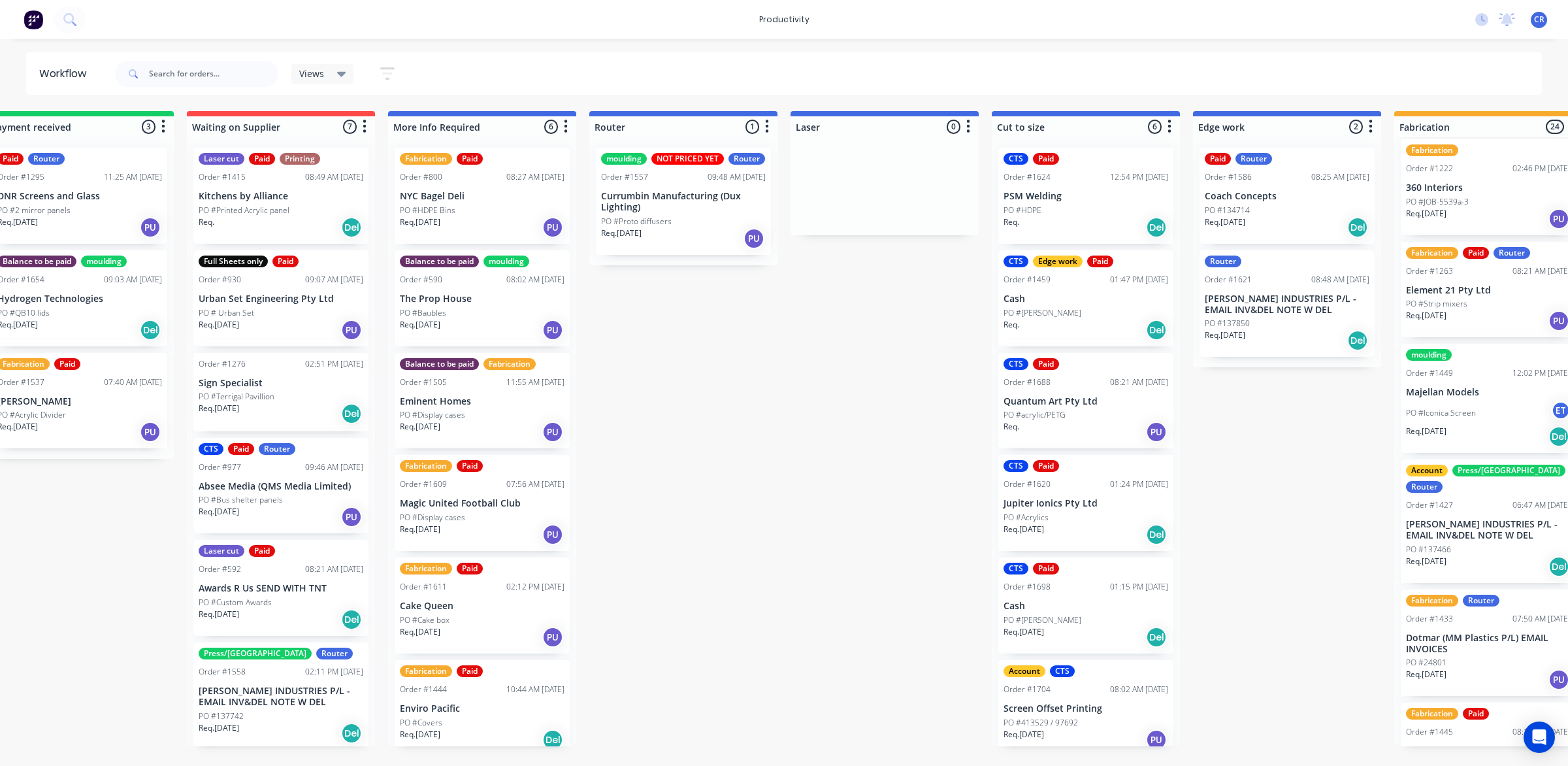
scroll to position [0, 95]
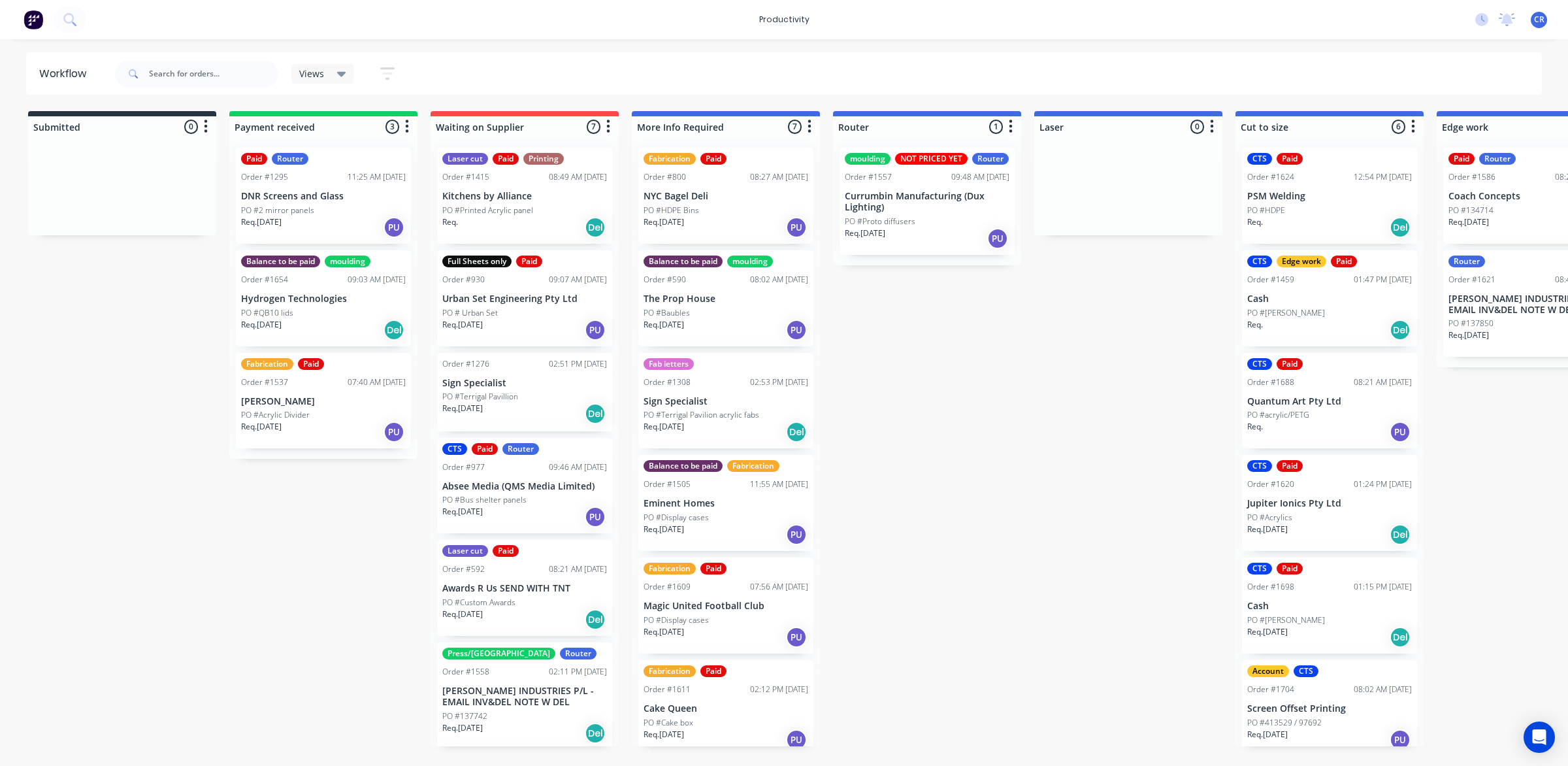
click at [933, 228] on div "Req. [DATE] PU" at bounding box center [926, 239] width 165 height 22
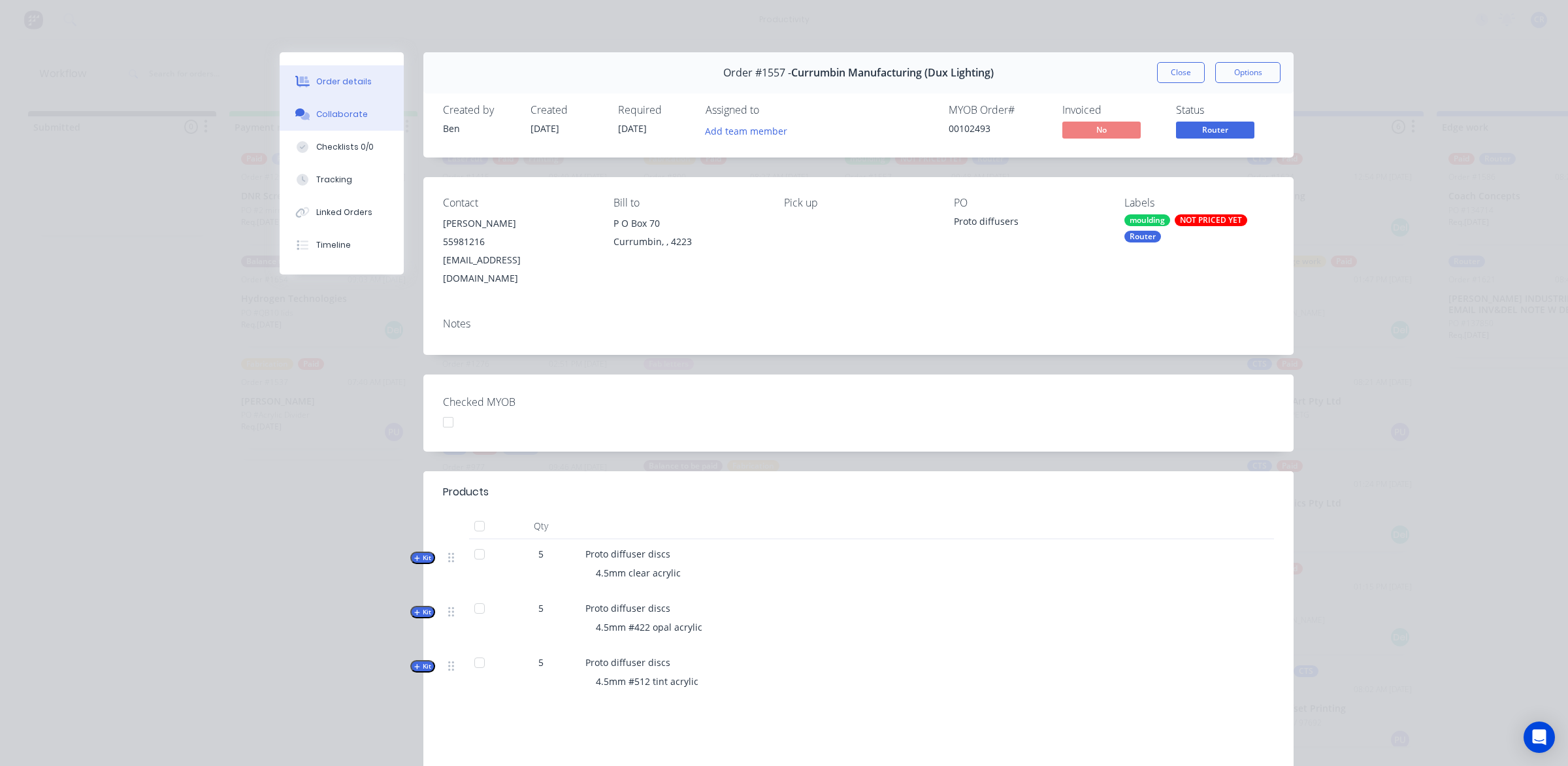
click at [358, 117] on button "Collaborate" at bounding box center [342, 113] width 124 height 32
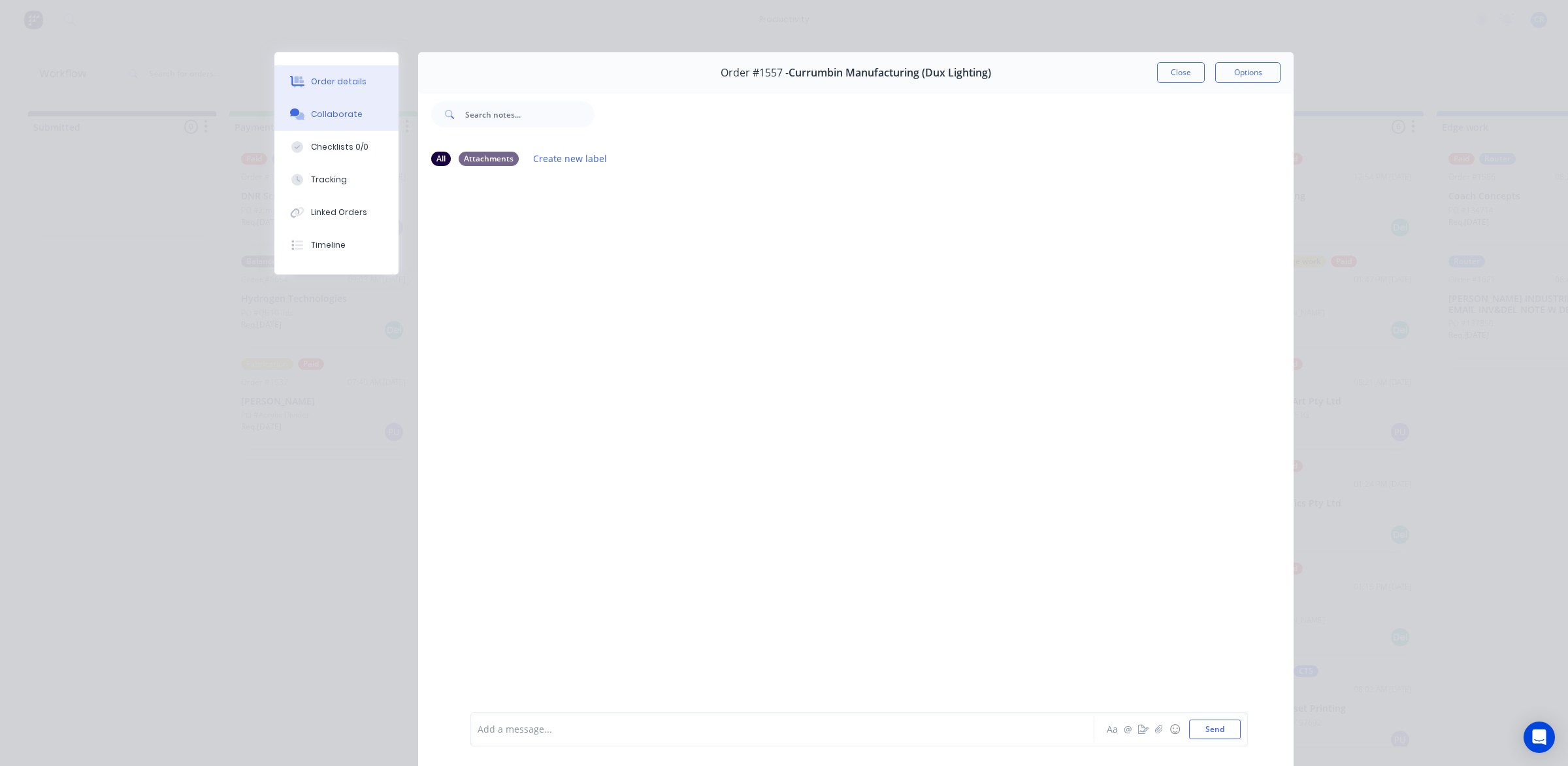
click at [358, 91] on button "Order details" at bounding box center [337, 81] width 124 height 32
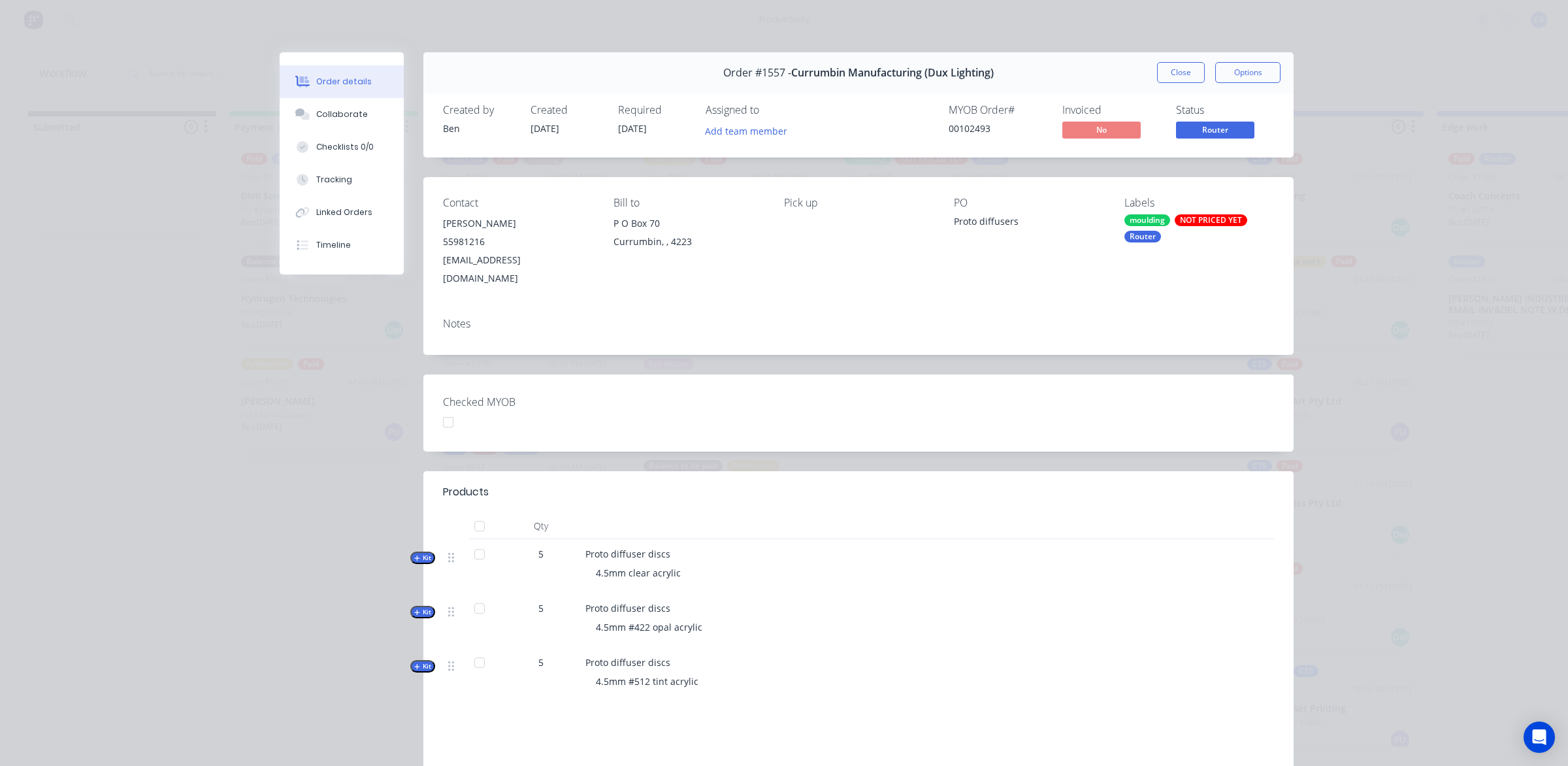
click at [1163, 75] on button "Close" at bounding box center [1181, 72] width 48 height 21
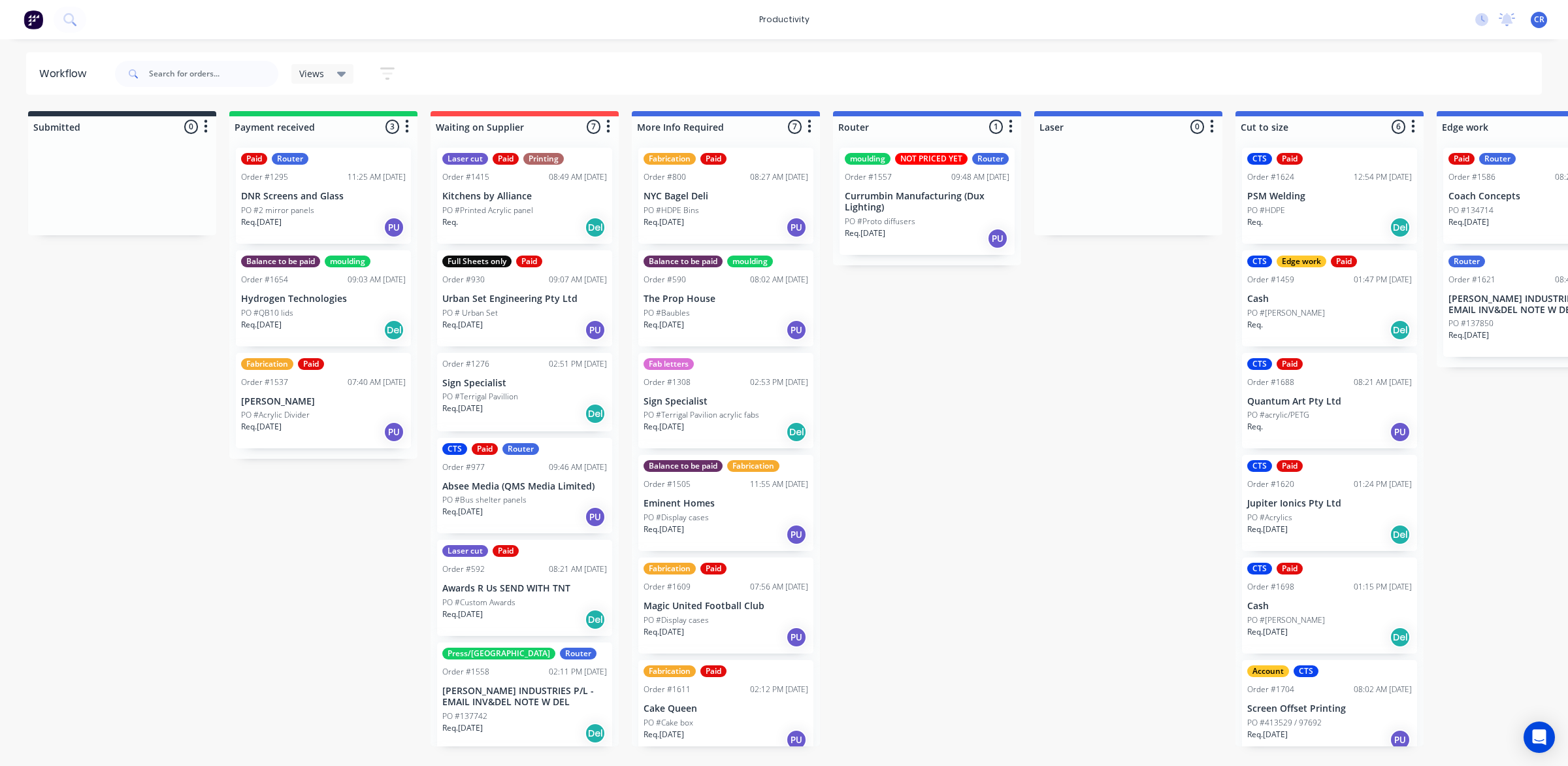
click at [1009, 409] on div "Submitted 0 Sort By Created date Required date Order number Customer name Most …" at bounding box center [1553, 428] width 3126 height 635
click at [915, 325] on div "Submitted 0 Sort By Created date Required date Order number Customer name Most …" at bounding box center [1553, 428] width 3126 height 635
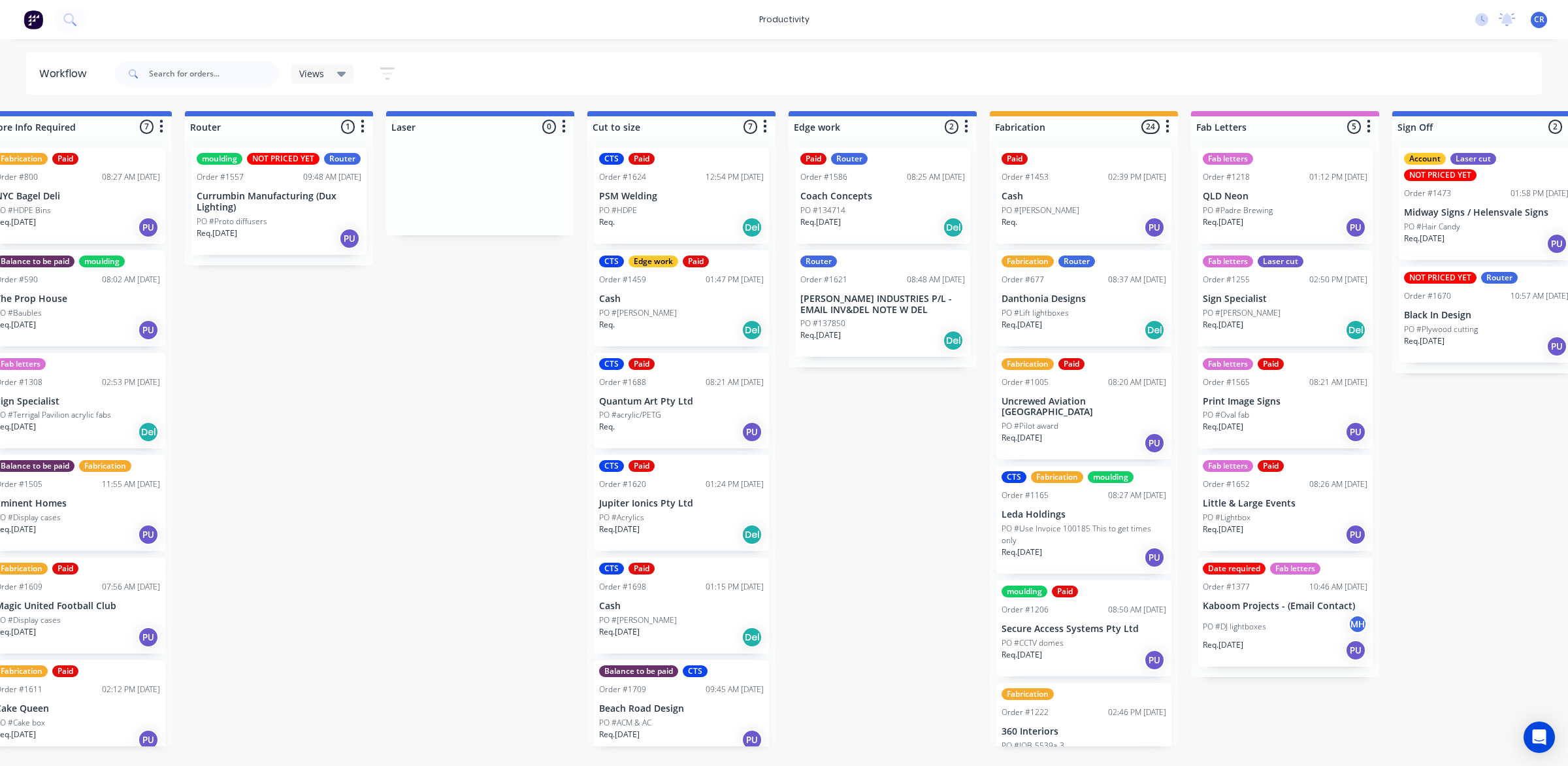
scroll to position [0, 735]
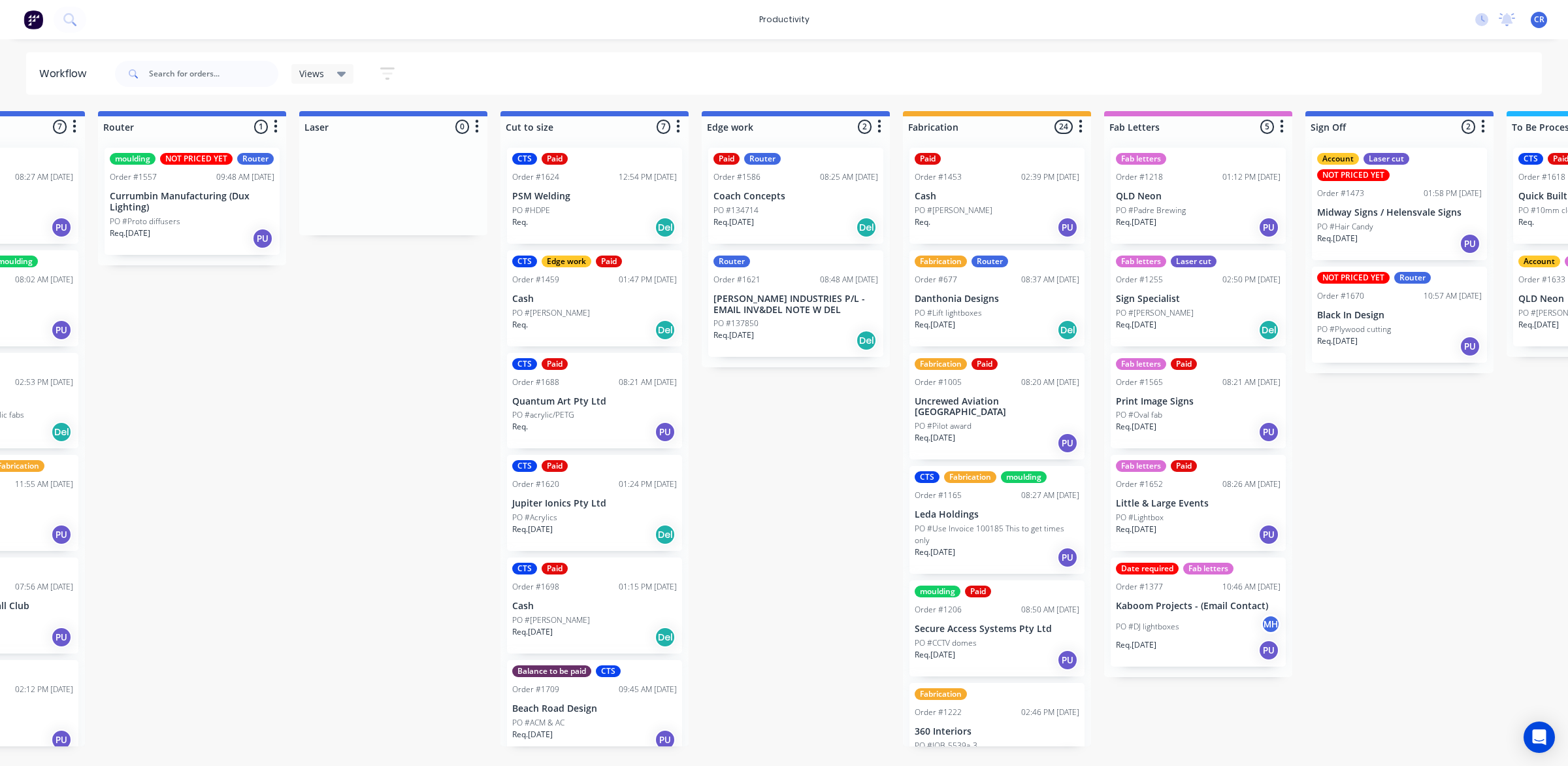
click at [1217, 205] on div "PO #Padre Brewing" at bounding box center [1197, 210] width 165 height 12
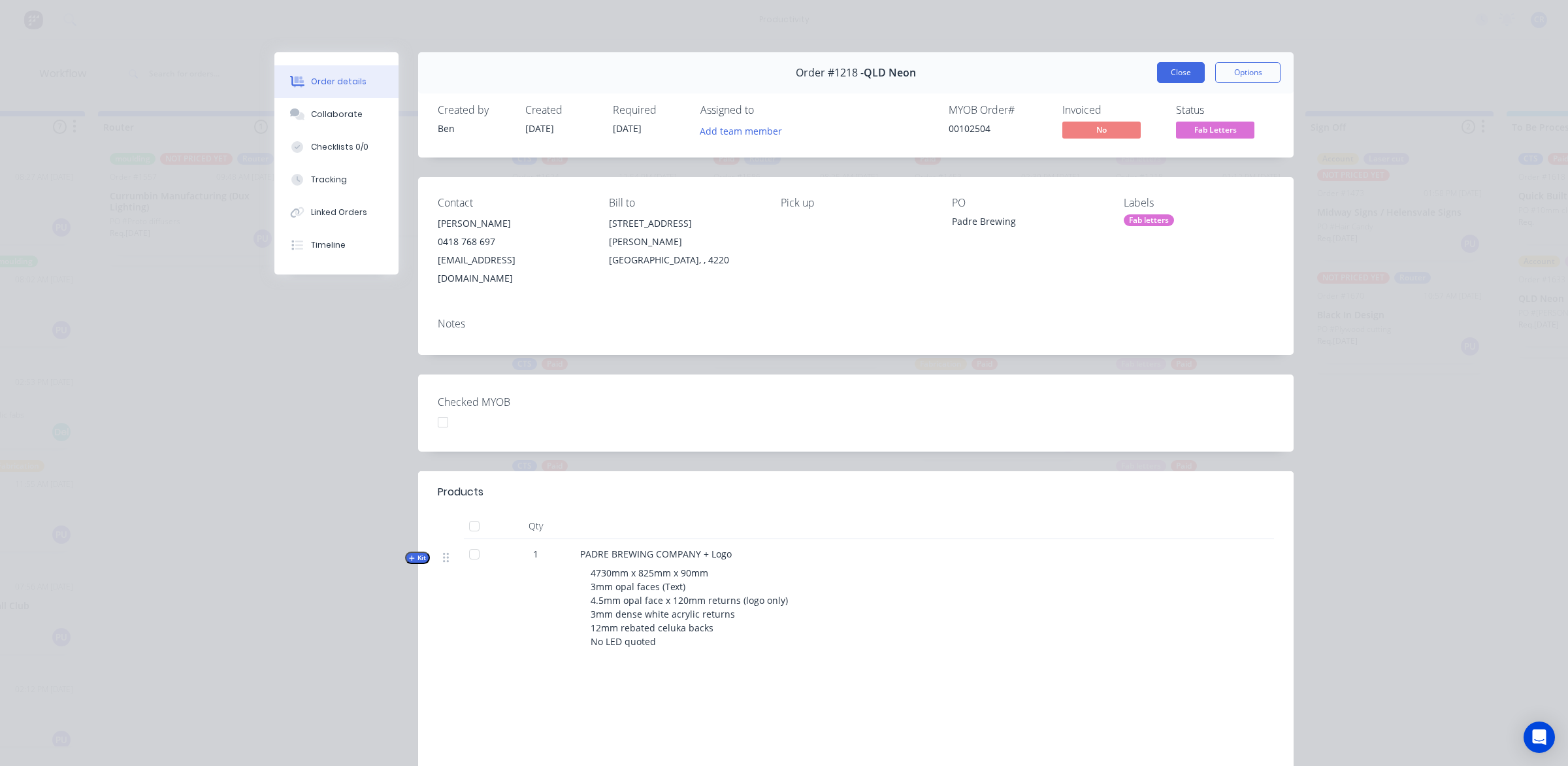
click at [1158, 71] on button "Close" at bounding box center [1181, 72] width 48 height 21
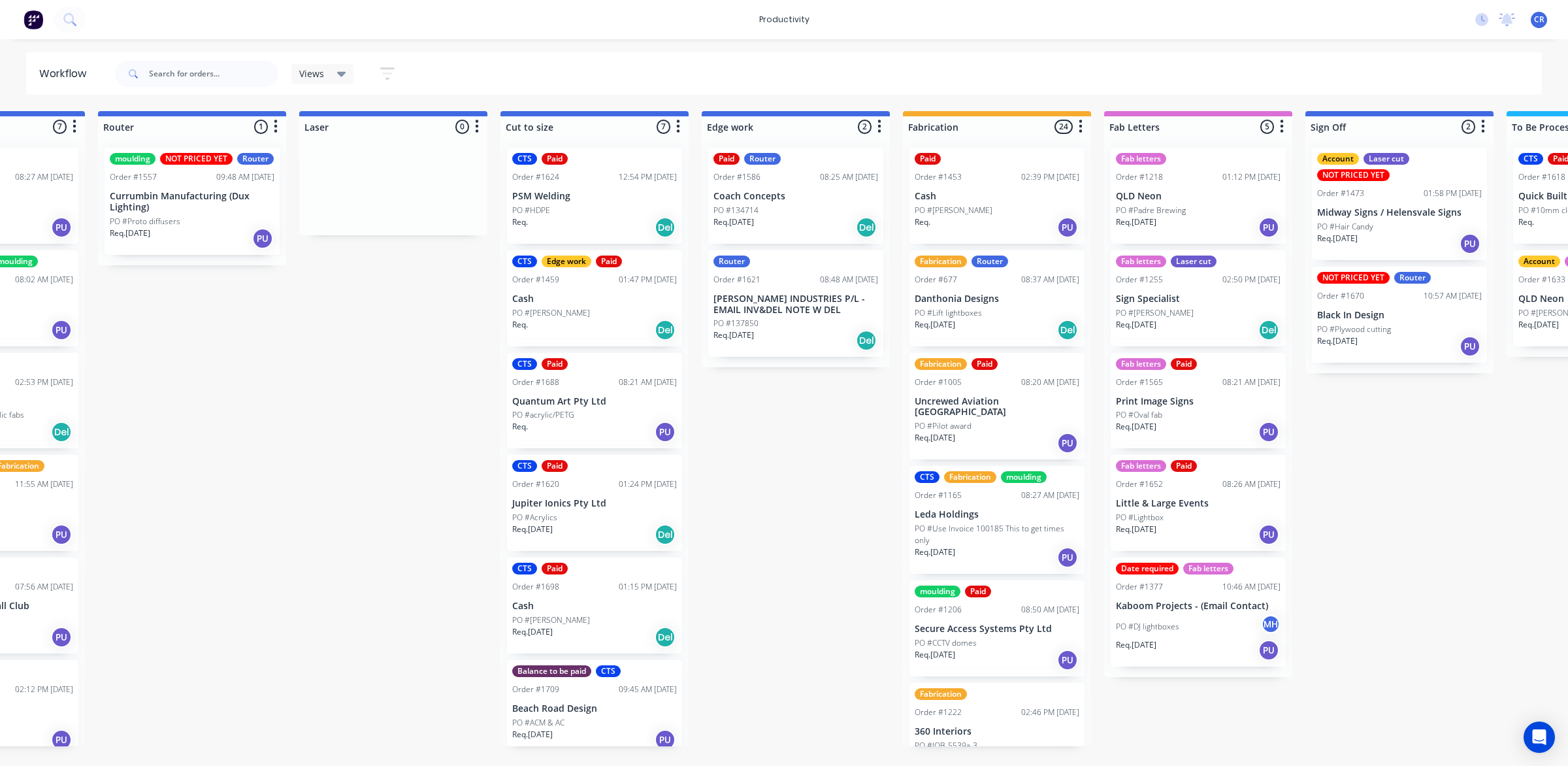
click at [1167, 319] on div "Req. 22/08/25 Del" at bounding box center [1197, 330] width 165 height 22
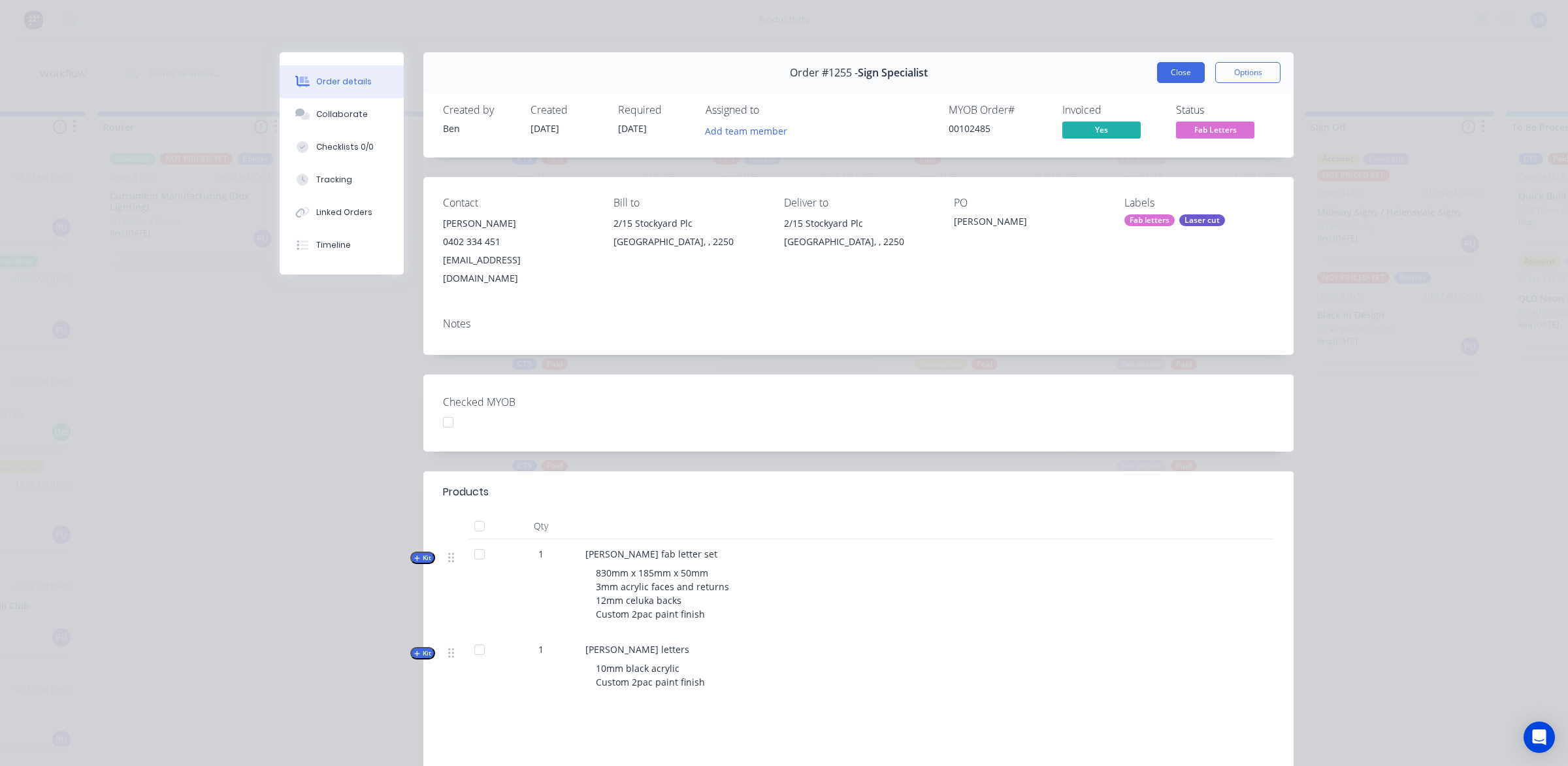
click at [1177, 72] on button "Close" at bounding box center [1181, 72] width 48 height 21
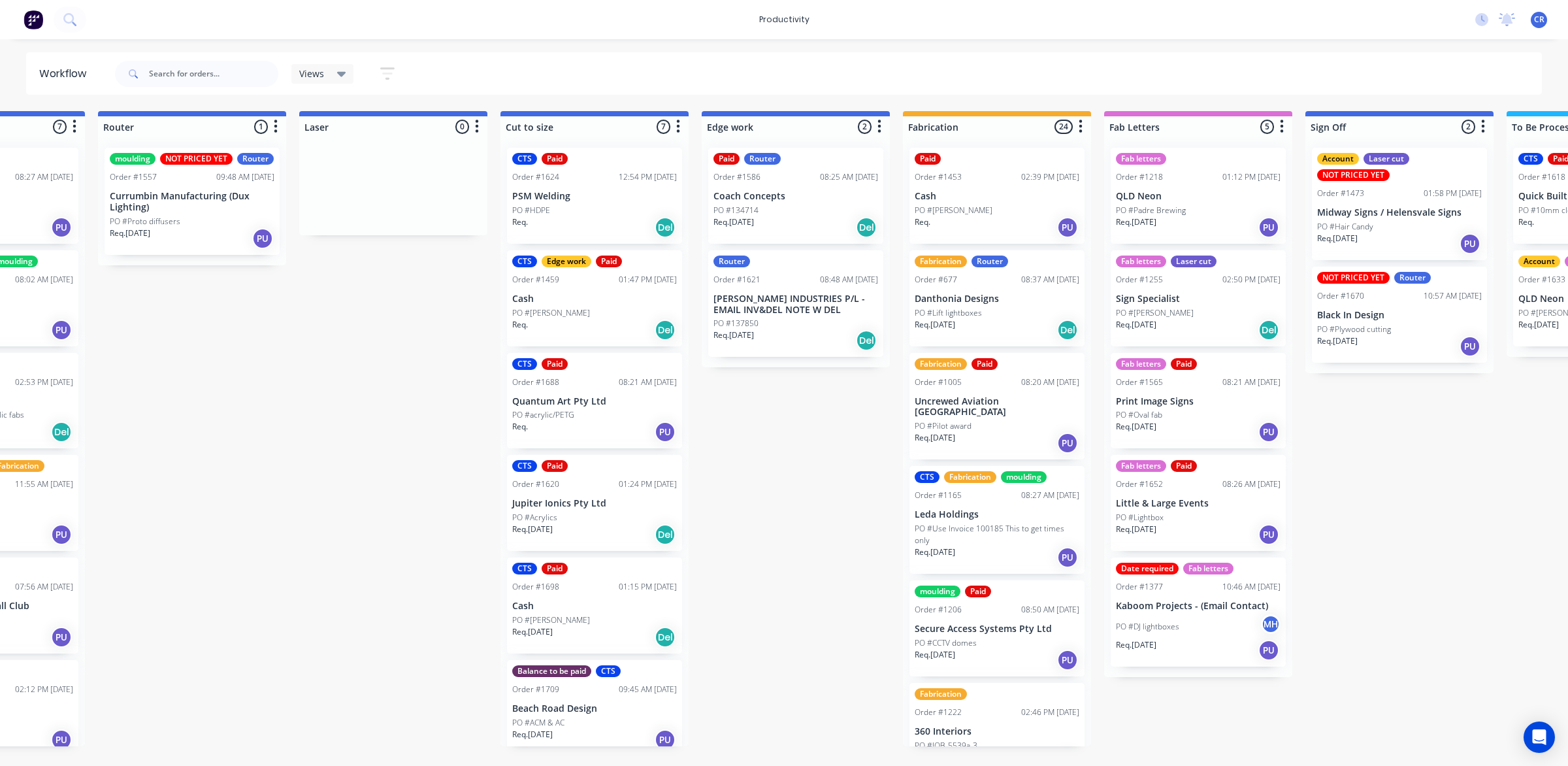
click at [1173, 407] on div "Fab letters Paid Order #1565 08:21 AM 24/09/25 Print Image Signs PO #Oval fab R…" at bounding box center [1198, 401] width 175 height 96
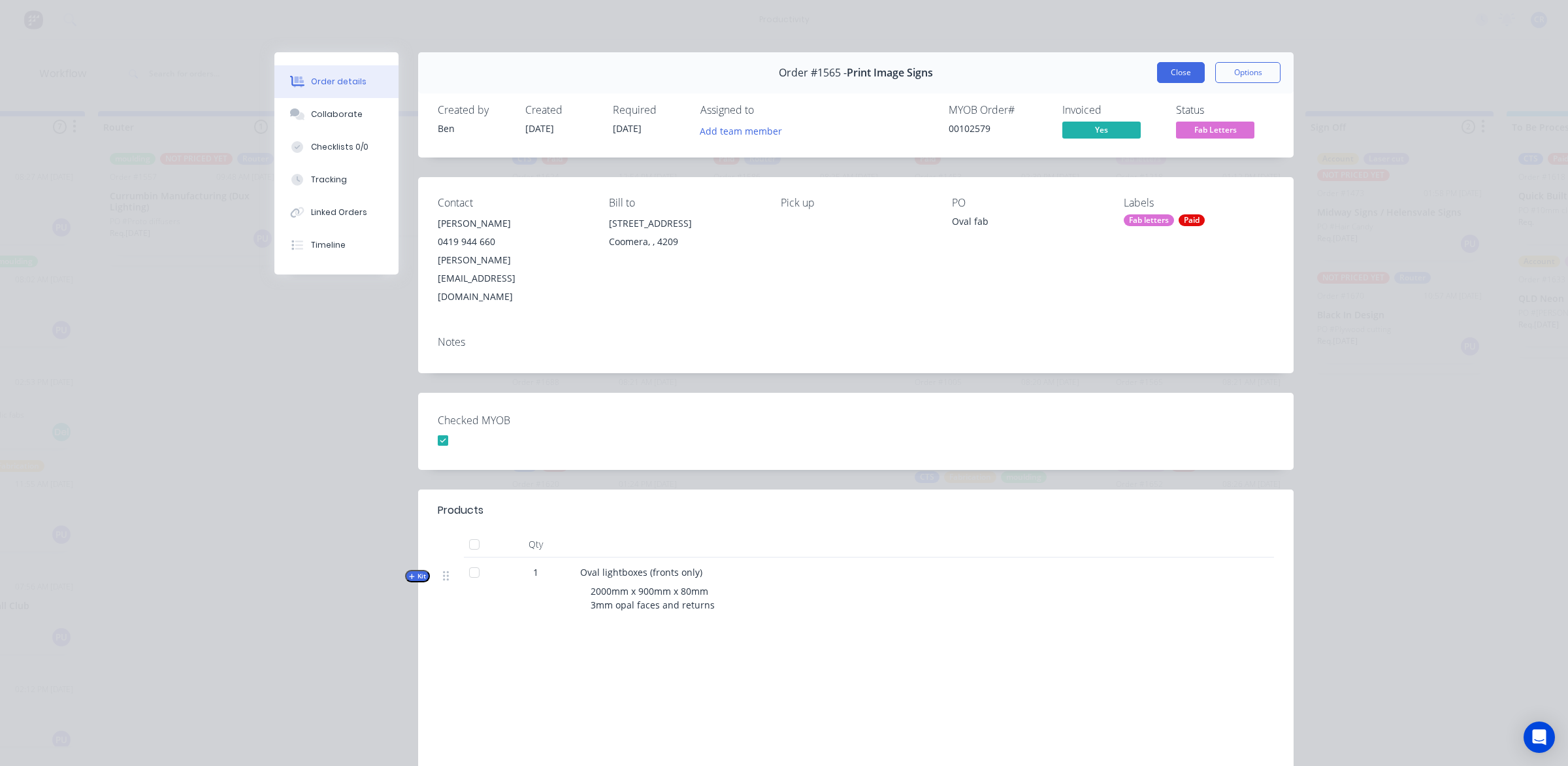
click at [1173, 66] on button "Close" at bounding box center [1181, 72] width 48 height 21
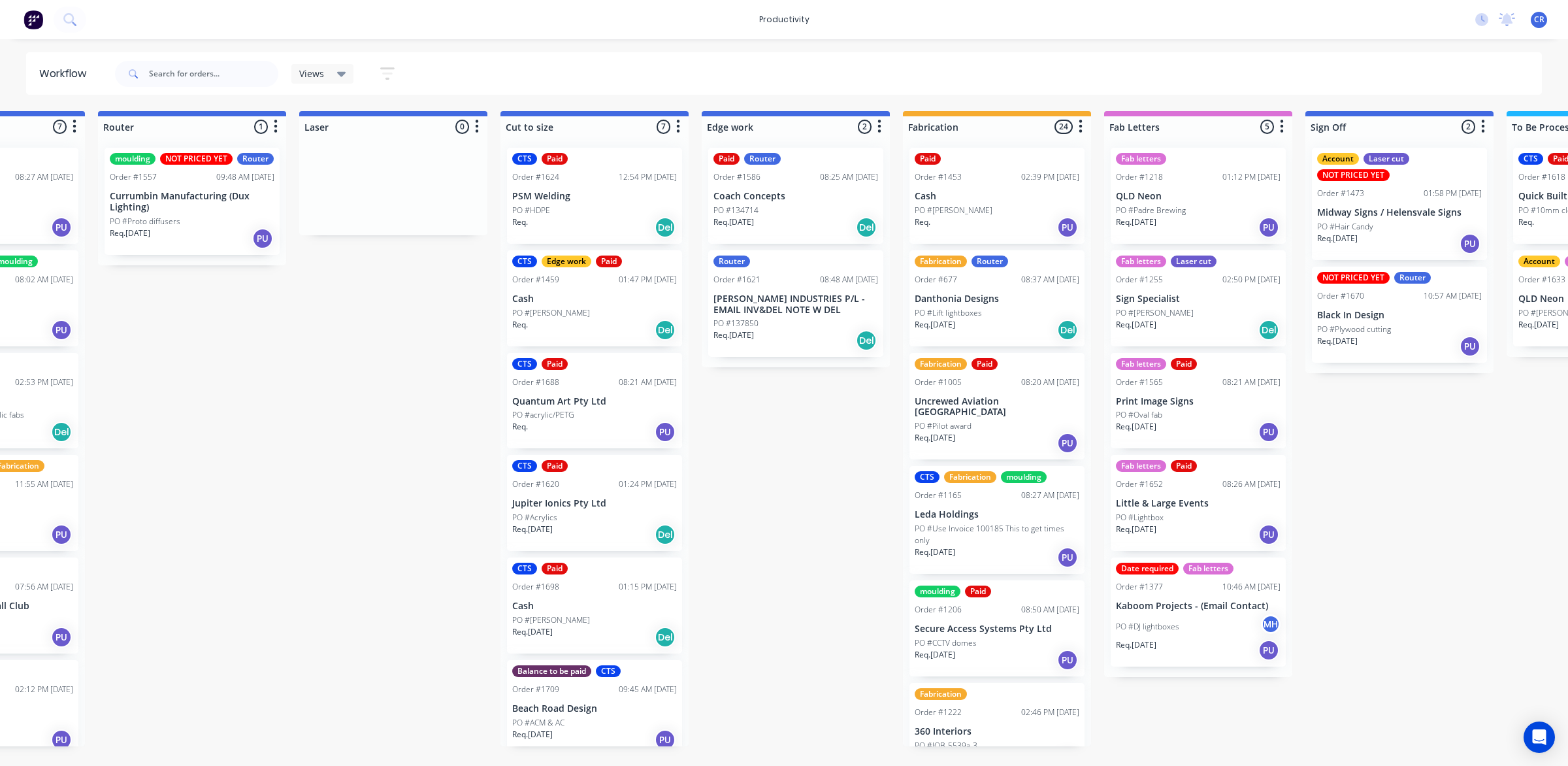
click at [1178, 508] on p "Little & Large Events" at bounding box center [1197, 503] width 165 height 11
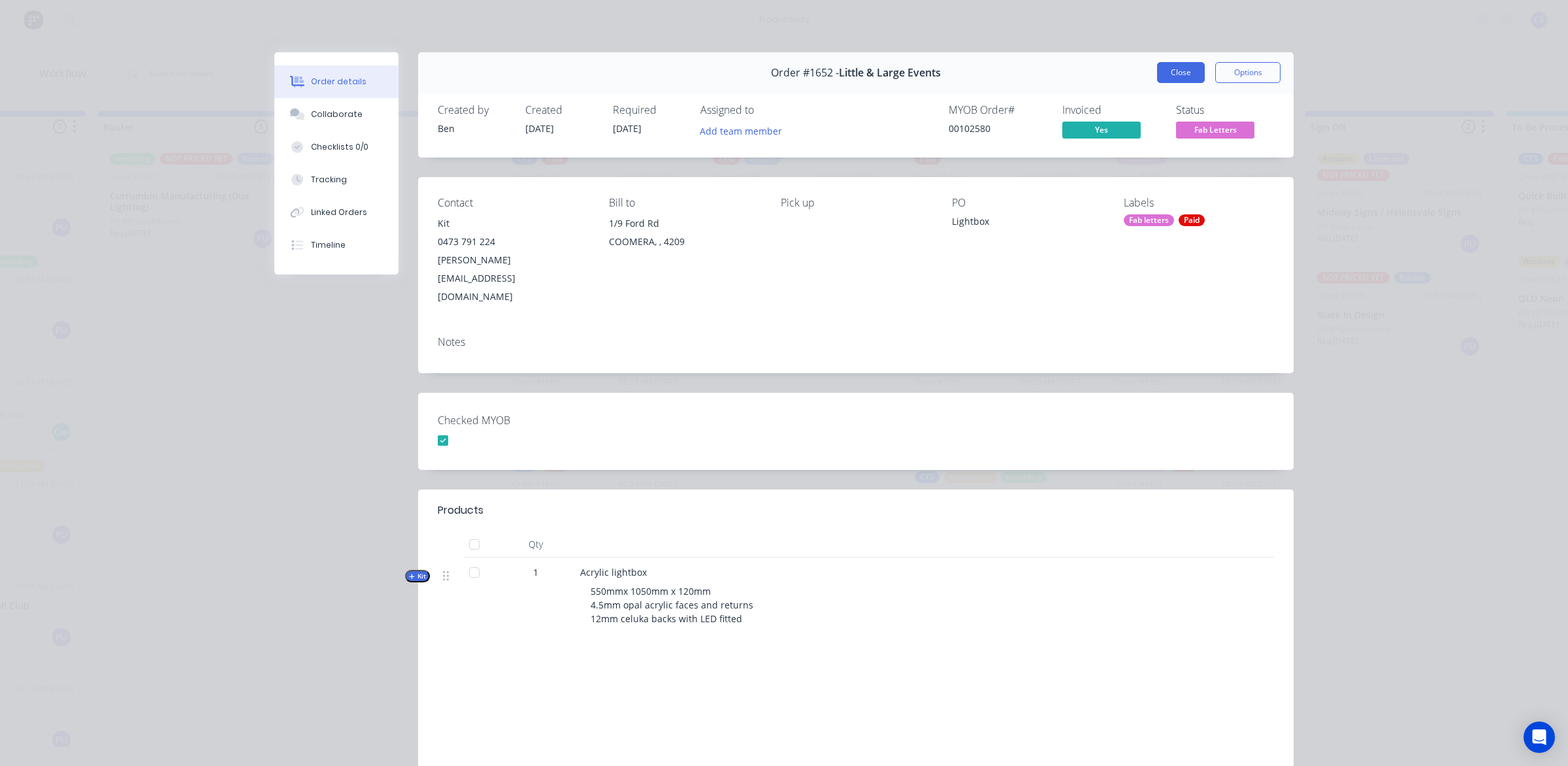
click at [1174, 67] on button "Close" at bounding box center [1181, 72] width 48 height 21
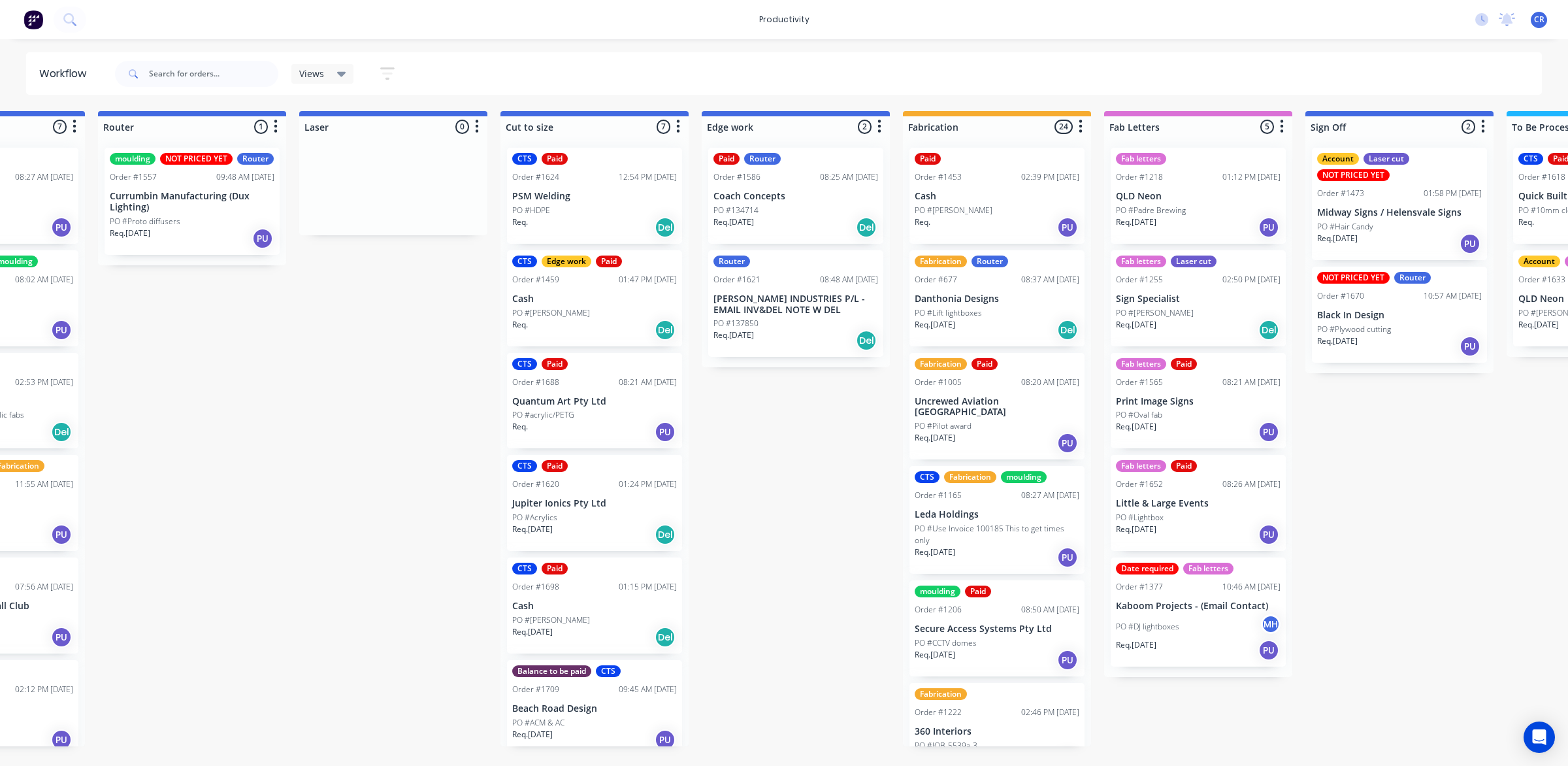
click at [1191, 614] on div "PO #DJ lightboxes MH" at bounding box center [1197, 627] width 165 height 25
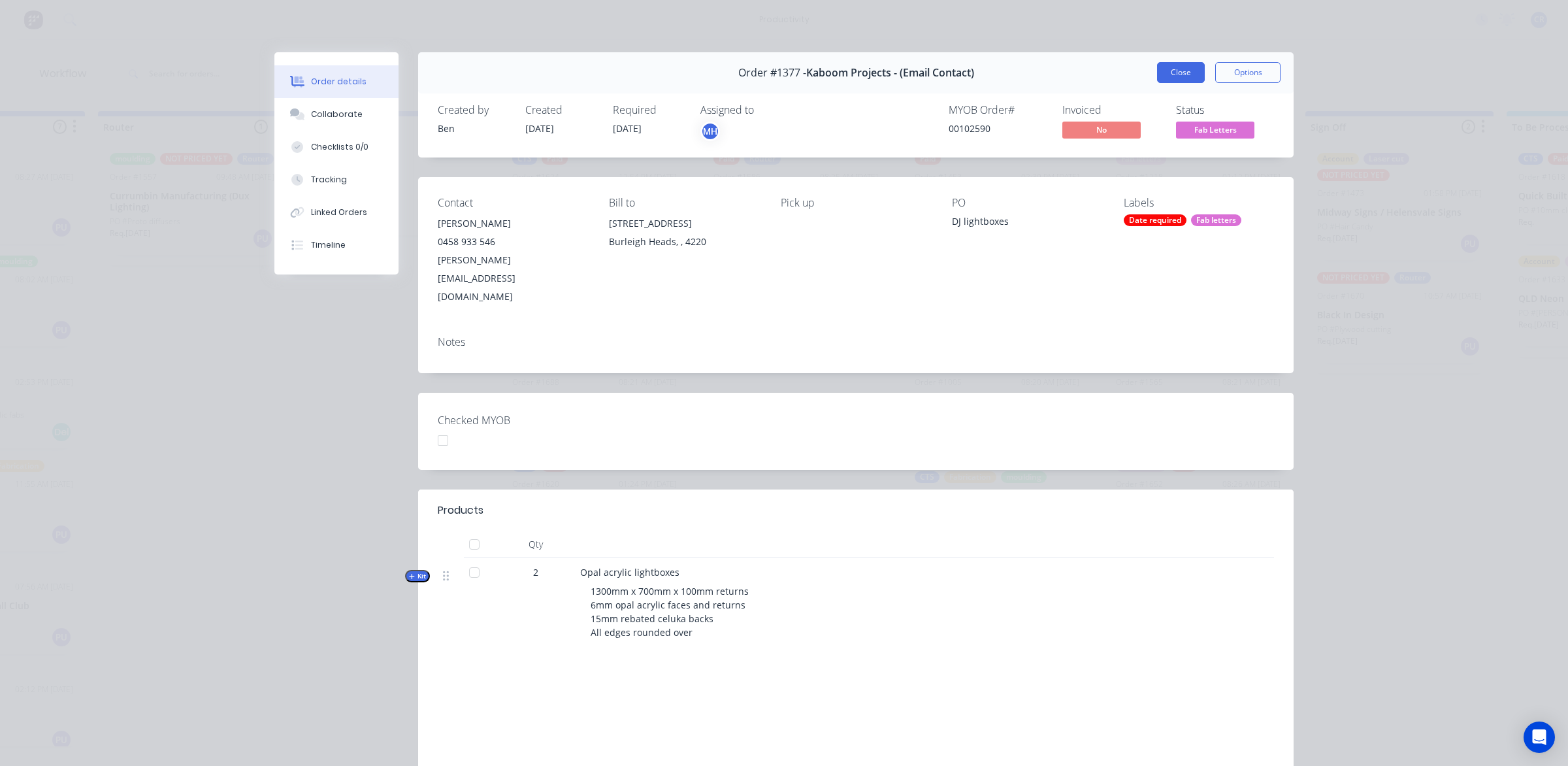
click at [1174, 73] on button "Close" at bounding box center [1181, 72] width 48 height 21
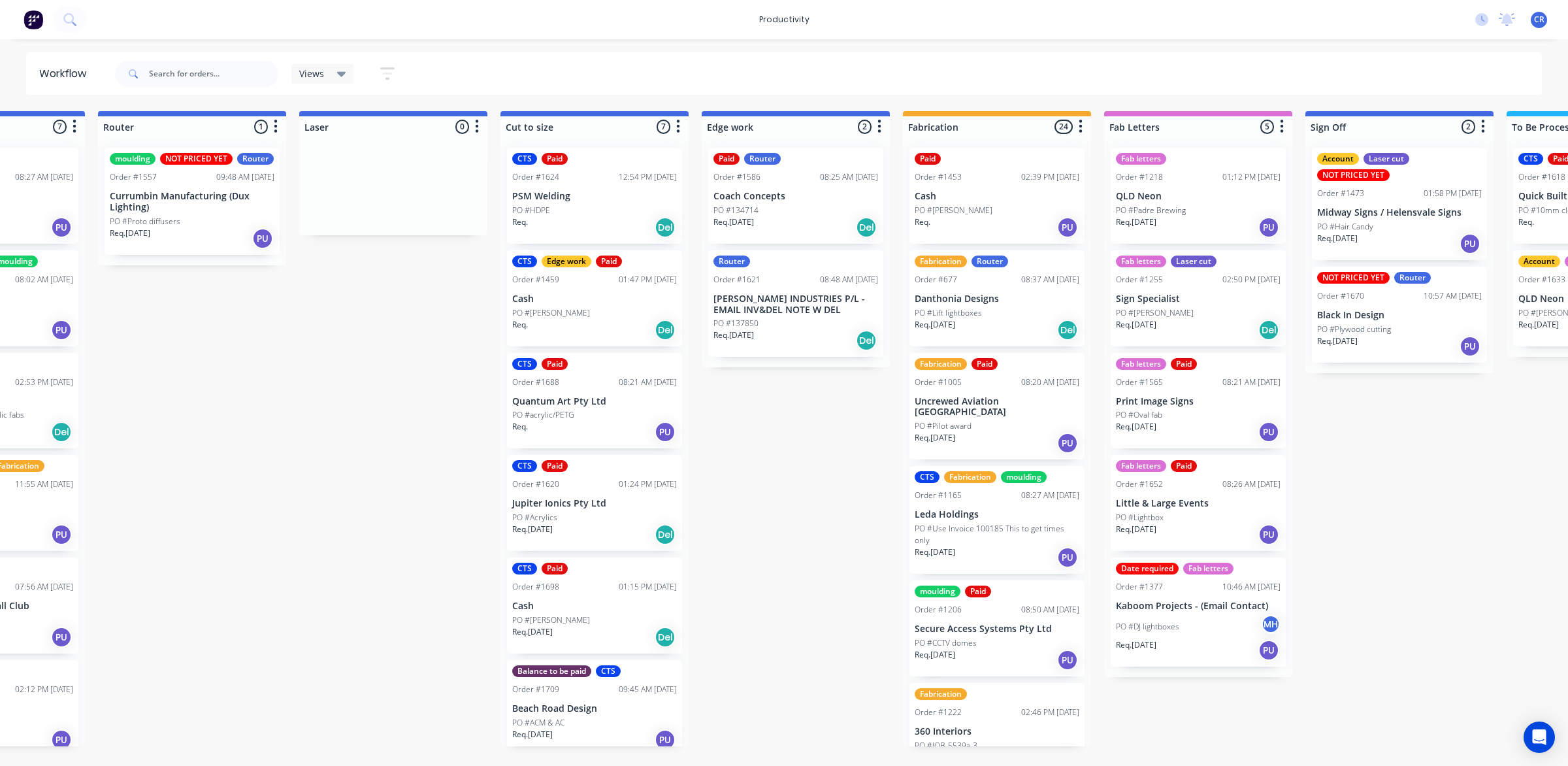
click at [1204, 202] on div "Fab letters Order #1218 01:12 PM 16/09/25 QLD Neon PO #Padre Brewing Req. 20/08…" at bounding box center [1198, 196] width 175 height 96
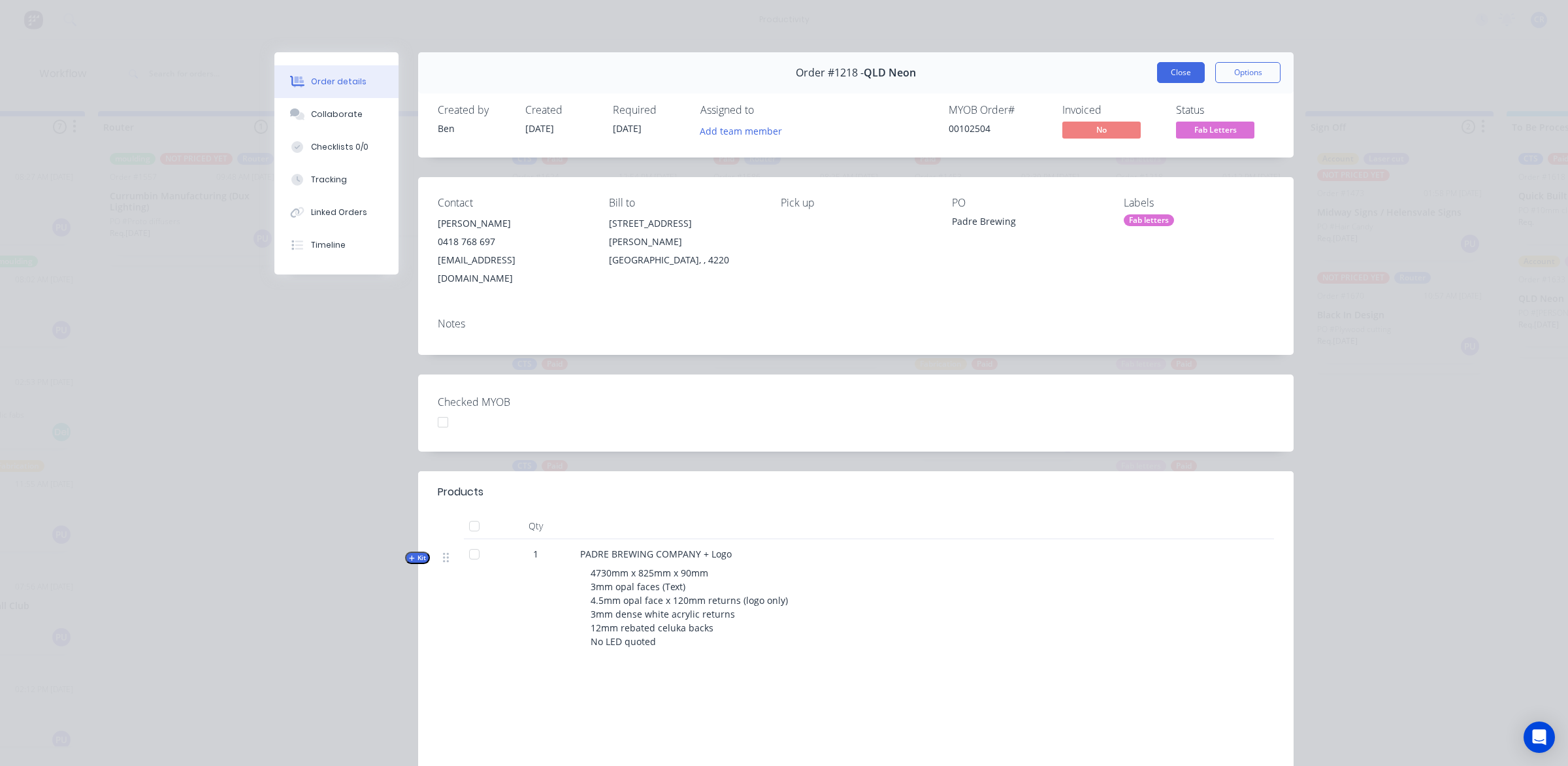
click at [1178, 76] on button "Close" at bounding box center [1181, 72] width 48 height 21
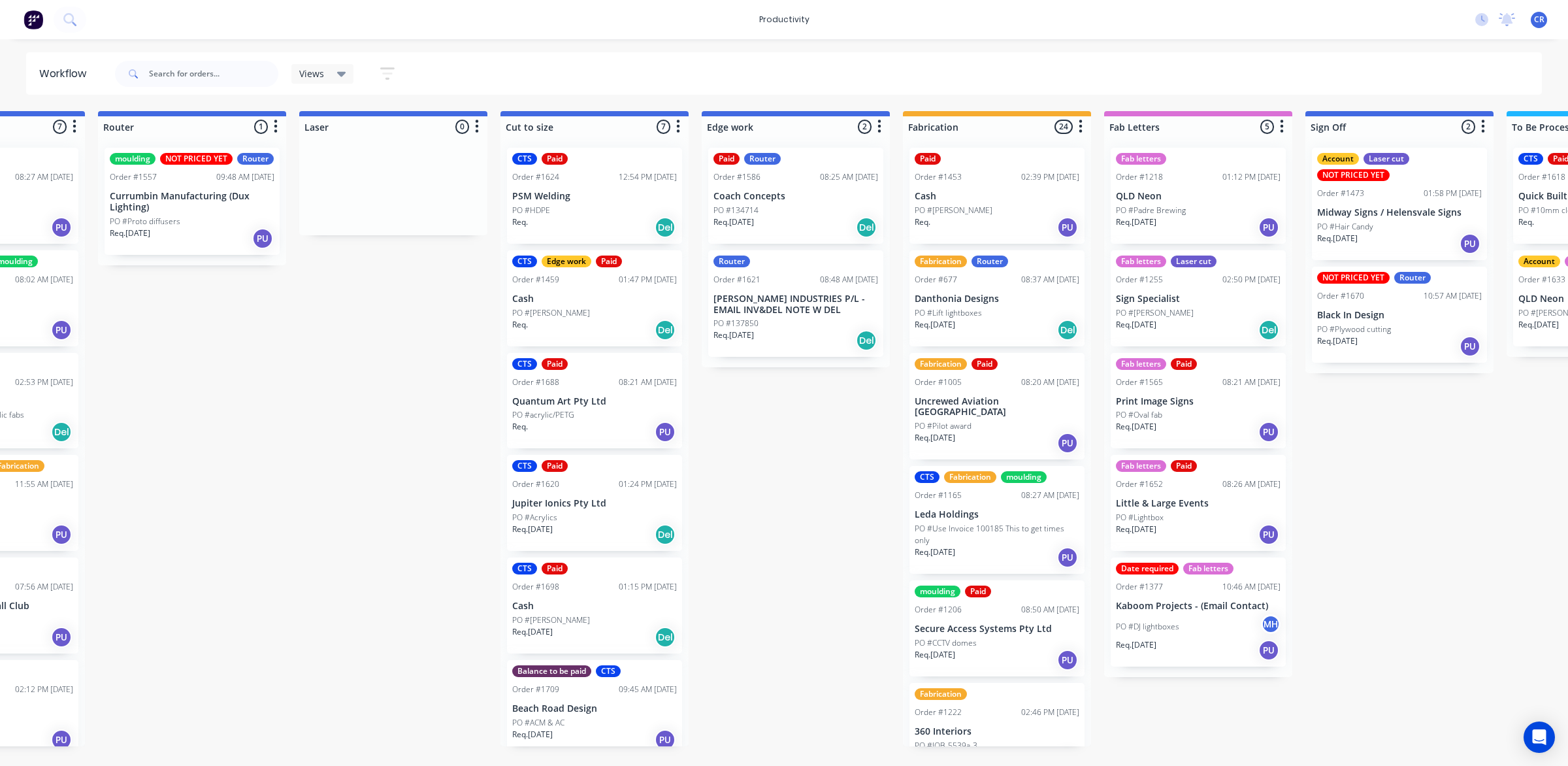
click at [1179, 314] on div "PO #[PERSON_NAME]" at bounding box center [1197, 313] width 165 height 12
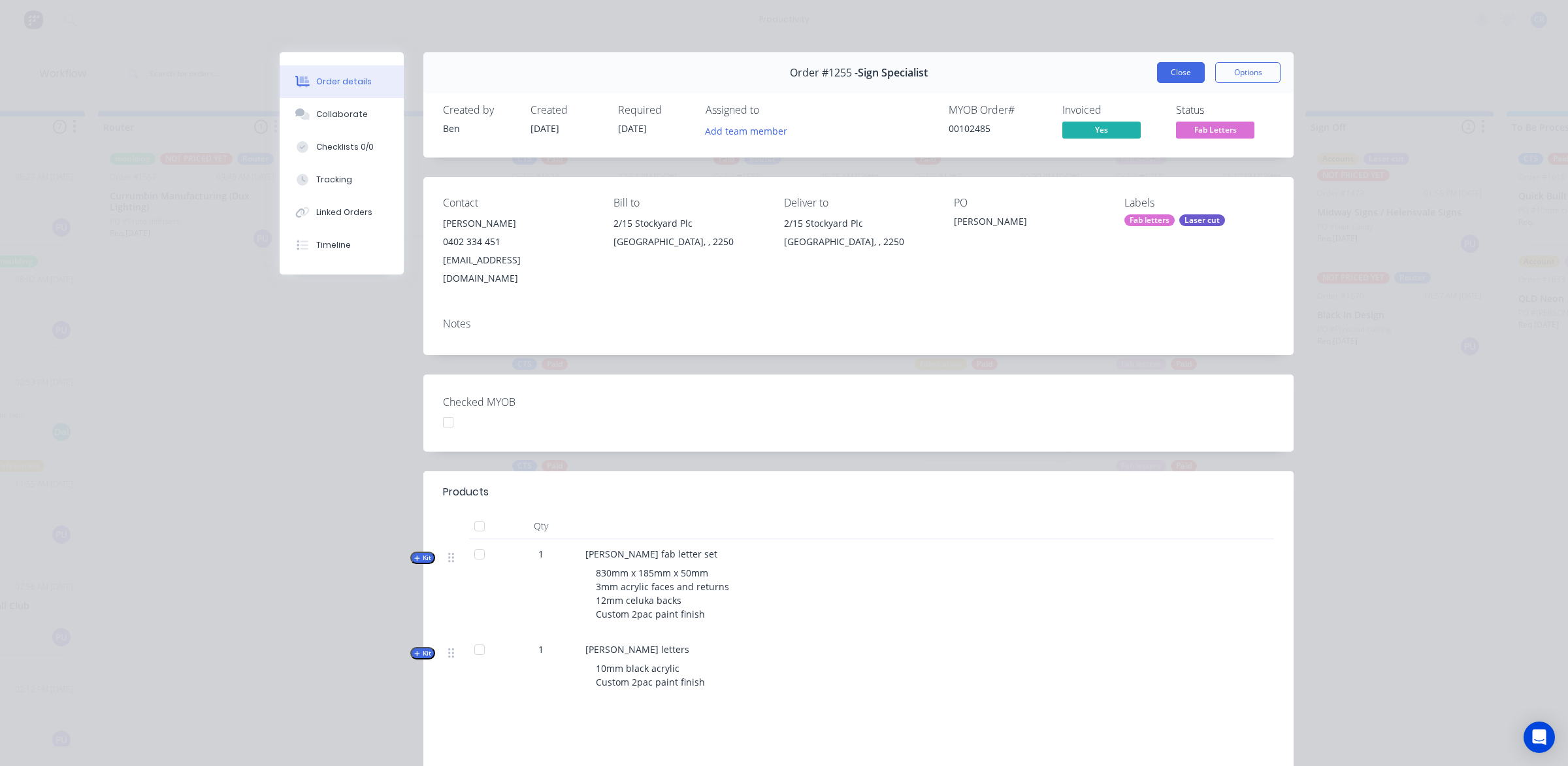
click at [1167, 71] on button "Close" at bounding box center [1181, 72] width 48 height 21
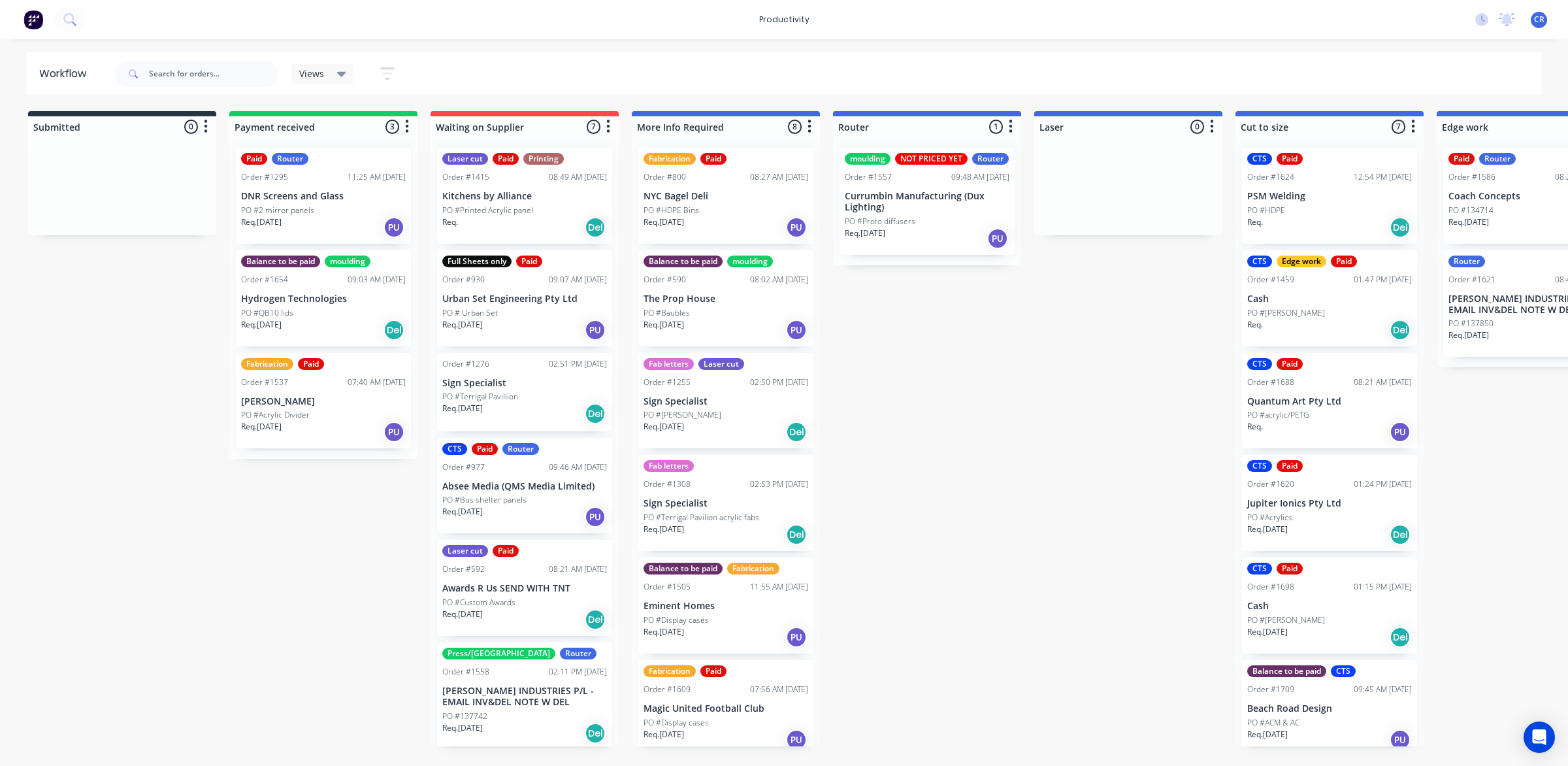
click at [1566, 403] on div "Submitted 0 Sort By Created date Required date Order number Customer name Most …" at bounding box center [1553, 428] width 3126 height 635
